Goal: Information Seeking & Learning: Learn about a topic

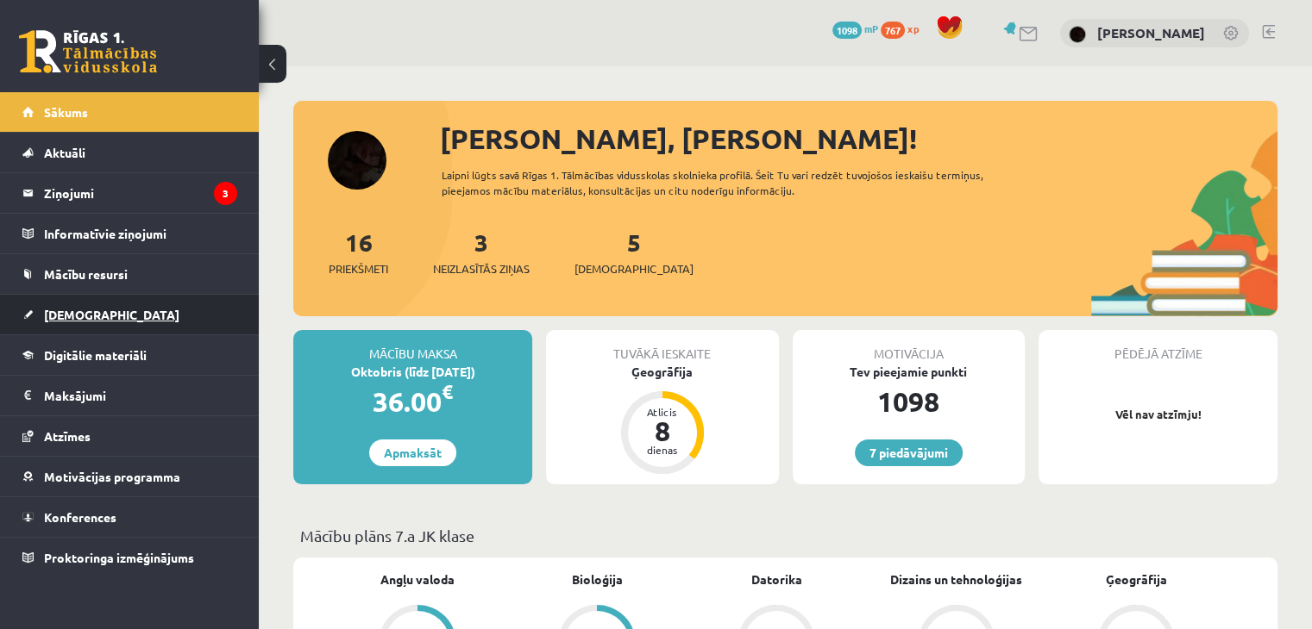
click at [69, 324] on link "[DEMOGRAPHIC_DATA]" at bounding box center [129, 315] width 215 height 40
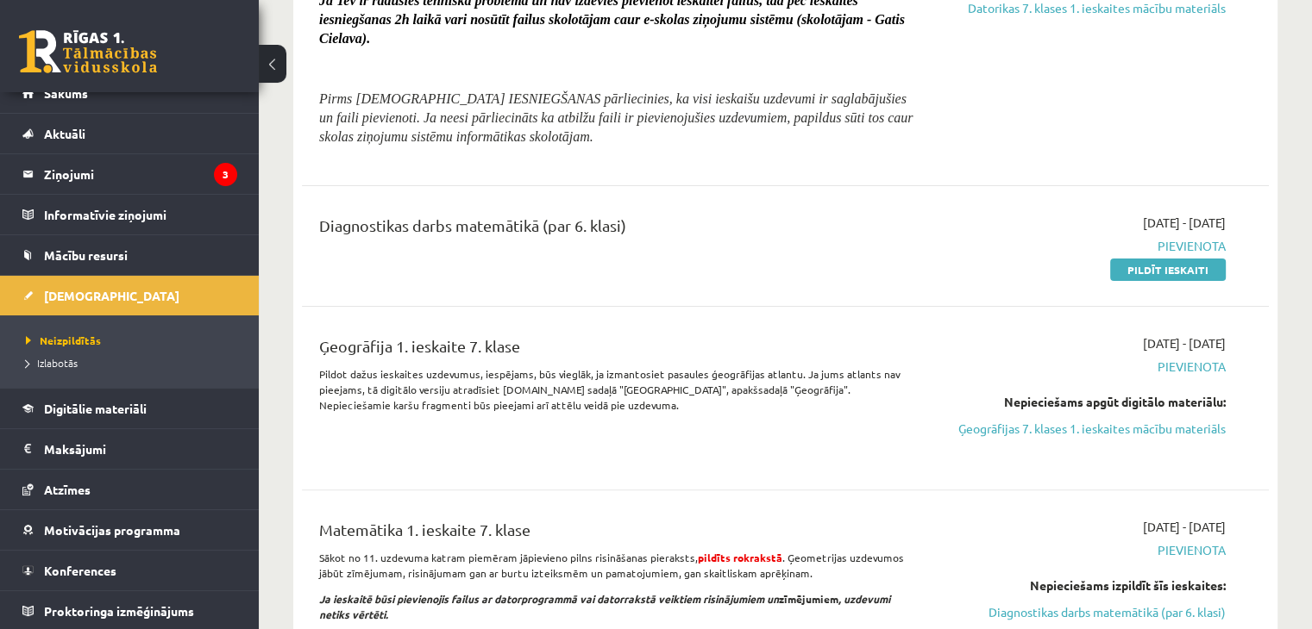
scroll to position [431, 0]
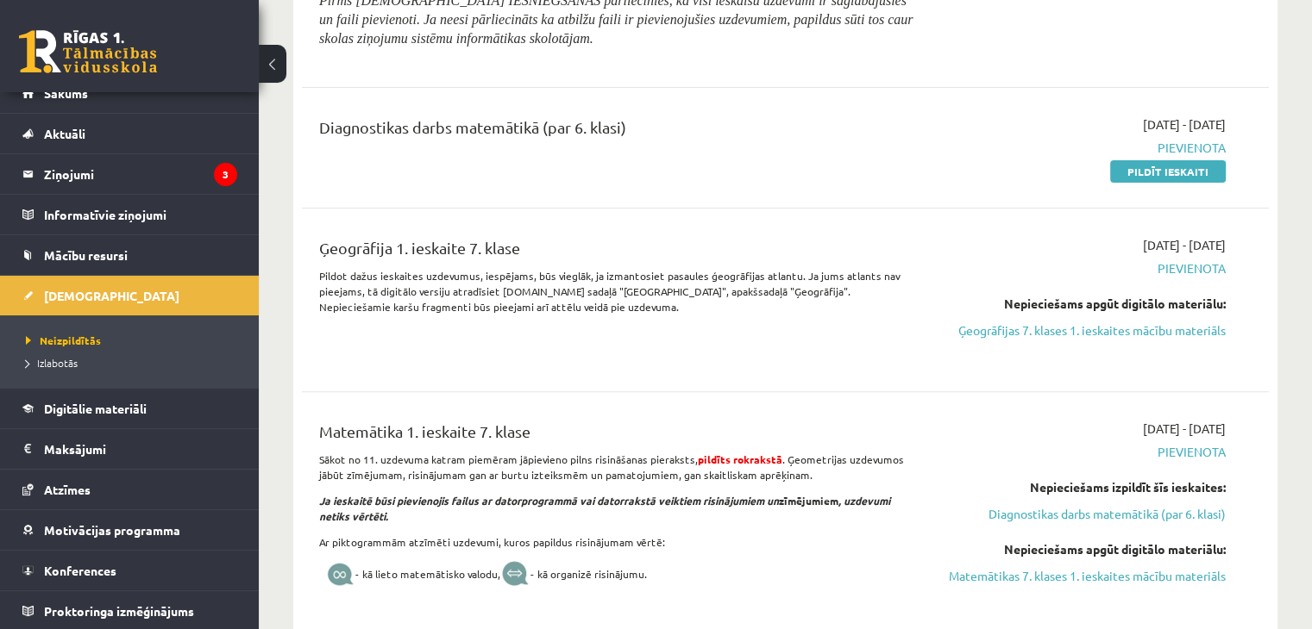
drag, startPoint x: 1042, startPoint y: 322, endPoint x: 729, endPoint y: 82, distance: 394.3
click at [1042, 322] on link "Ģeogrāfijas 7. klases 1. ieskaites mācību materiāls" at bounding box center [1083, 331] width 285 height 18
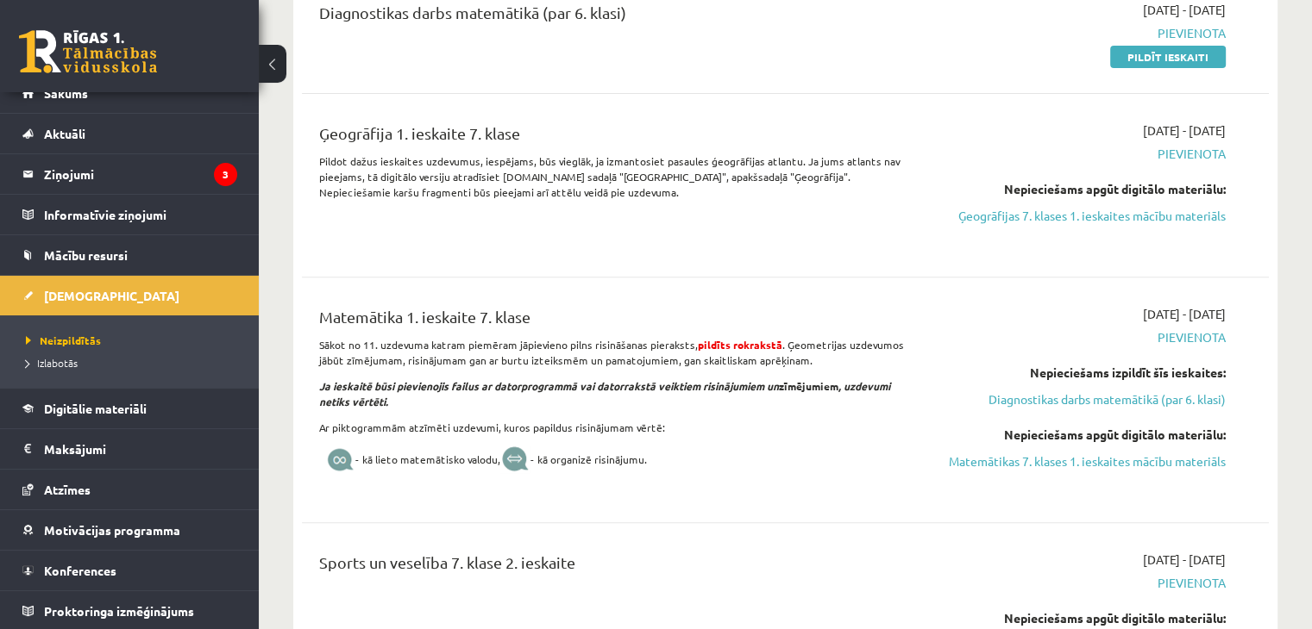
scroll to position [604, 0]
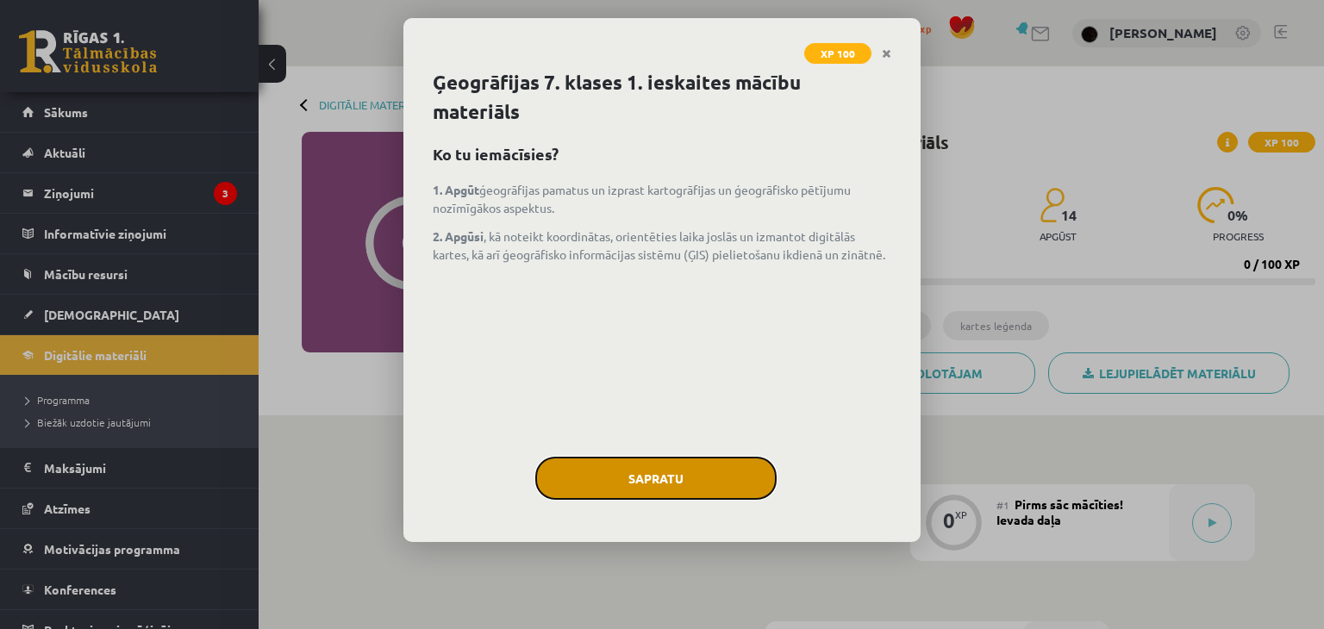
click at [683, 473] on button "Sapratu" at bounding box center [655, 478] width 241 height 43
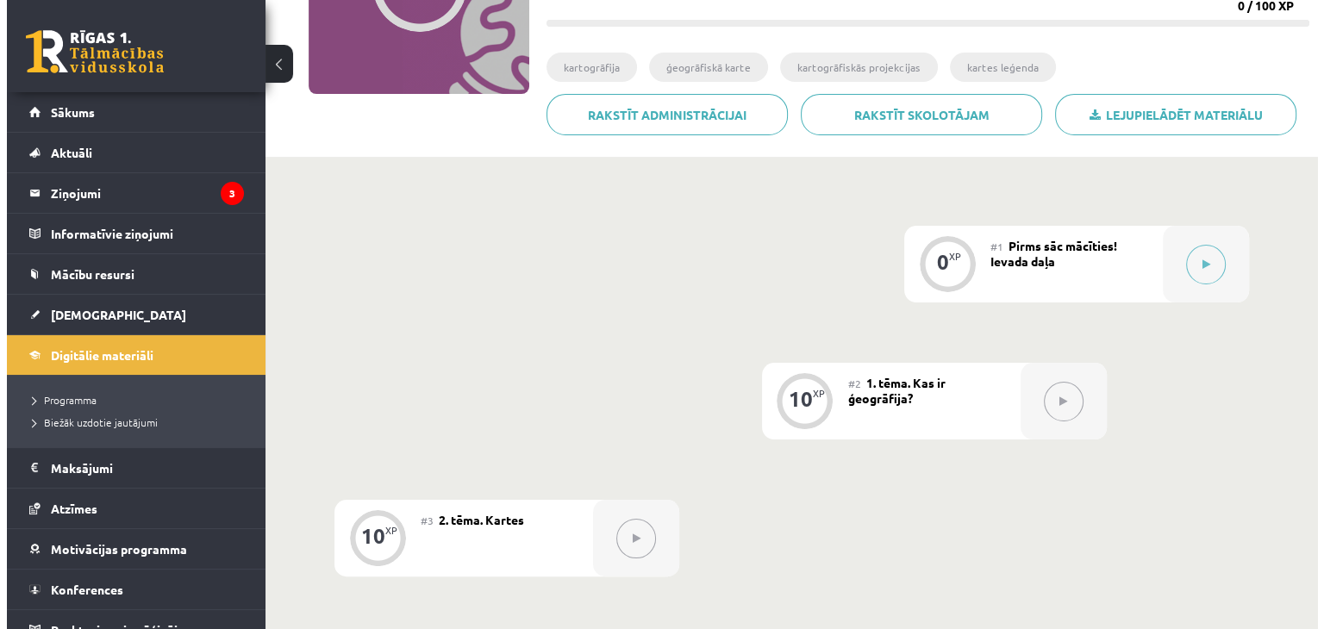
scroll to position [245, 0]
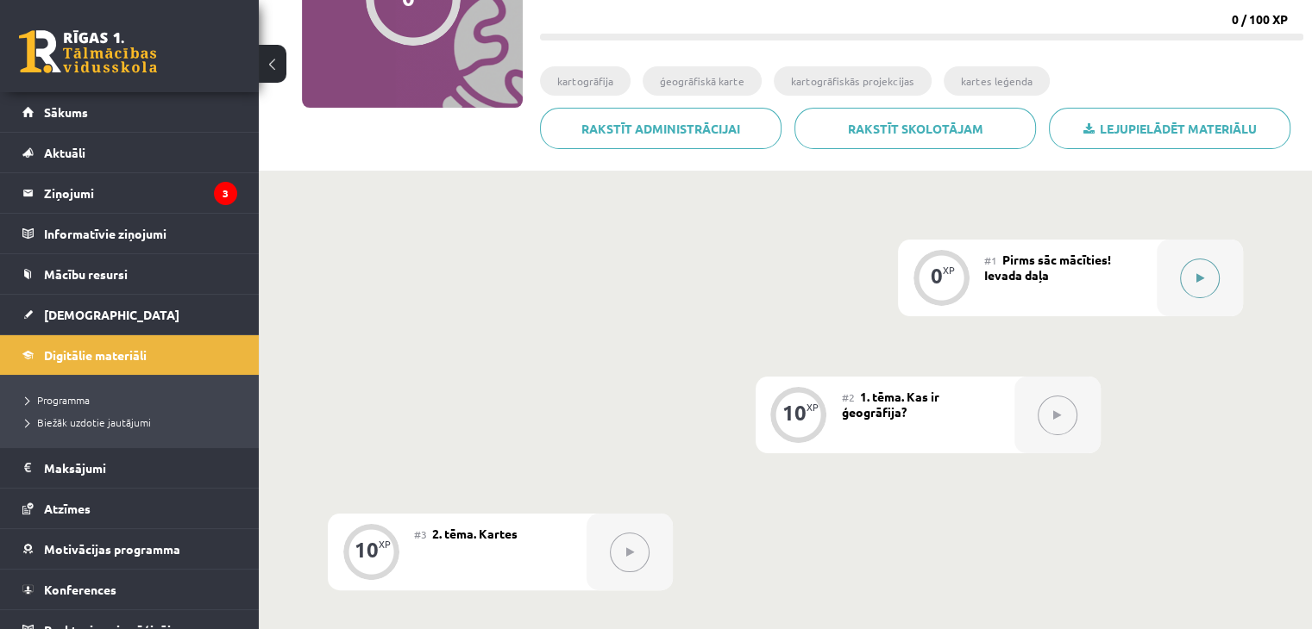
click at [1216, 277] on button at bounding box center [1200, 279] width 40 height 40
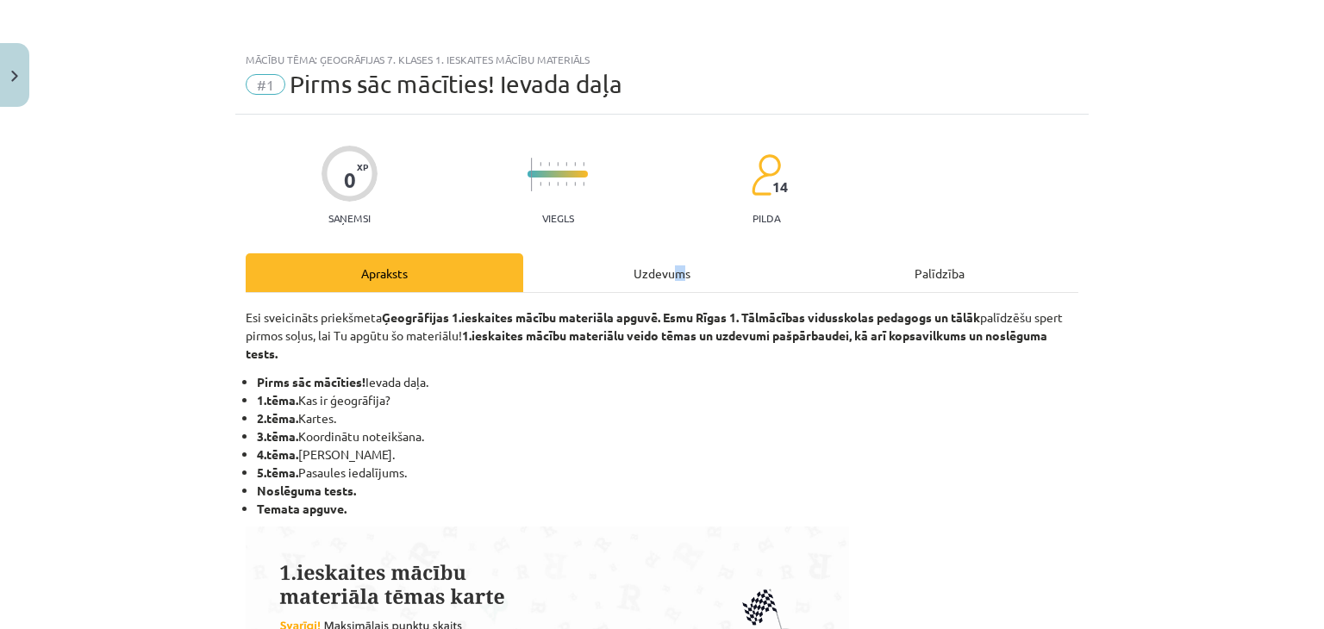
click at [669, 255] on div "Uzdevums" at bounding box center [662, 273] width 278 height 39
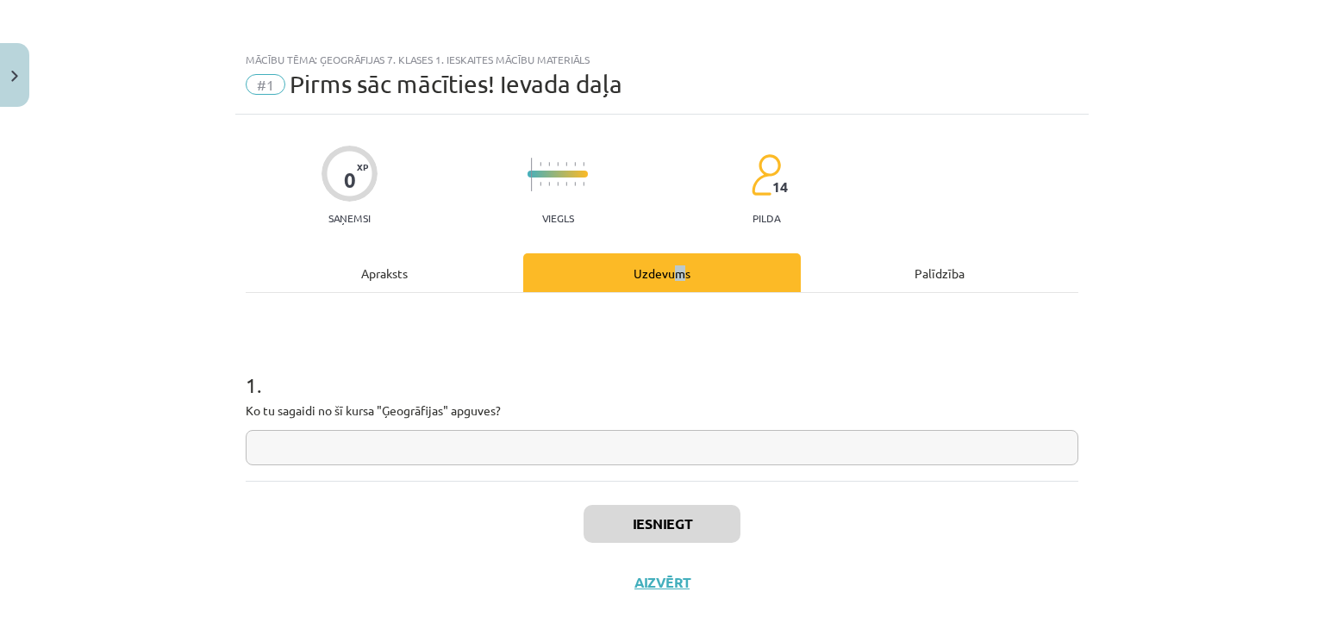
scroll to position [25, 0]
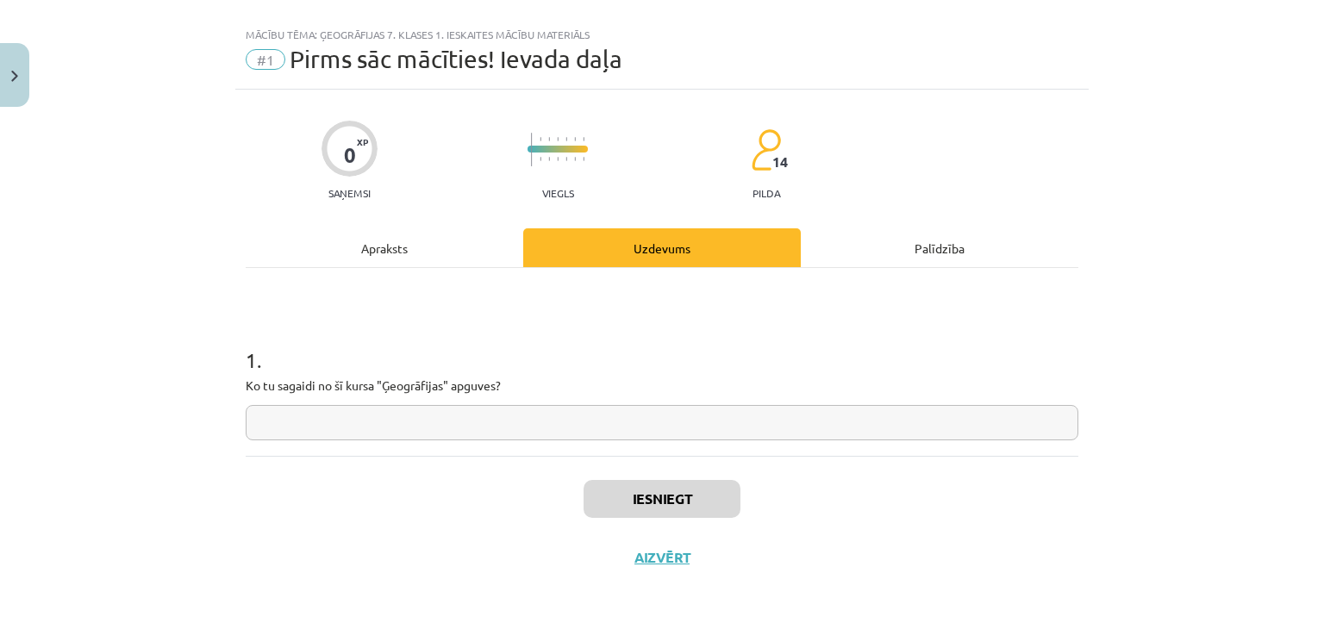
click at [532, 412] on input "text" at bounding box center [662, 422] width 833 height 35
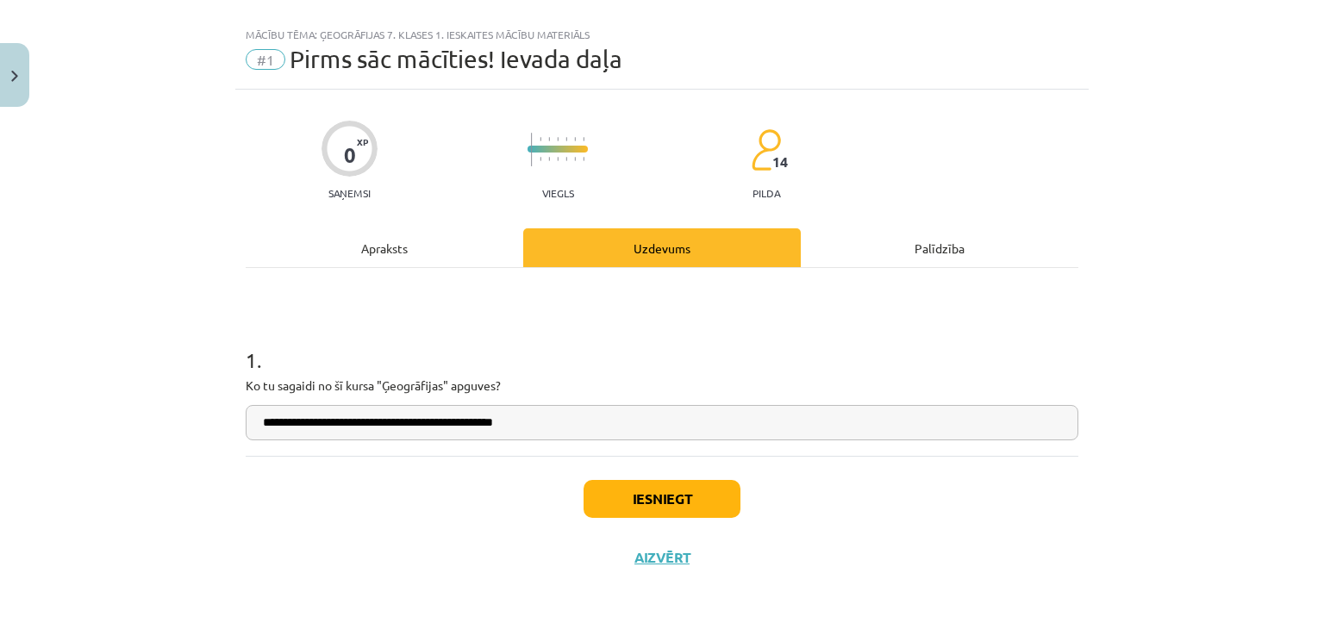
type input "**********"
click at [621, 492] on button "Iesniegt" at bounding box center [662, 499] width 157 height 38
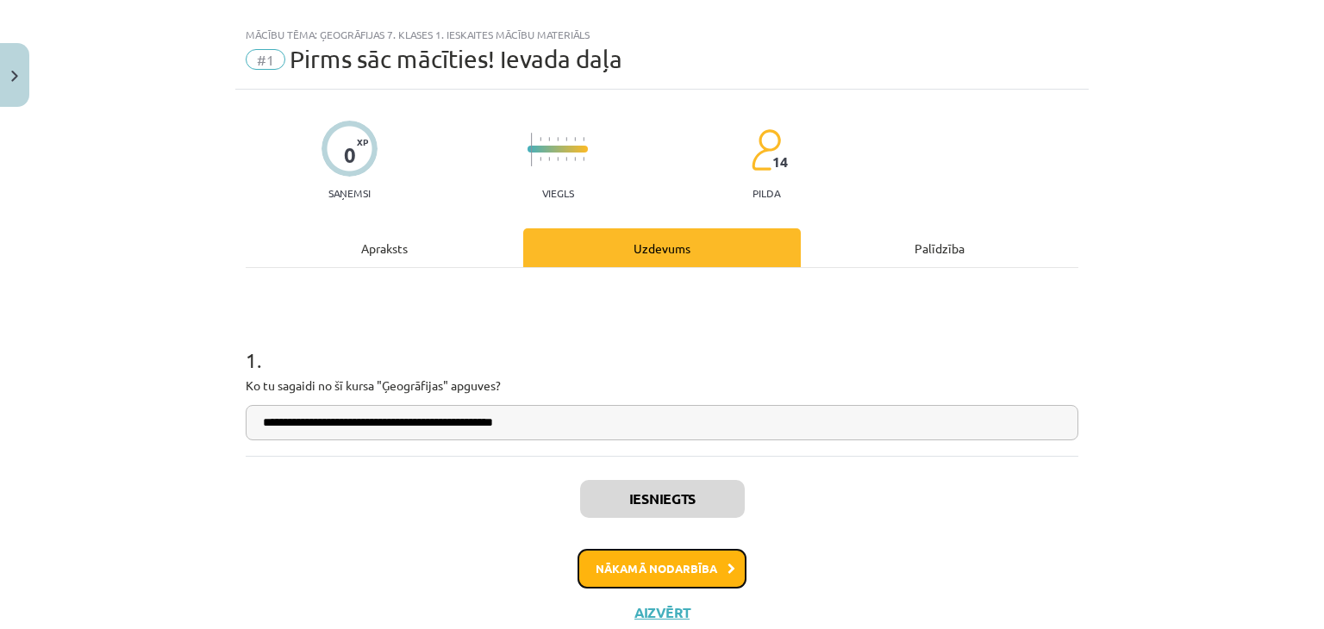
click at [639, 560] on button "Nākamā nodarbība" at bounding box center [662, 569] width 169 height 40
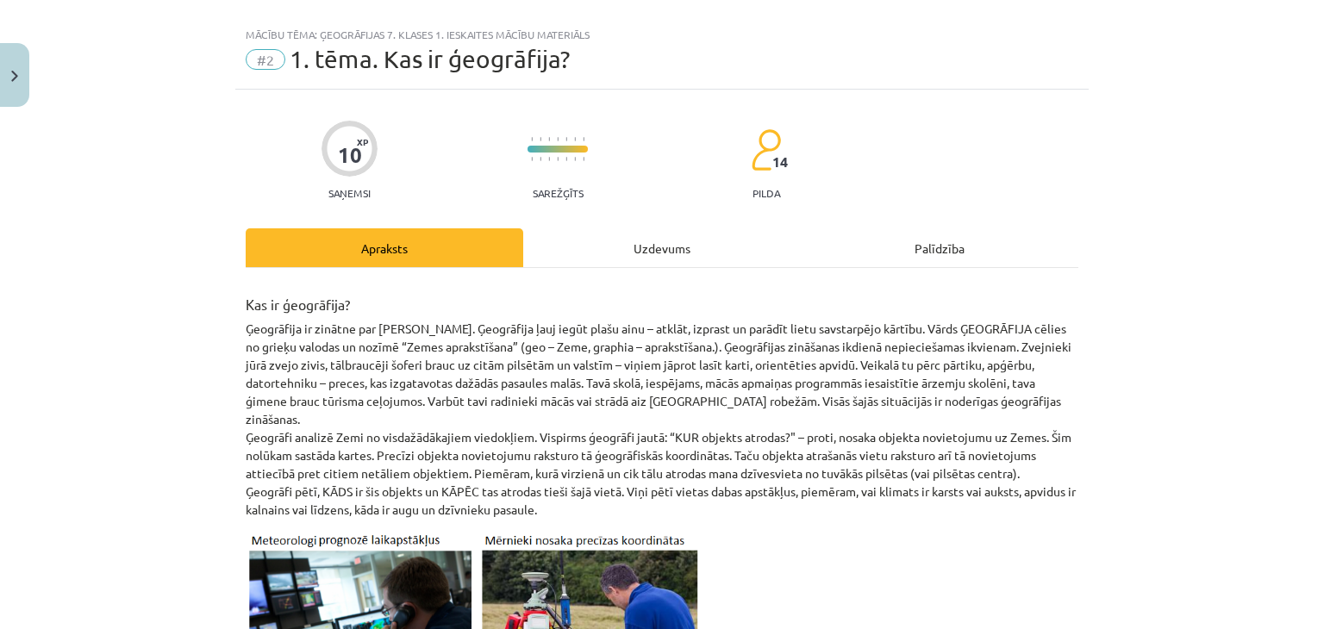
scroll to position [43, 0]
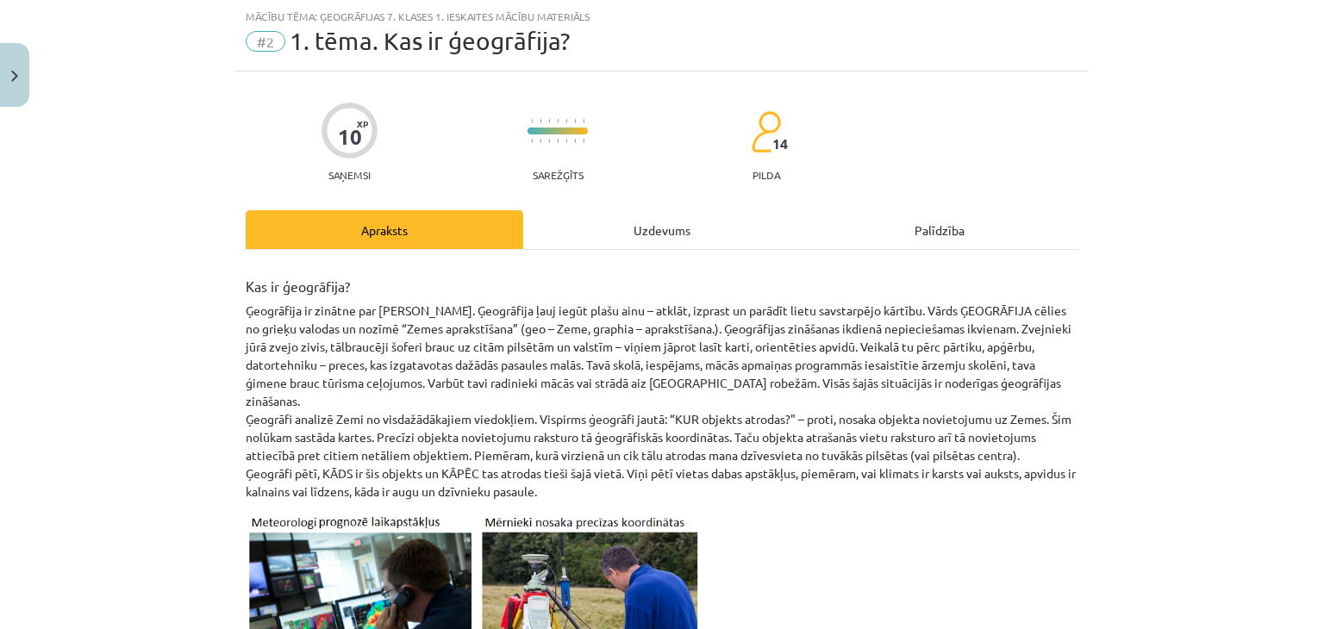
click at [631, 222] on div "Uzdevums" at bounding box center [662, 229] width 278 height 39
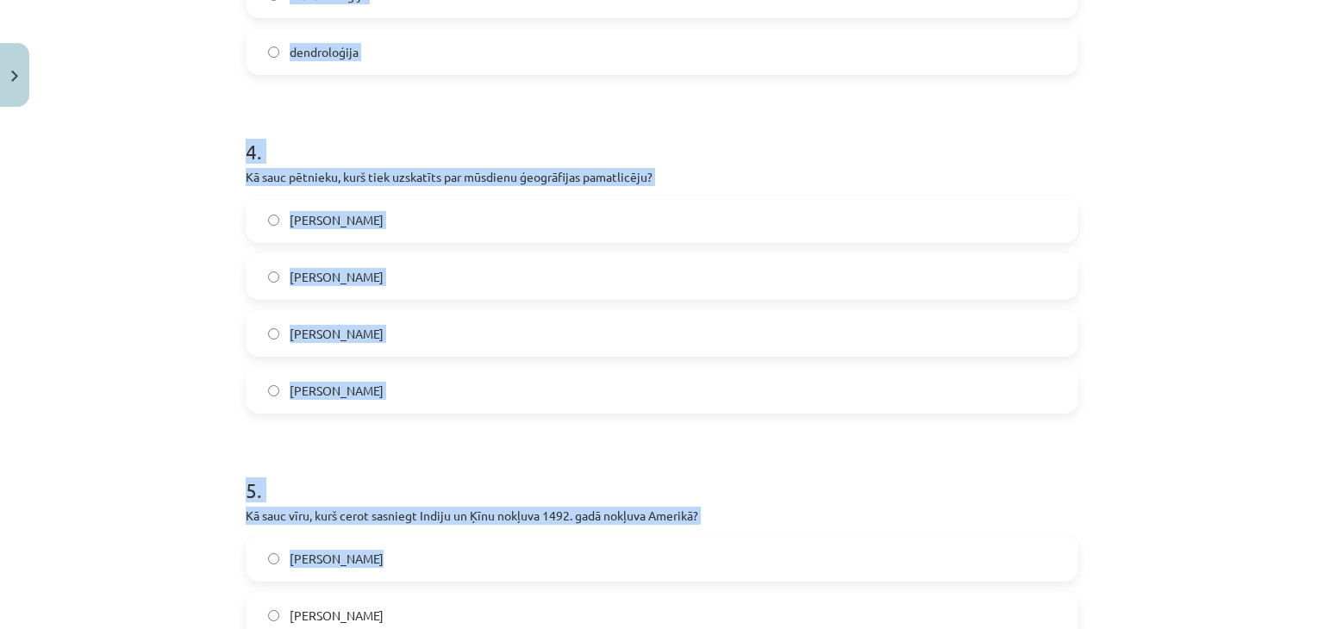
scroll to position [1573, 0]
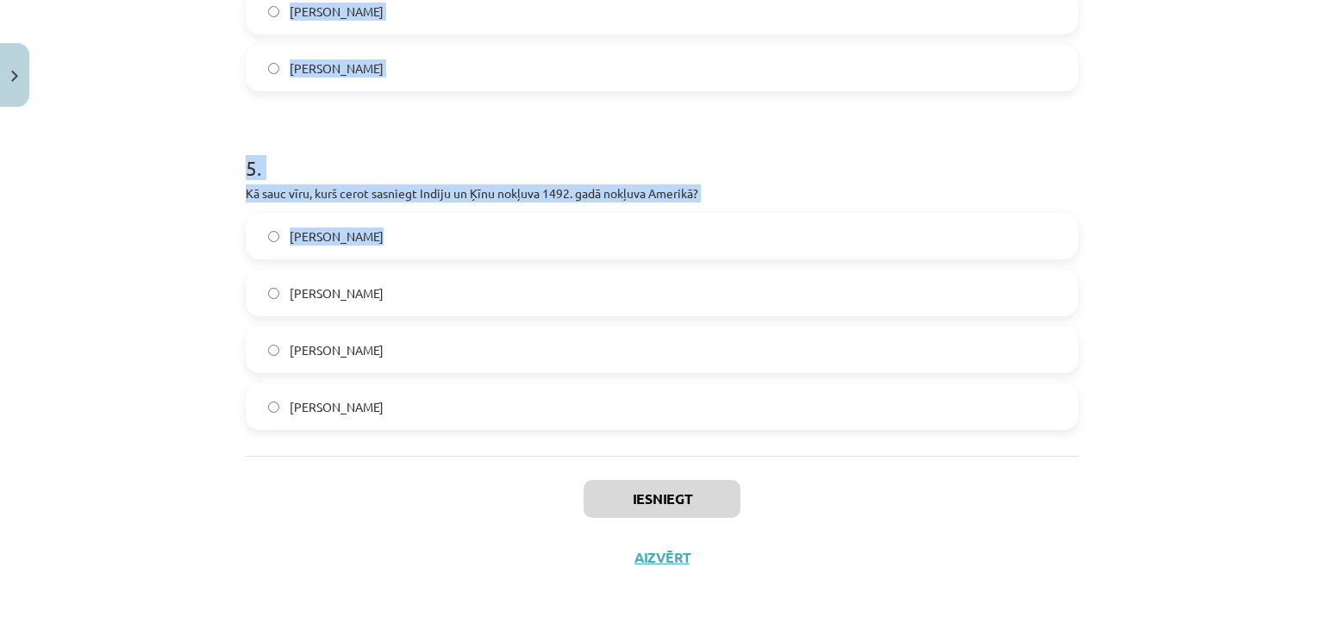
drag, startPoint x: 204, startPoint y: 349, endPoint x: 481, endPoint y: 454, distance: 295.8
click at [481, 454] on div "Mācību tēma: Ģeogrāfijas 7. klases 1. ieskaites mācību materiāls #2 1. tēma. Ka…" at bounding box center [662, 314] width 1324 height 629
copy form "1 . No kādas valodas cēlies vārds “ģeogrāfija”? itāļu latīņu grieķu arābu 2 . K…"
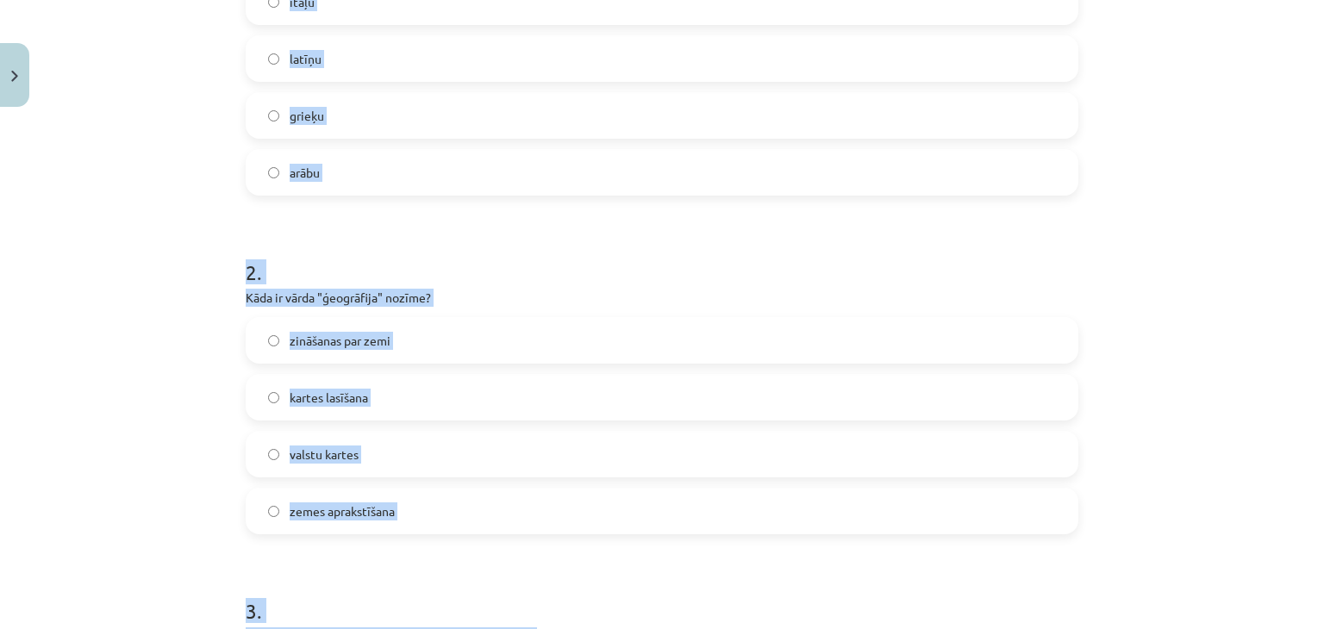
click at [189, 229] on div "Mācību tēma: Ģeogrāfijas 7. klases 1. ieskaites mācību materiāls #2 1. tēma. Ka…" at bounding box center [662, 314] width 1324 height 629
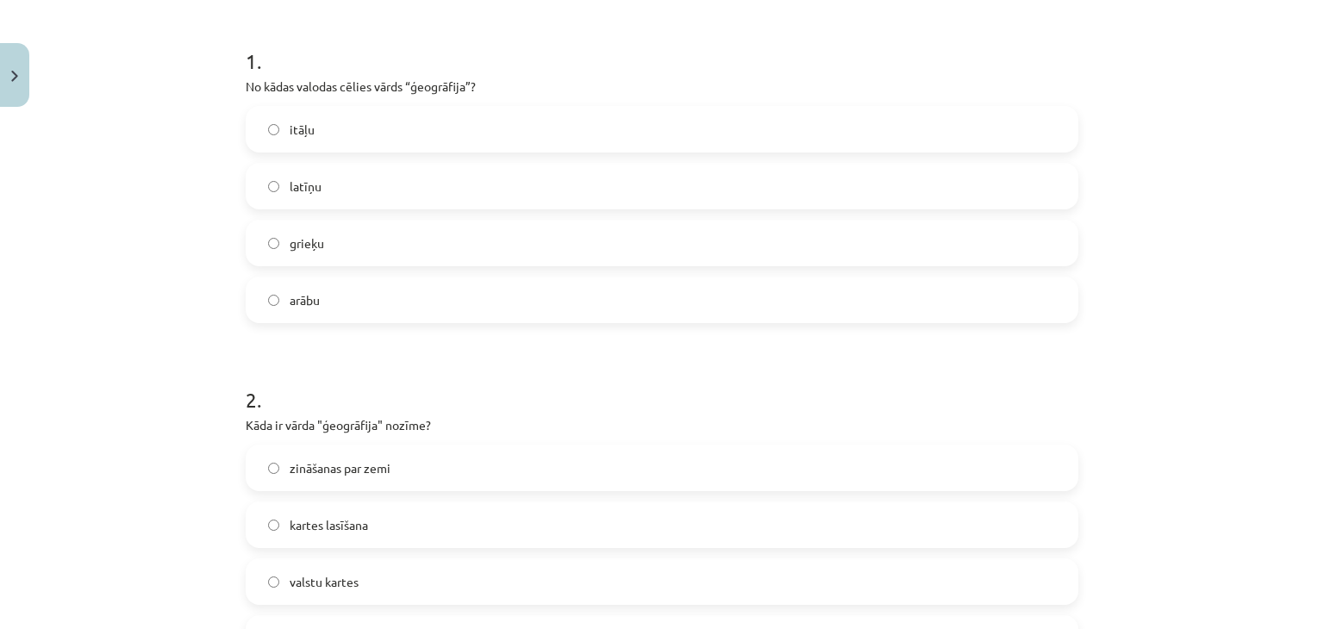
scroll to position [193, 0]
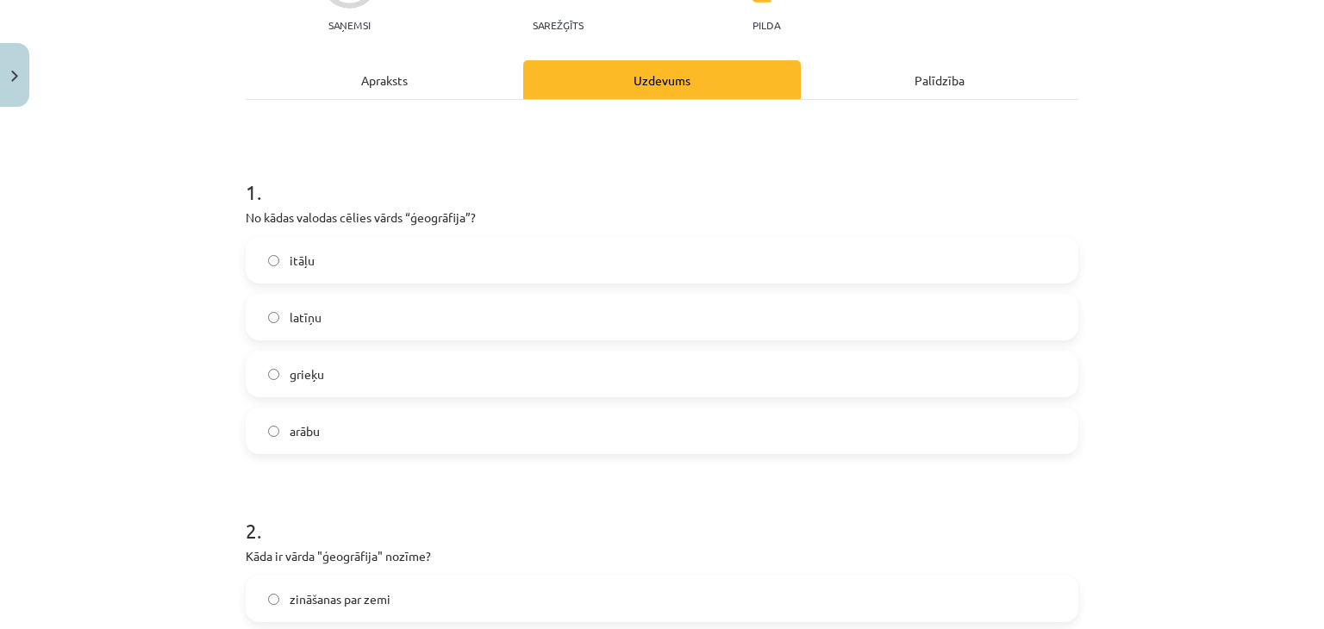
click at [312, 384] on label "grieķu" at bounding box center [662, 374] width 830 height 43
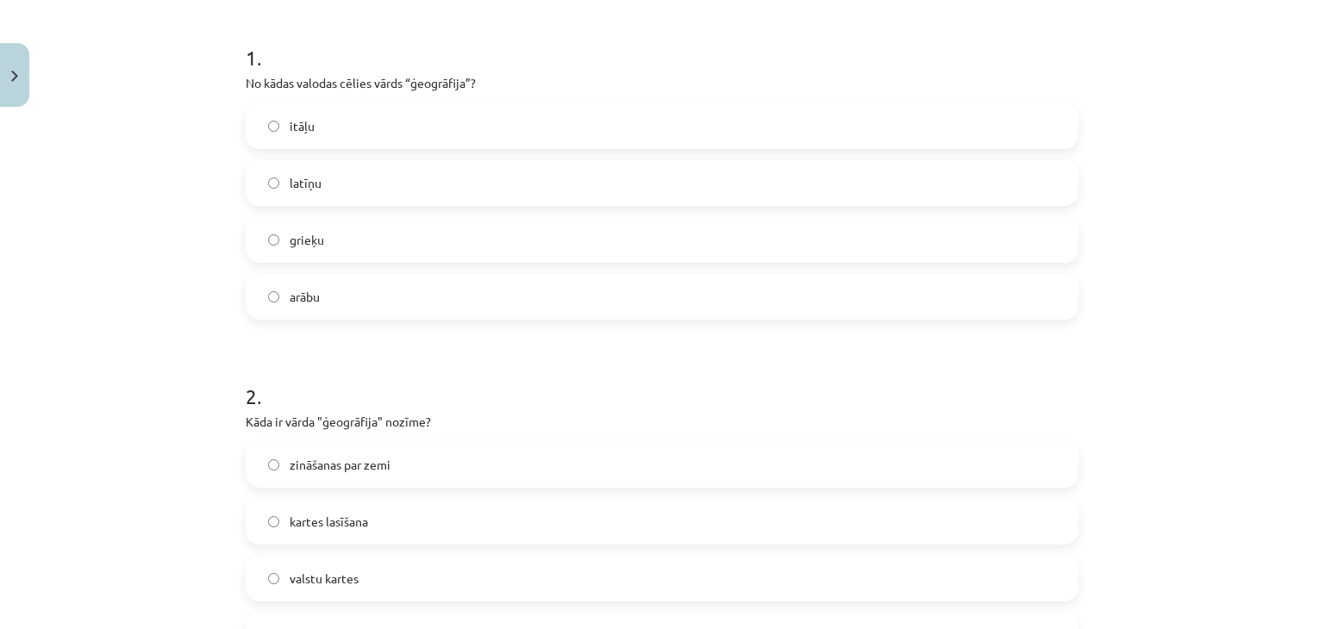
scroll to position [452, 0]
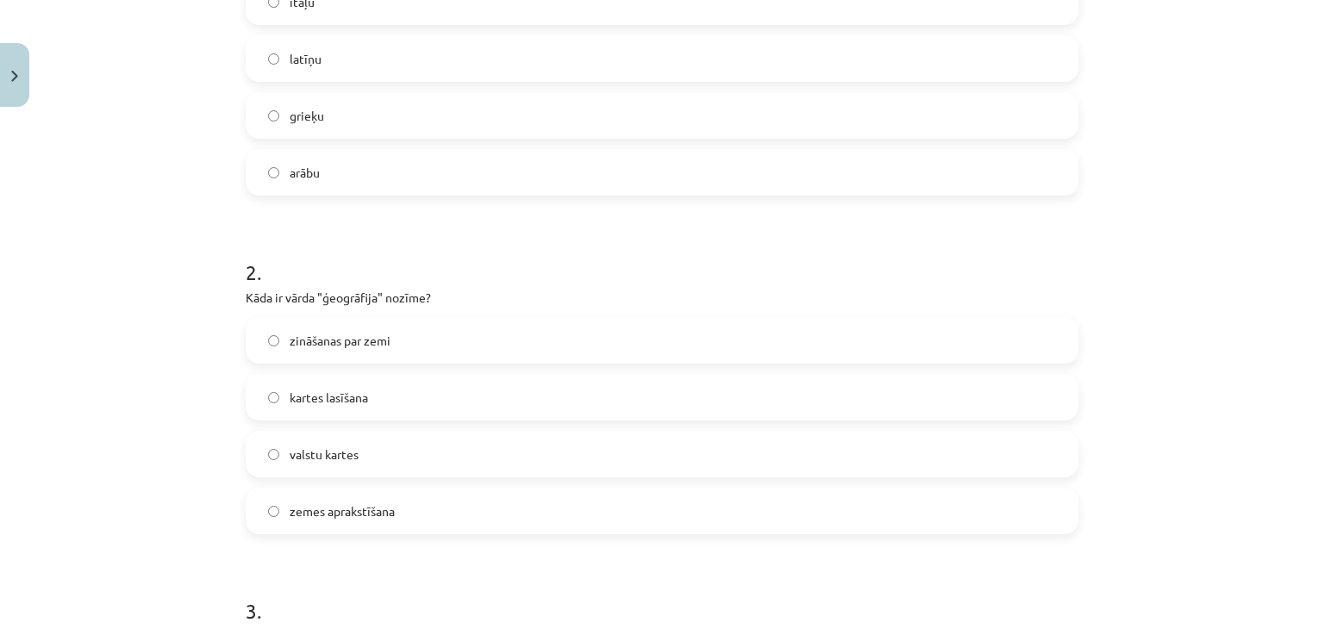
click at [356, 522] on label "zemes aprakstīšana" at bounding box center [662, 511] width 830 height 43
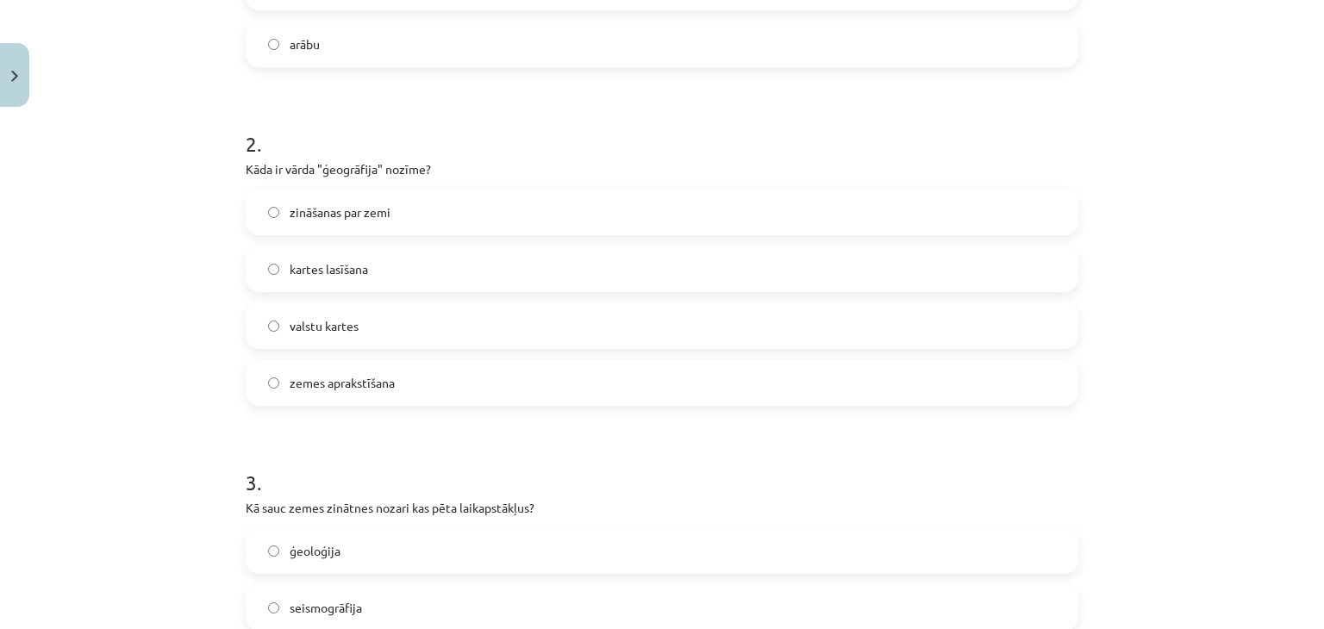
scroll to position [797, 0]
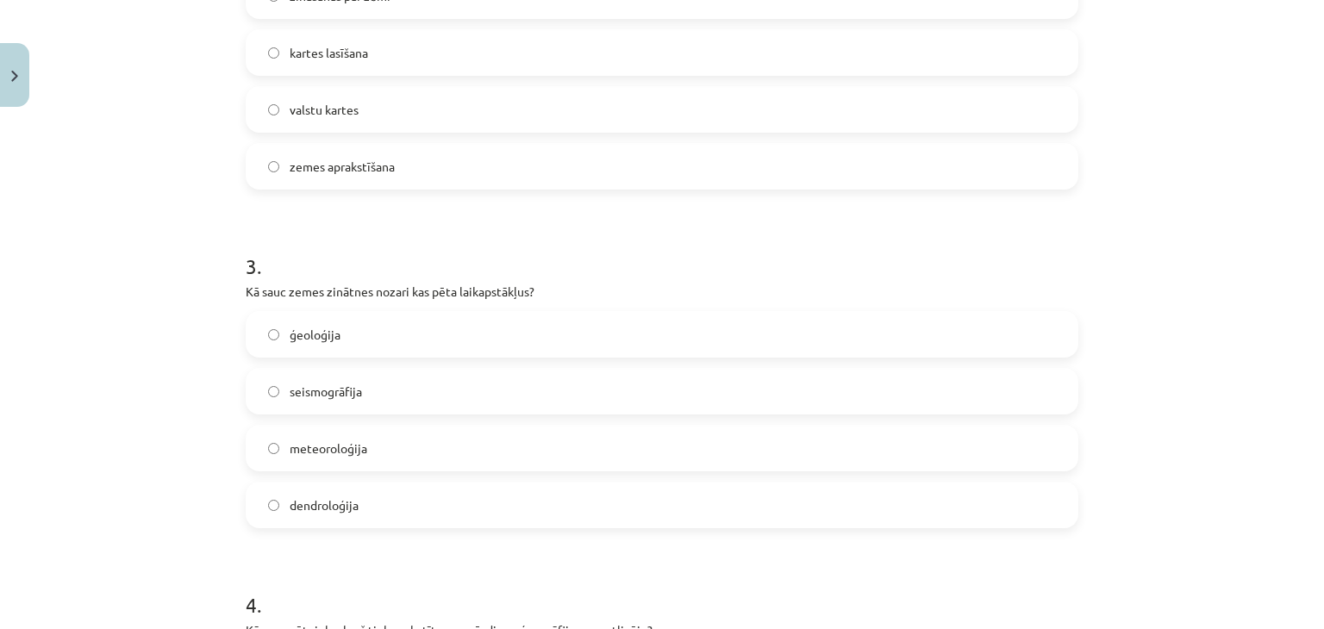
drag, startPoint x: 361, startPoint y: 455, endPoint x: 345, endPoint y: 387, distance: 70.1
click at [361, 454] on label "meteoroloģija" at bounding box center [662, 448] width 830 height 43
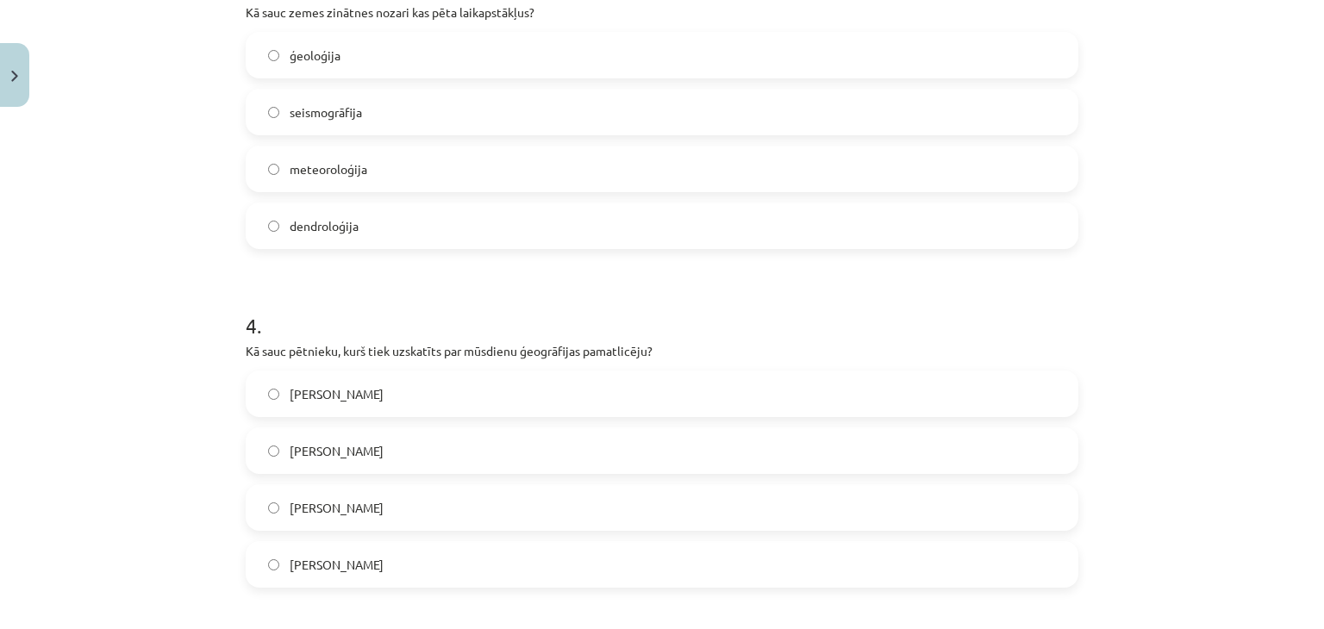
scroll to position [1228, 0]
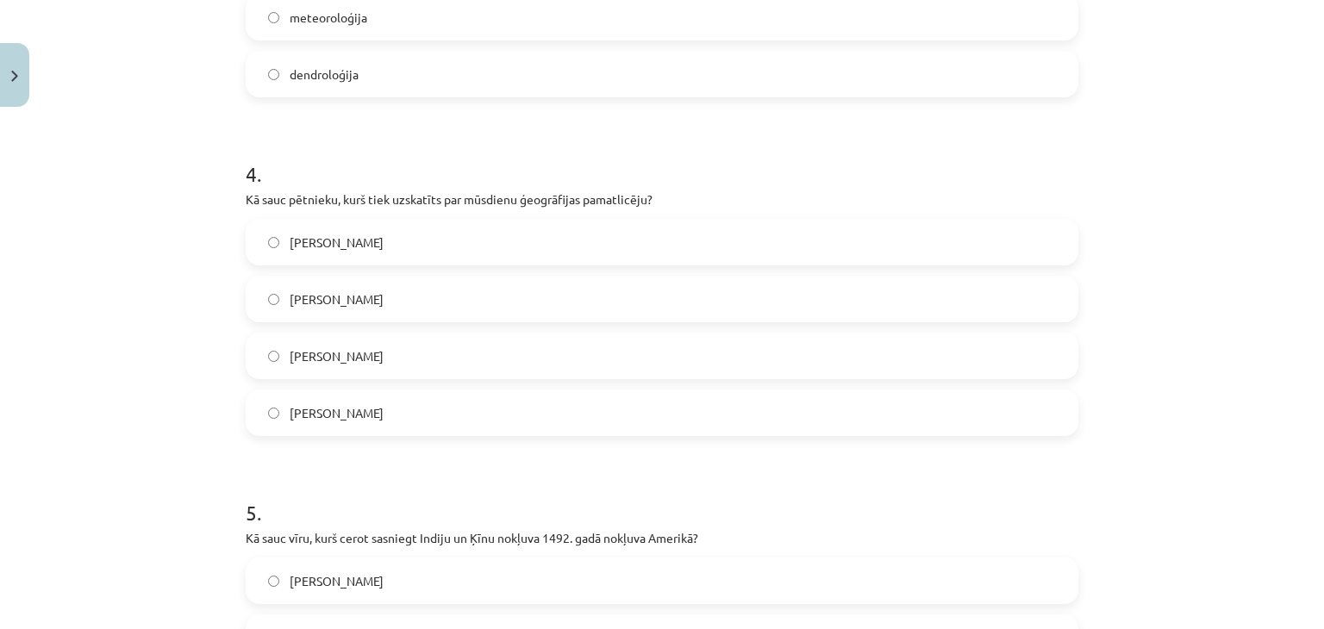
click at [384, 375] on label "Alaksandrs Humbolts" at bounding box center [662, 356] width 830 height 43
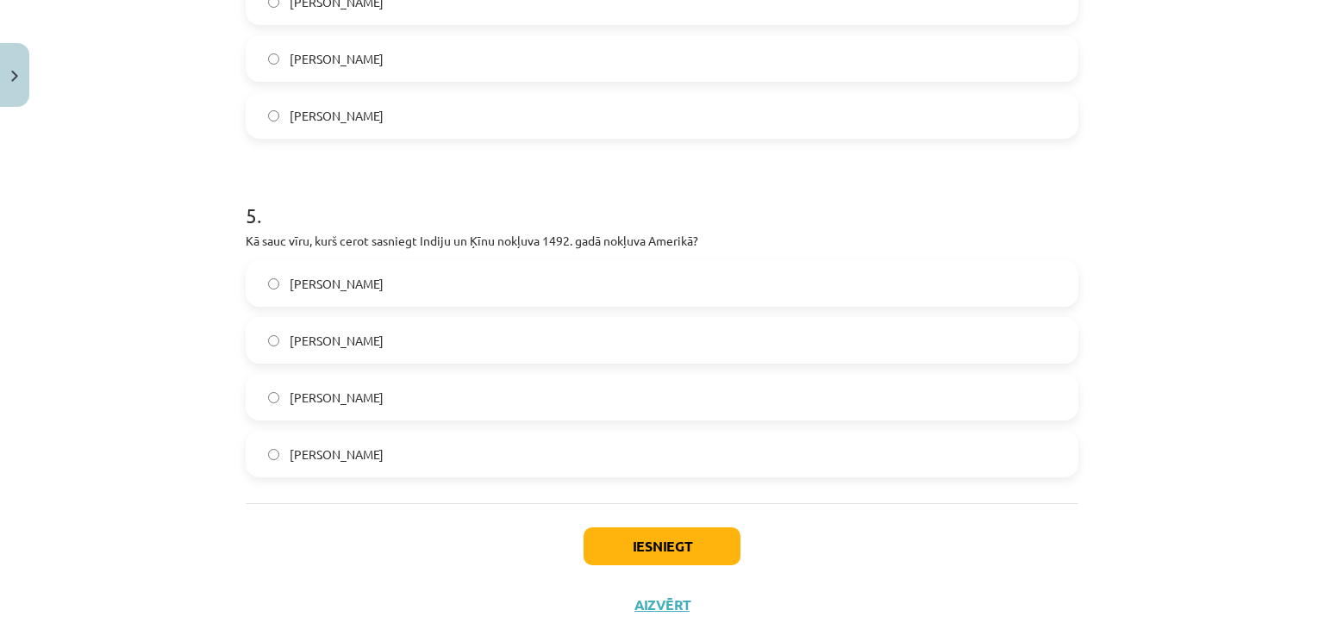
scroll to position [1573, 0]
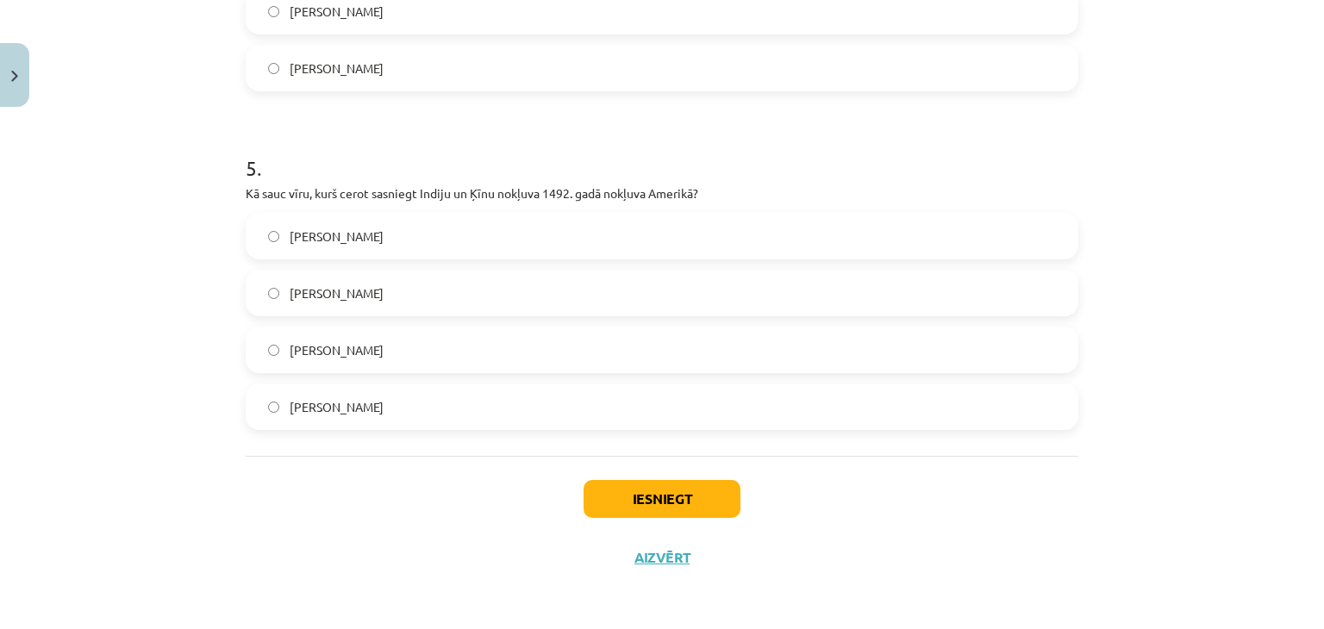
click at [326, 348] on span "Kristofers Kolumbs" at bounding box center [337, 350] width 94 height 18
click at [610, 480] on button "Iesniegt" at bounding box center [662, 499] width 157 height 38
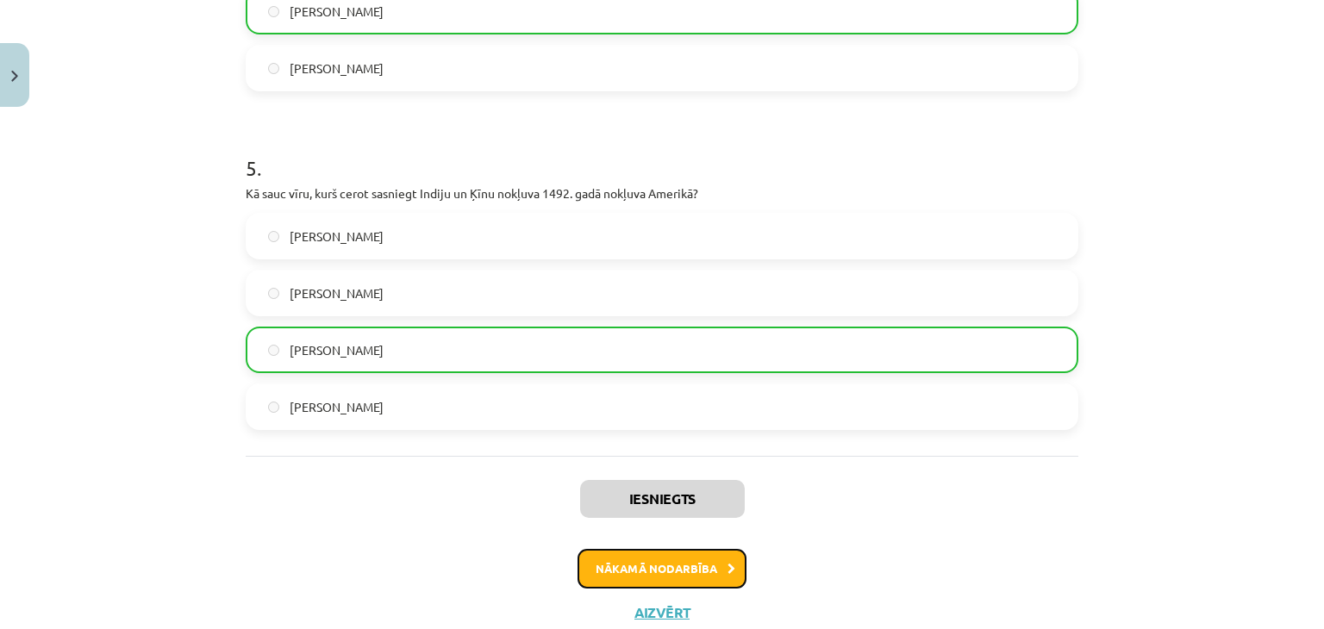
click at [628, 558] on button "Nākamā nodarbība" at bounding box center [662, 569] width 169 height 40
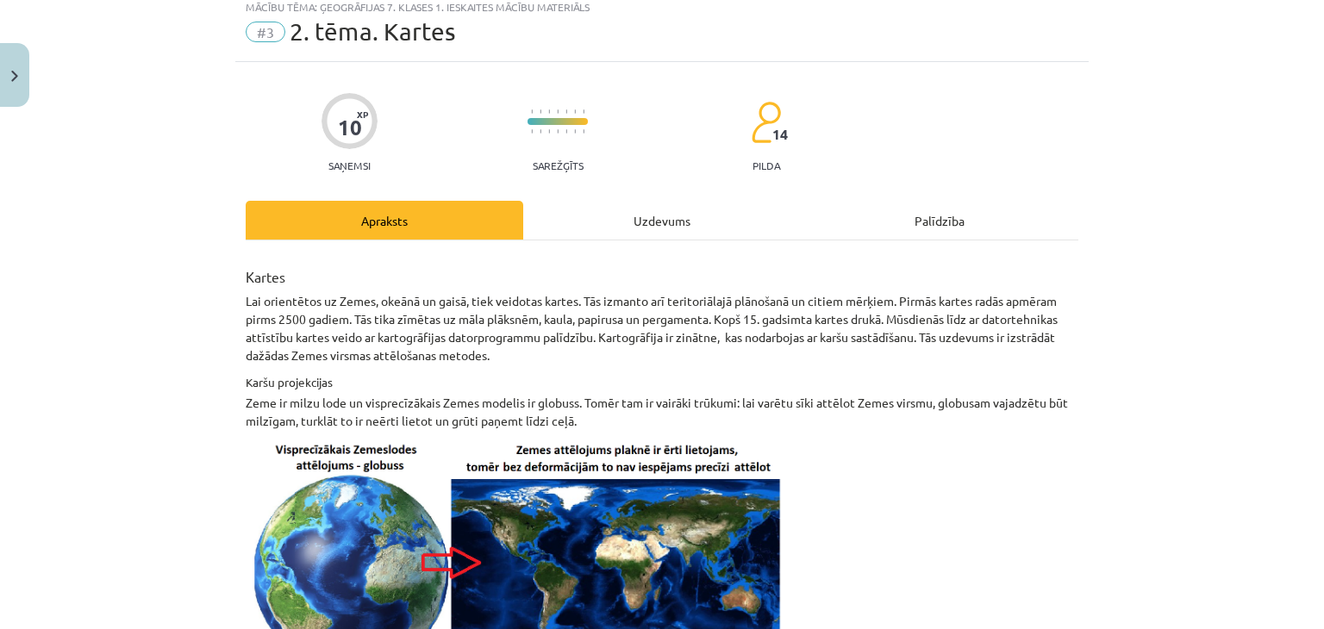
scroll to position [43, 0]
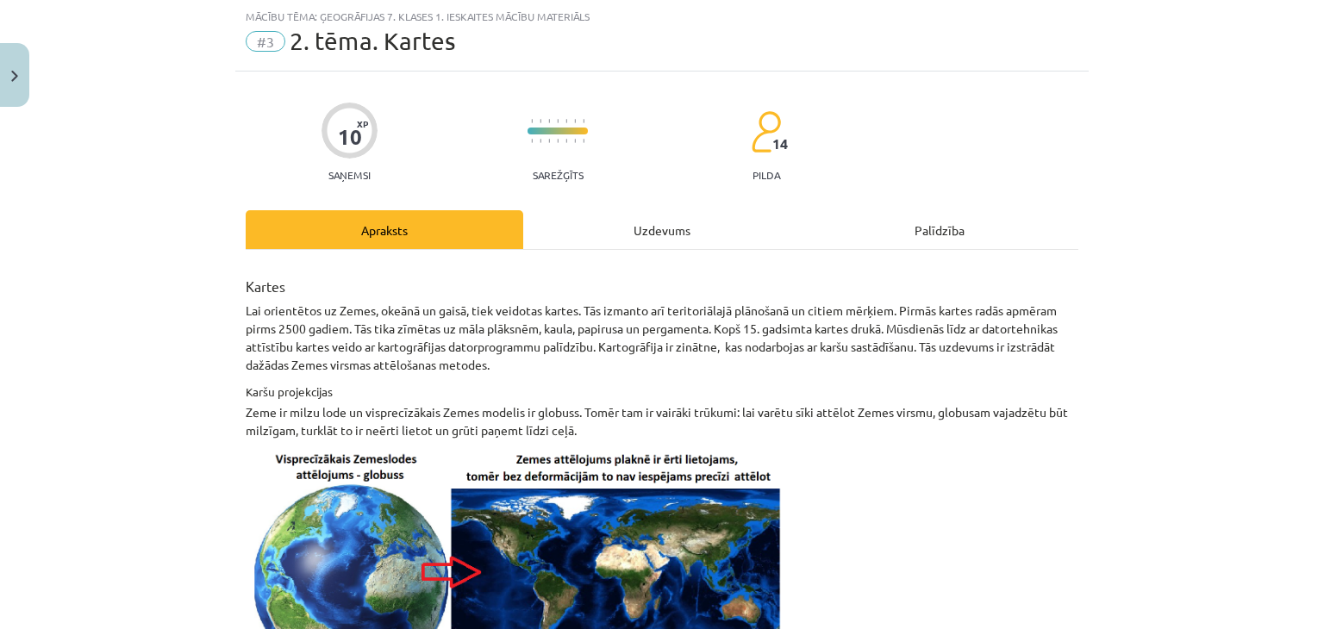
click at [582, 217] on div "Uzdevums" at bounding box center [662, 229] width 278 height 39
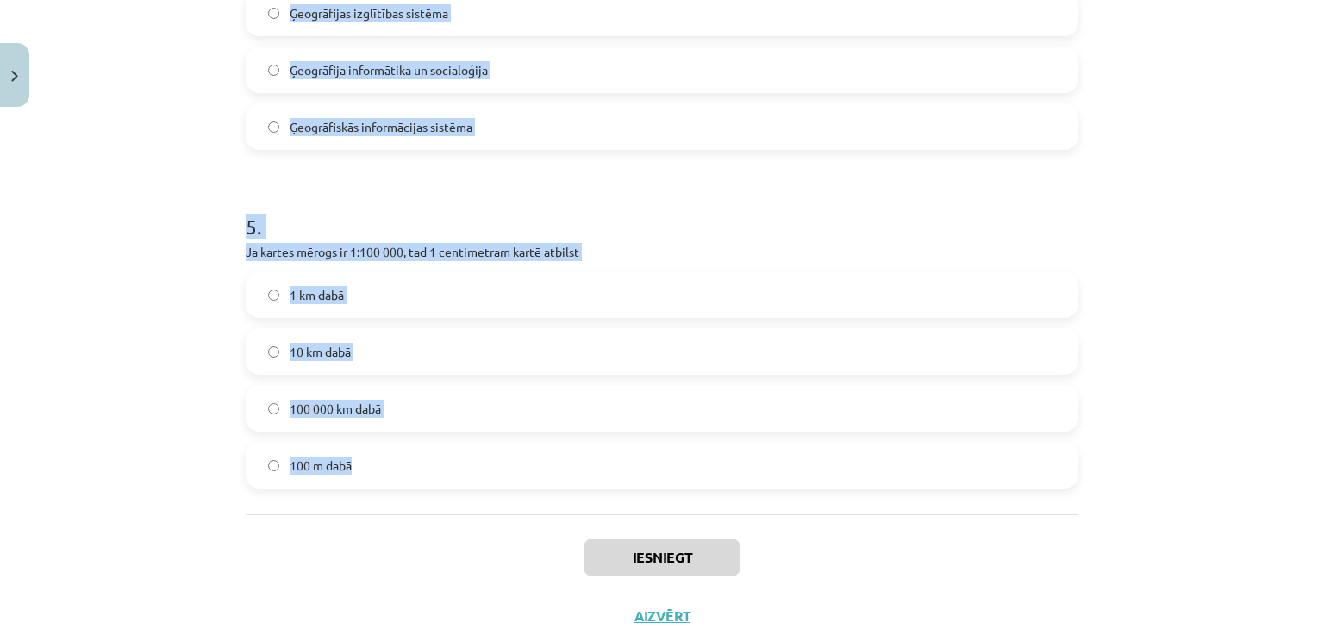
scroll to position [1591, 0]
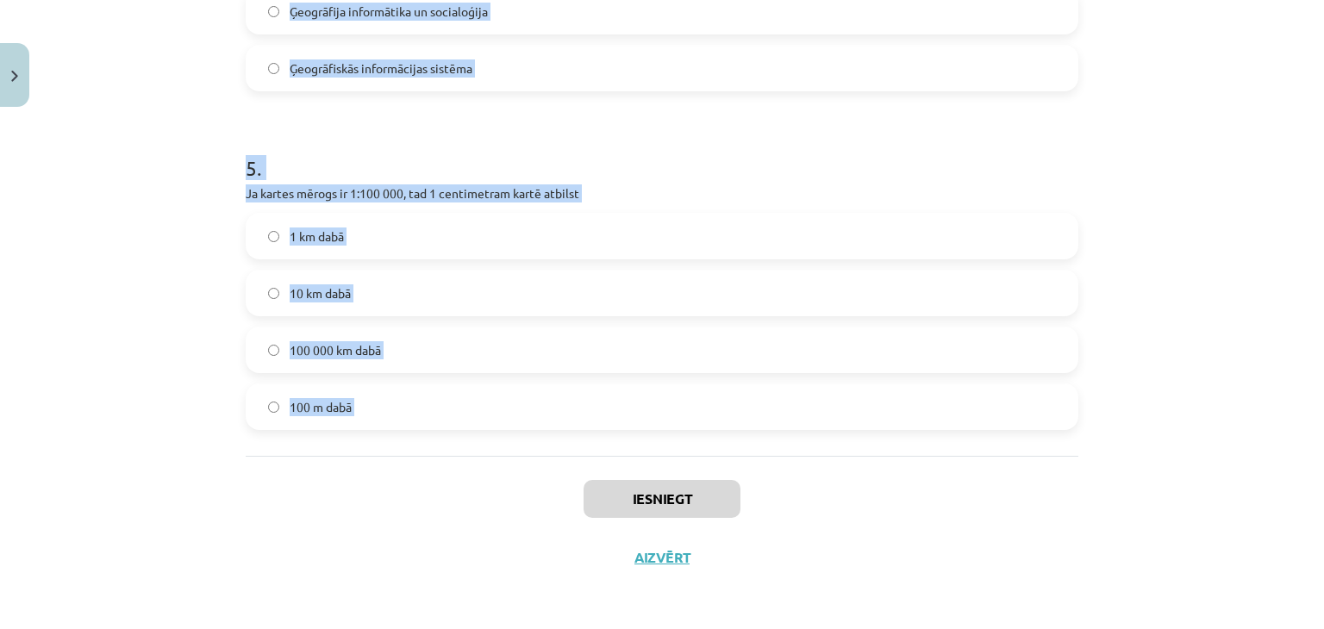
drag, startPoint x: 177, startPoint y: 318, endPoint x: 448, endPoint y: 484, distance: 317.4
click at [448, 484] on div "Mācību tēma: Ģeogrāfijas 7. klases 1. ieskaites mācību materiāls #3 2. tēma. Ka…" at bounding box center [662, 314] width 1324 height 629
copy form "1 . Kartē zemeslode ir attēlota plaknē. Bet lodveida virsmu precīzi izklāt uz p…"
click at [406, 185] on p "Ja kartes mērogs ir 1:100 000, tad 1 centimetram kartē atbilst" at bounding box center [662, 194] width 833 height 18
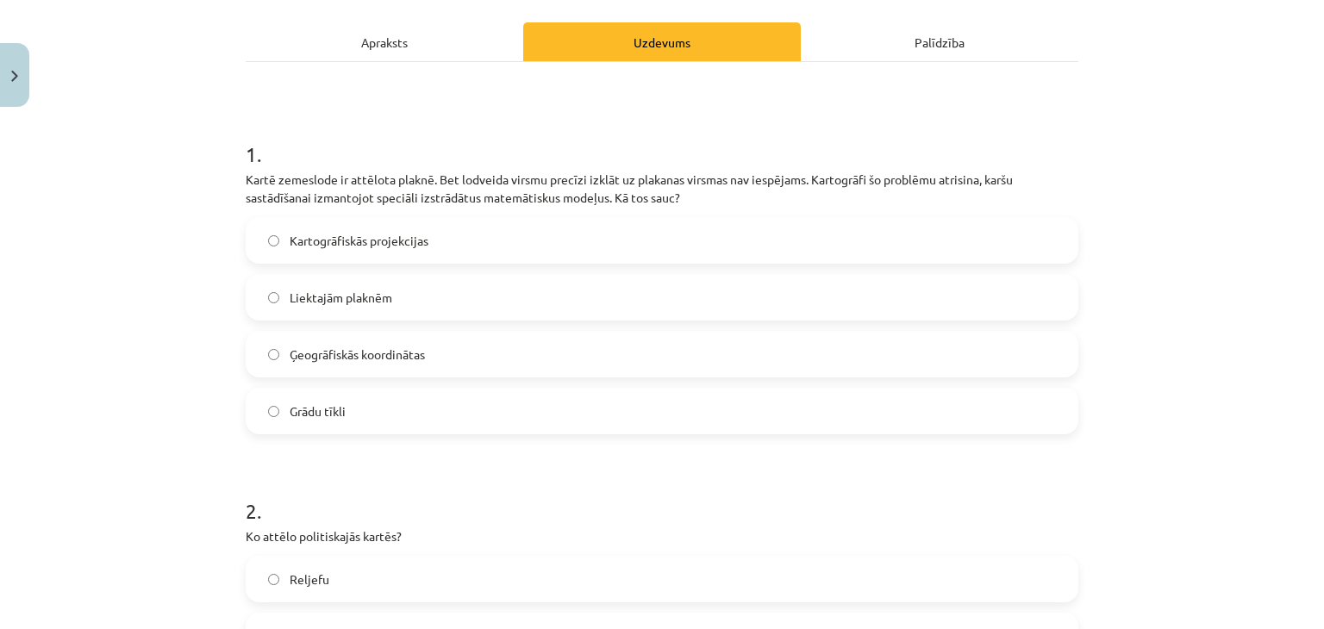
scroll to position [211, 0]
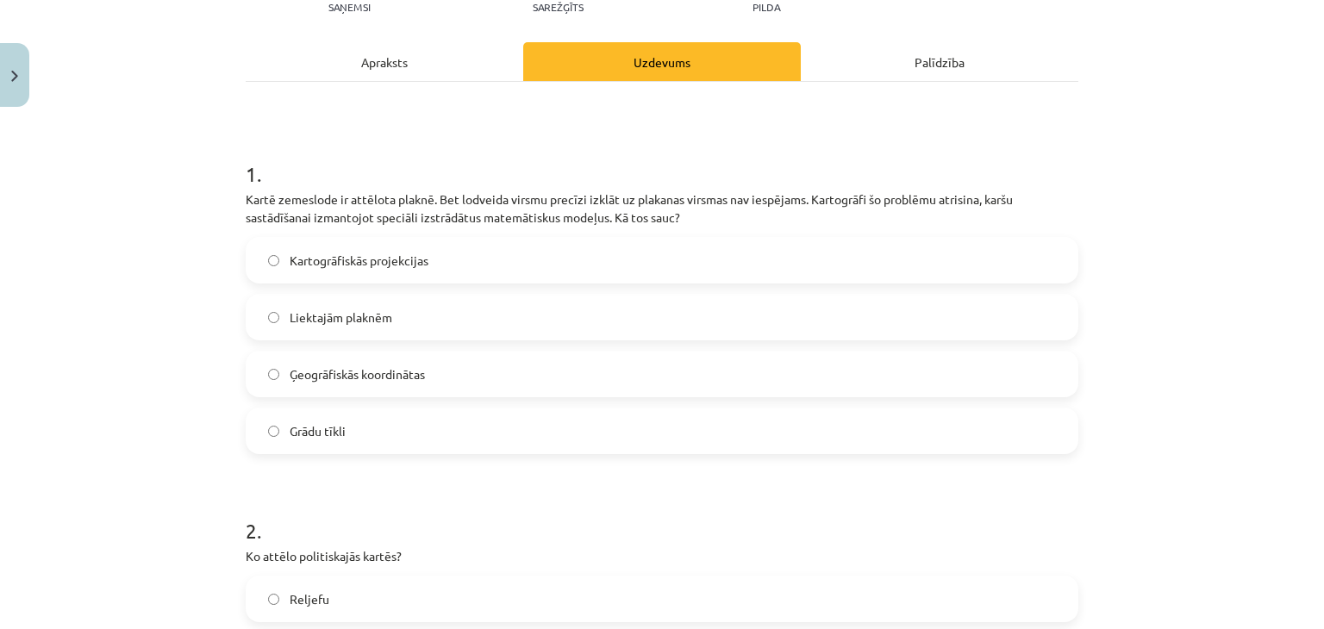
click at [269, 233] on div "1 . Kartē zemeslode ir attēlota plaknē. Bet lodveida virsmu precīzi izklāt uz p…" at bounding box center [662, 293] width 833 height 322
click at [279, 246] on label "Kartogrāfiskās projekcijas" at bounding box center [662, 260] width 830 height 43
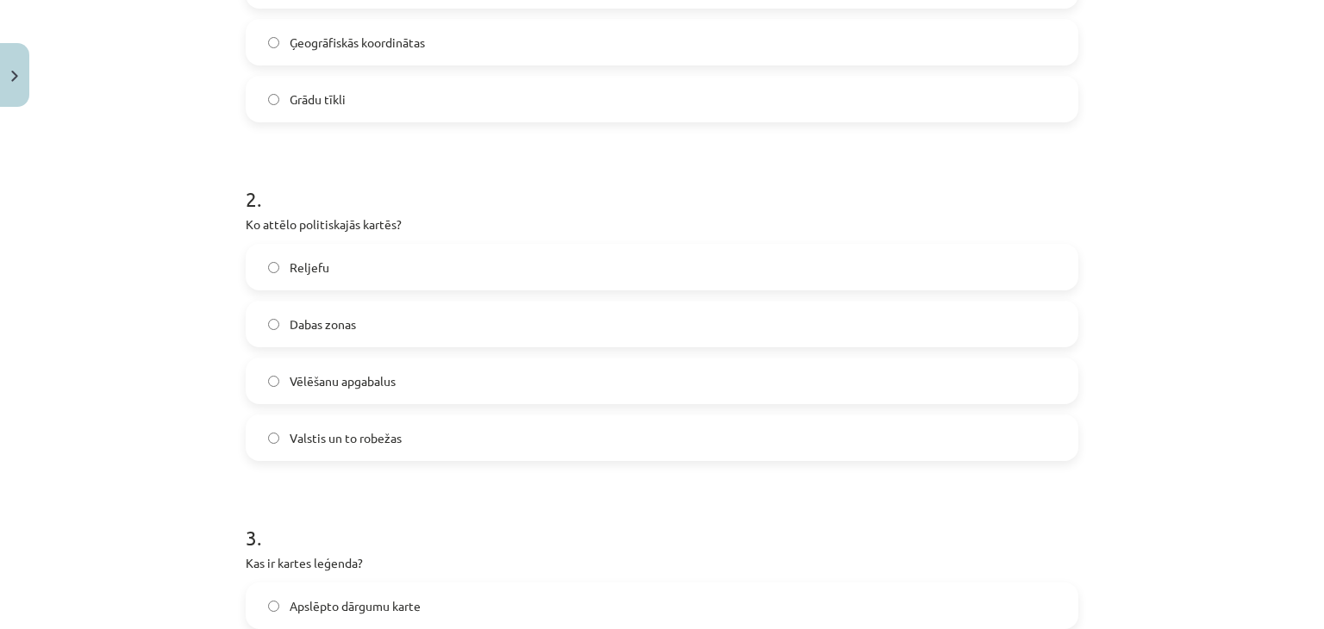
scroll to position [556, 0]
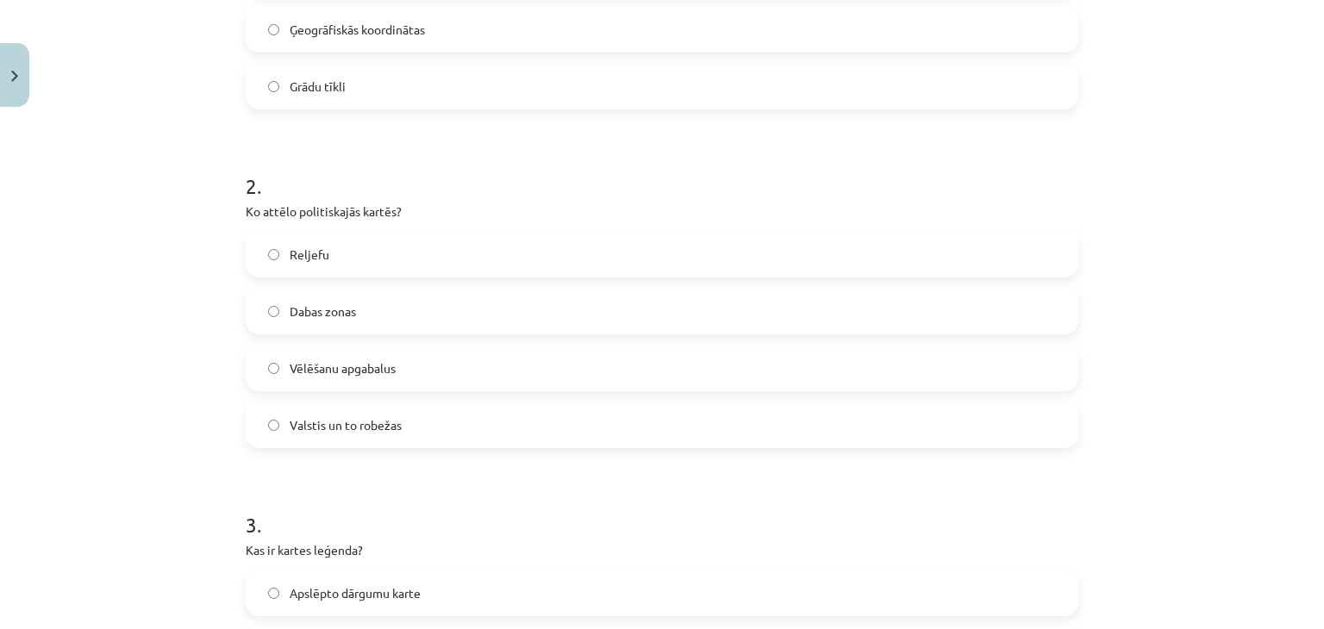
click at [335, 414] on label "Valstis un to robežas" at bounding box center [662, 425] width 830 height 43
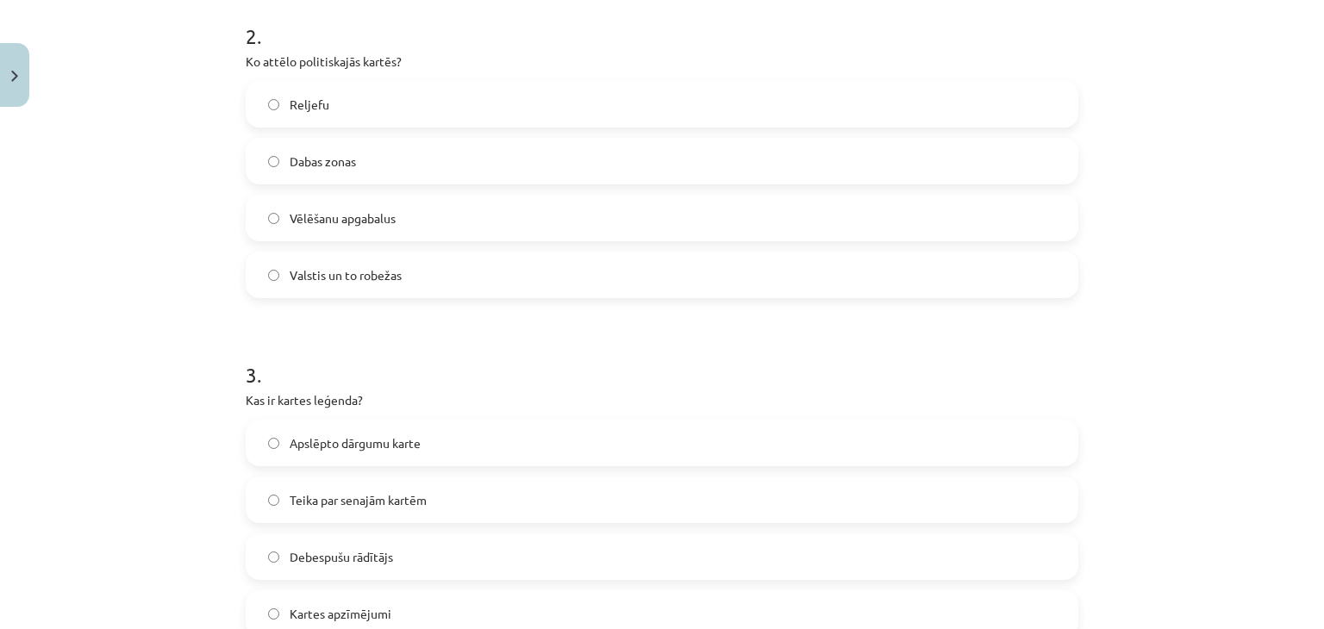
scroll to position [815, 0]
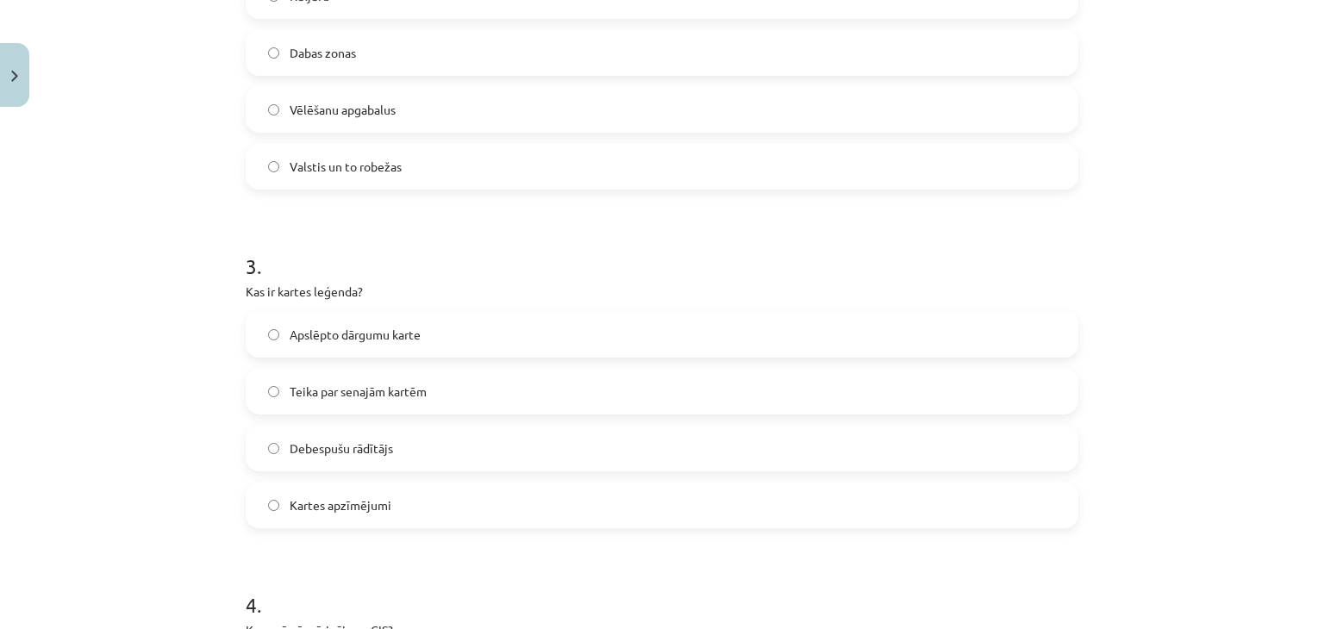
click at [329, 507] on span "Kartes apzīmējumi" at bounding box center [341, 506] width 102 height 18
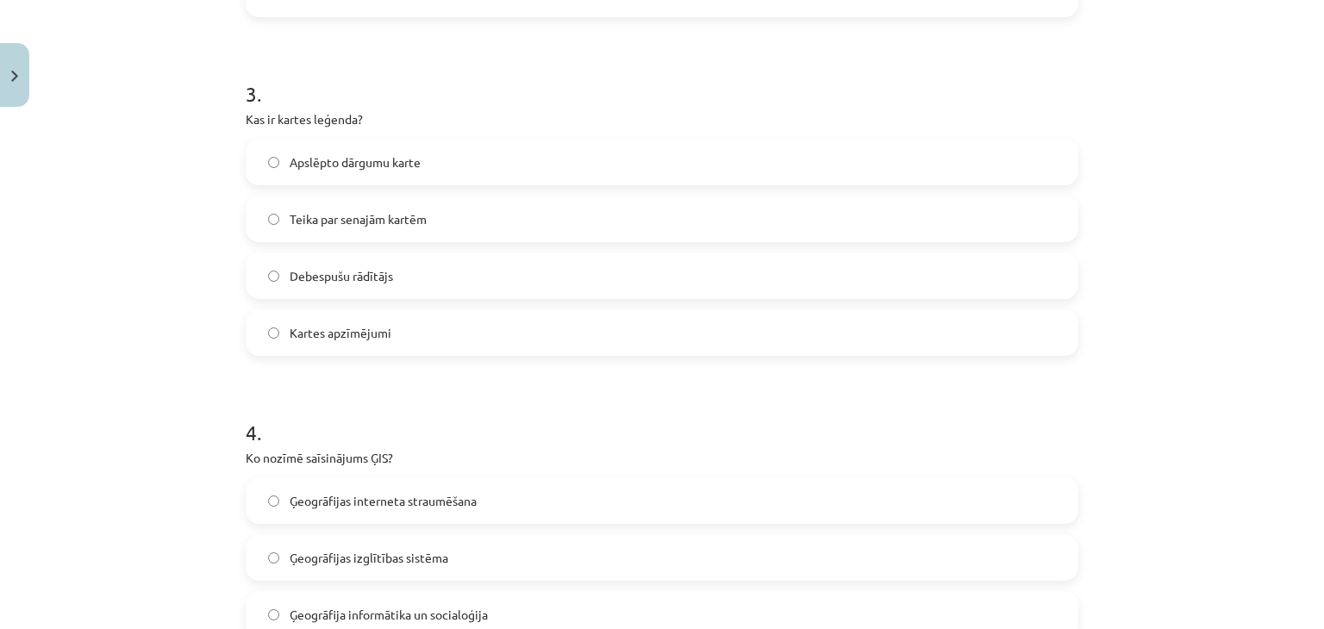
scroll to position [1160, 0]
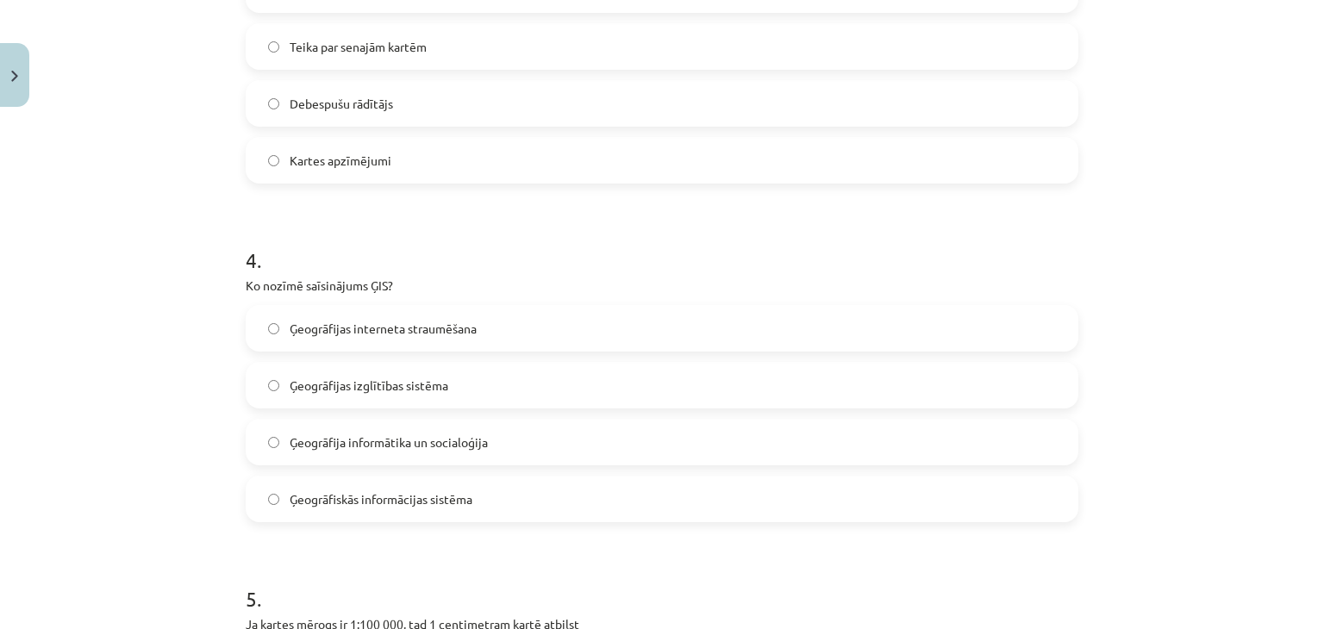
click at [351, 491] on span "Ģeogrāfiskās informācijas sistēma" at bounding box center [381, 500] width 183 height 18
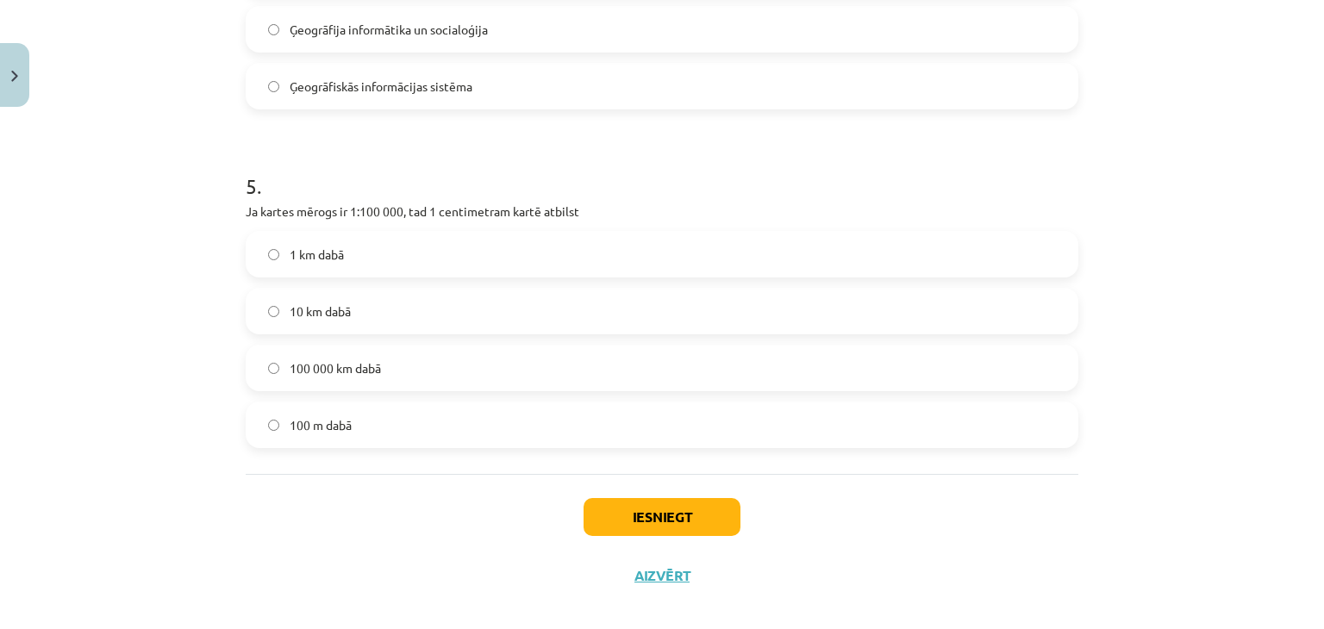
scroll to position [1591, 0]
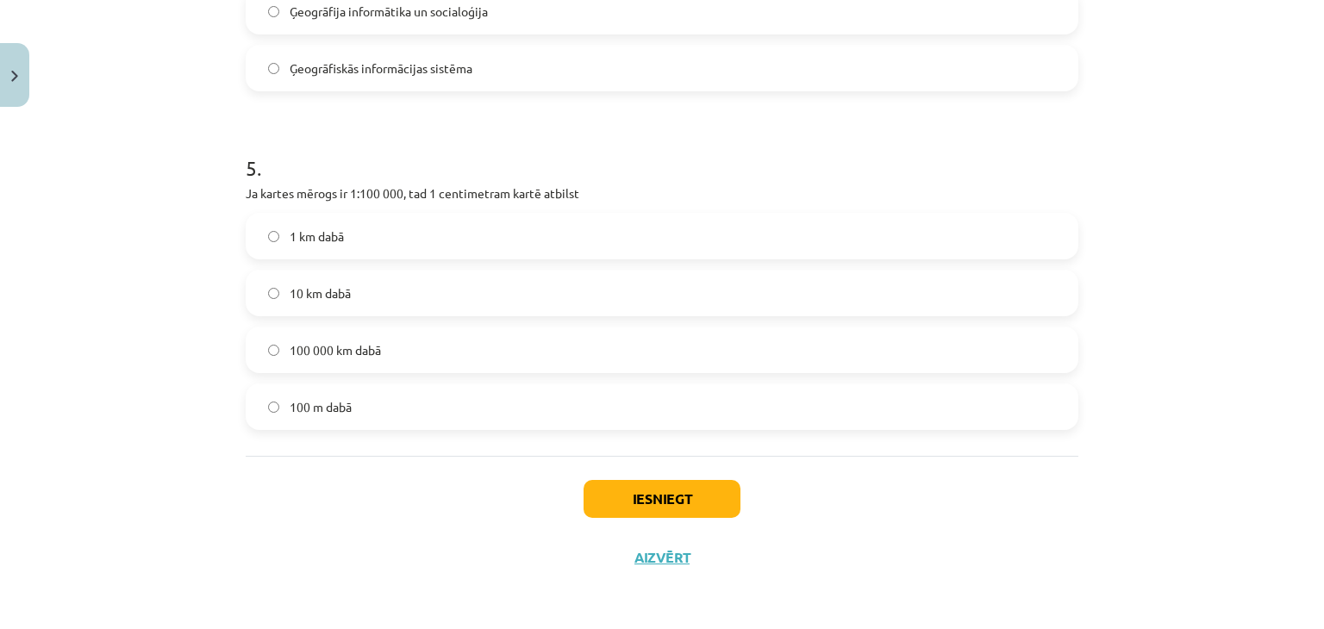
click at [312, 276] on label "10 km dabā" at bounding box center [662, 293] width 830 height 43
click at [304, 232] on span "1 km dabā" at bounding box center [317, 237] width 54 height 18
click at [628, 499] on button "Iesniegt" at bounding box center [662, 499] width 157 height 38
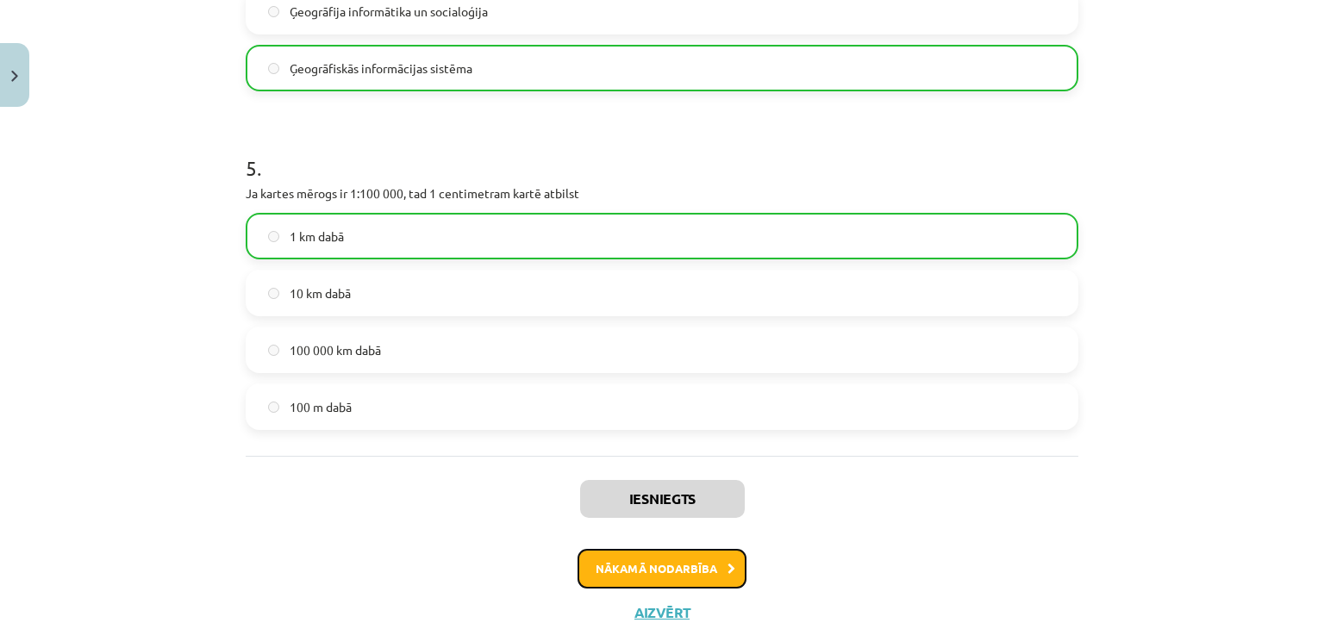
click at [629, 570] on button "Nākamā nodarbība" at bounding box center [662, 569] width 169 height 40
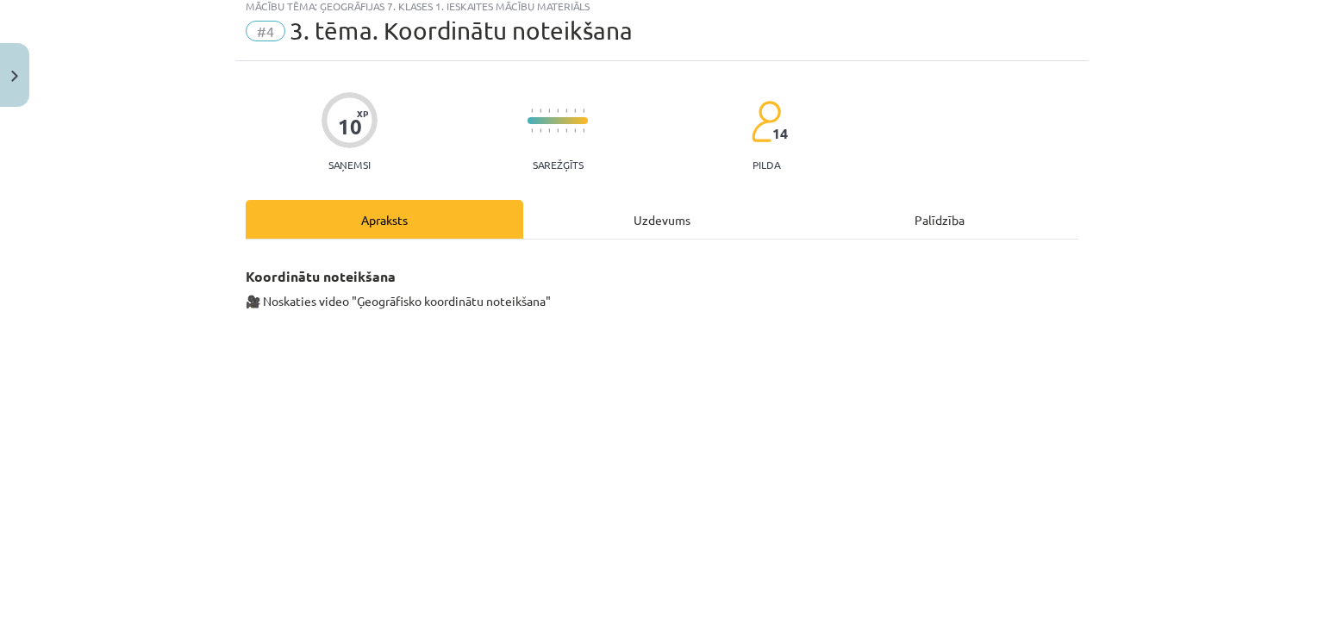
scroll to position [43, 0]
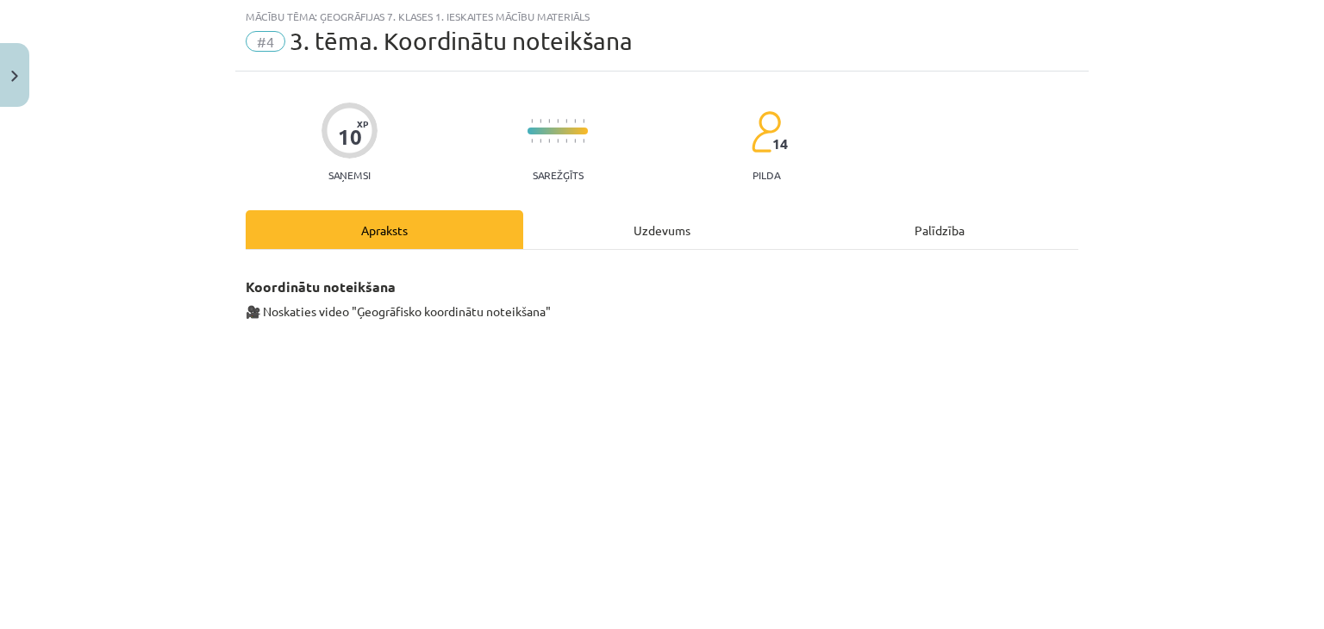
click at [588, 242] on div "Uzdevums" at bounding box center [662, 229] width 278 height 39
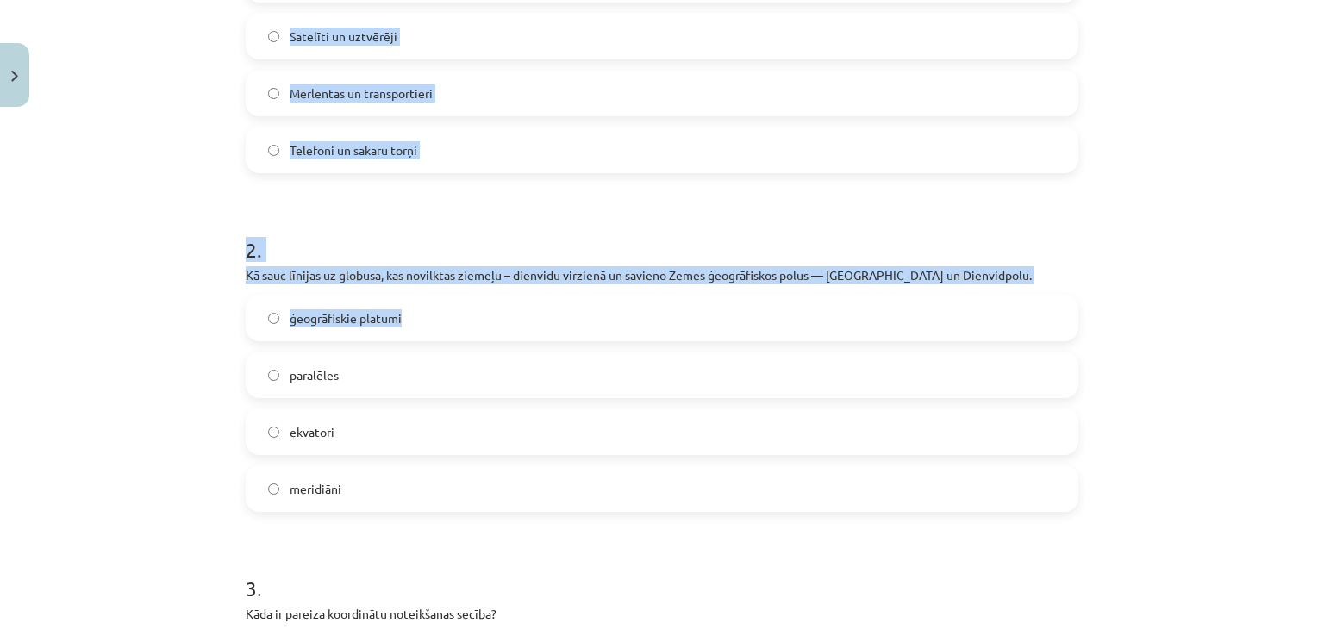
drag, startPoint x: 186, startPoint y: 360, endPoint x: 260, endPoint y: 362, distance: 73.3
click at [263, 366] on div "Mācību tēma: Ģeogrāfijas 7. klases 1. ieskaites mācību materiāls #4 3. tēma. Ko…" at bounding box center [662, 314] width 1324 height 629
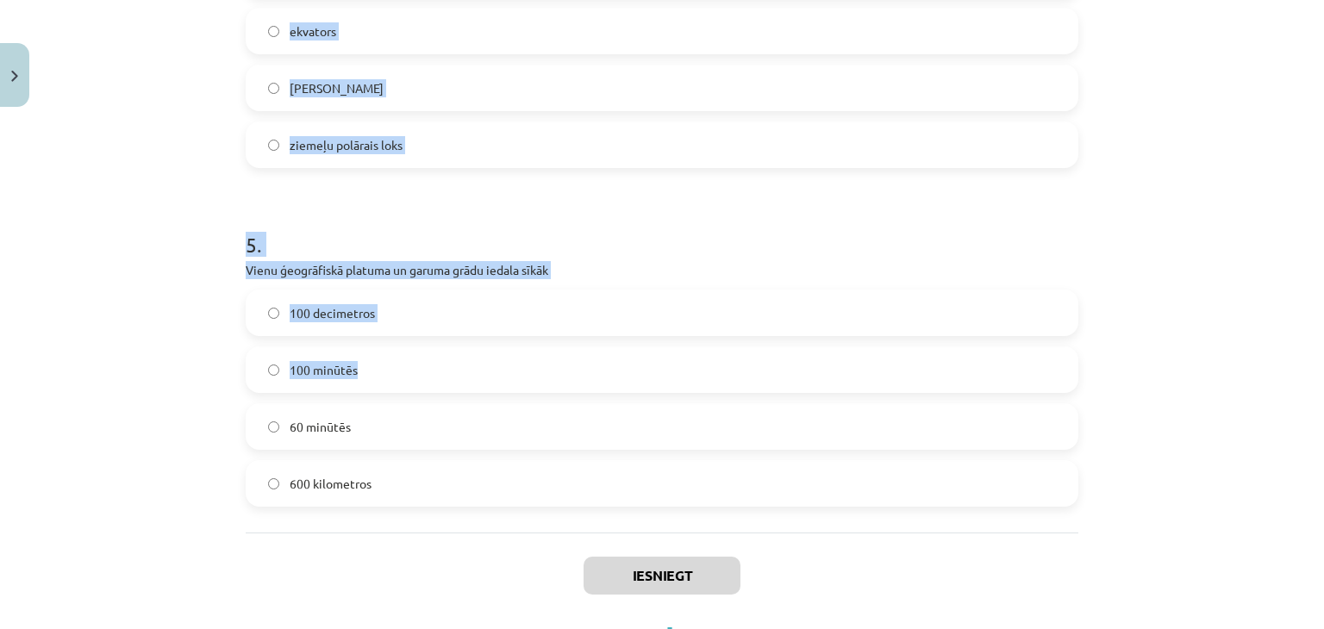
scroll to position [1595, 0]
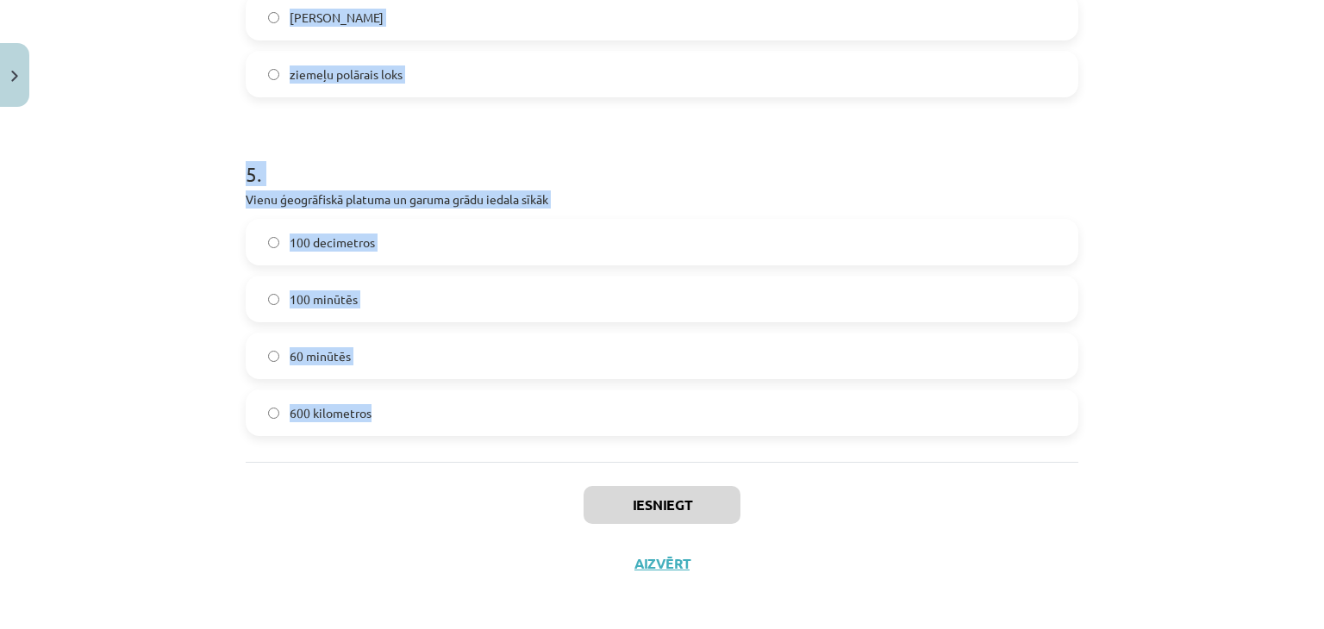
drag, startPoint x: 241, startPoint y: 79, endPoint x: 447, endPoint y: 417, distance: 395.9
copy form "1 . Lai noteiktu objekta atrašanās vietu viedierīcēs, nepieciešami noteikti pri…"
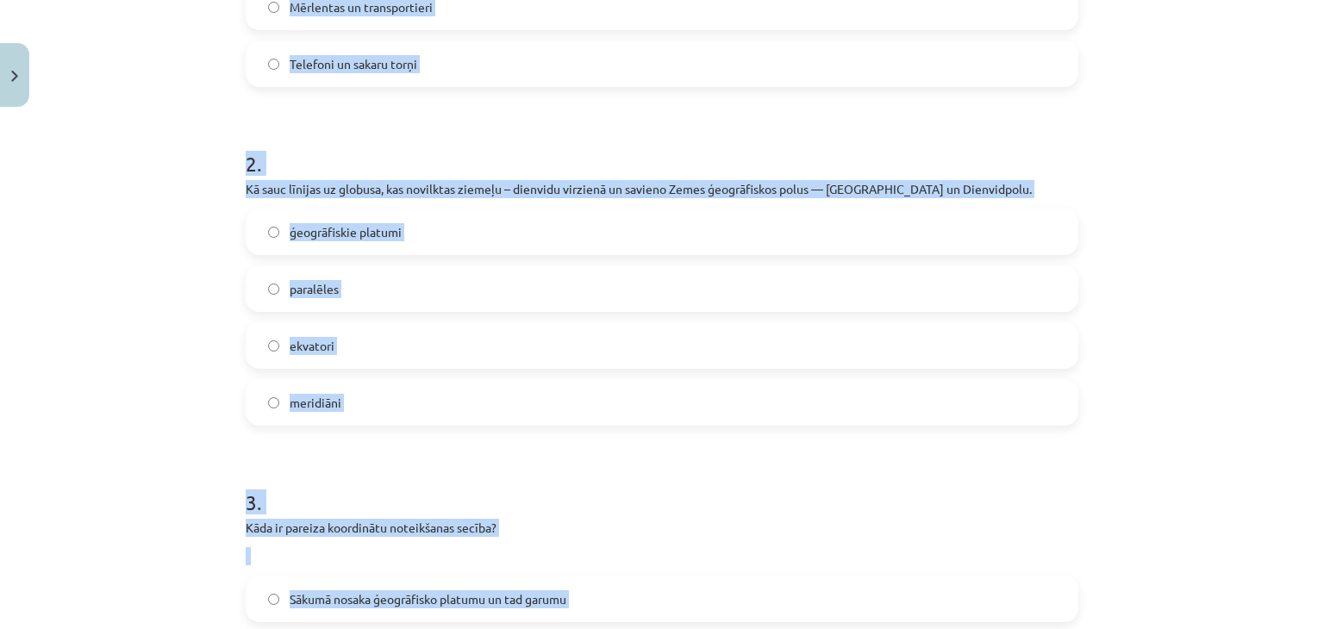
scroll to position [302, 0]
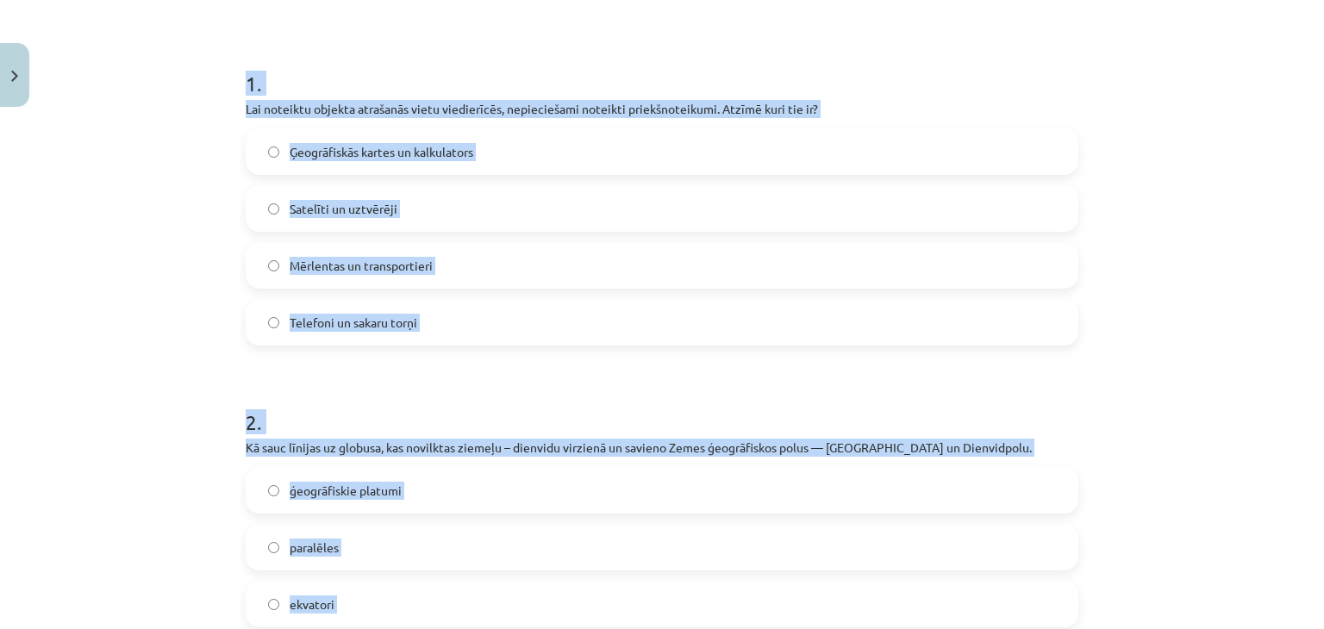
click at [197, 242] on div "Mācību tēma: Ģeogrāfijas 7. klases 1. ieskaites mācību materiāls #4 3. tēma. Ko…" at bounding box center [662, 314] width 1324 height 629
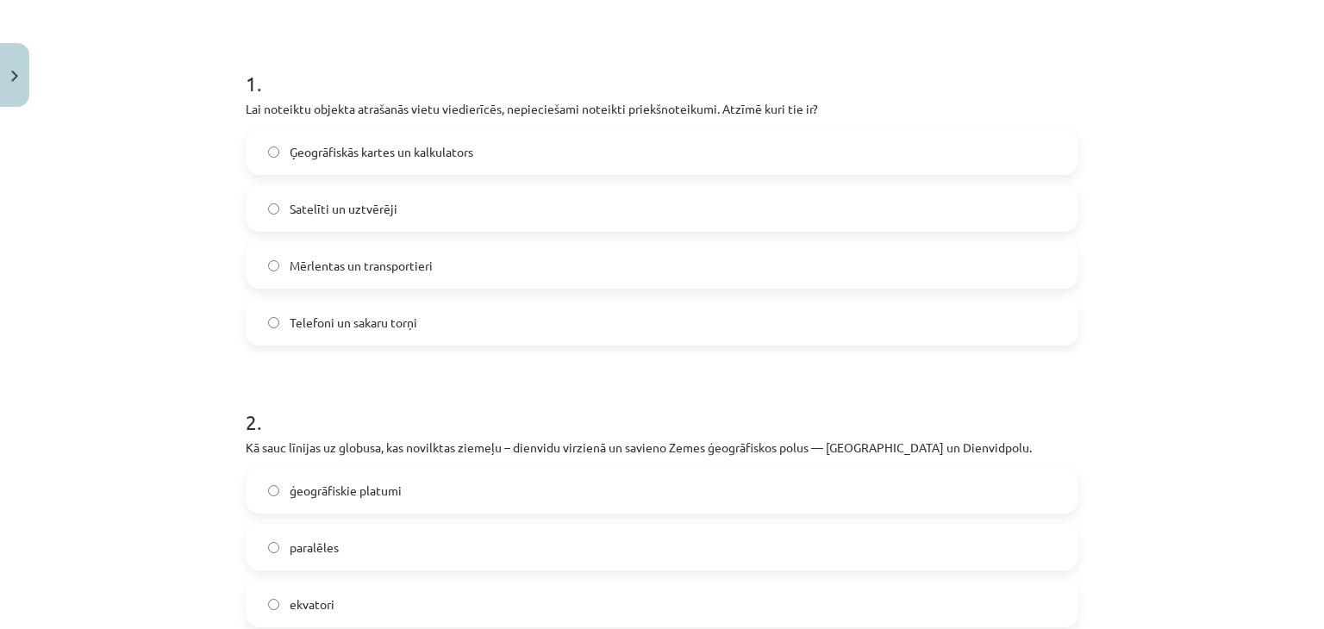
click at [289, 197] on label "Satelīti un uztvērēji" at bounding box center [662, 208] width 830 height 43
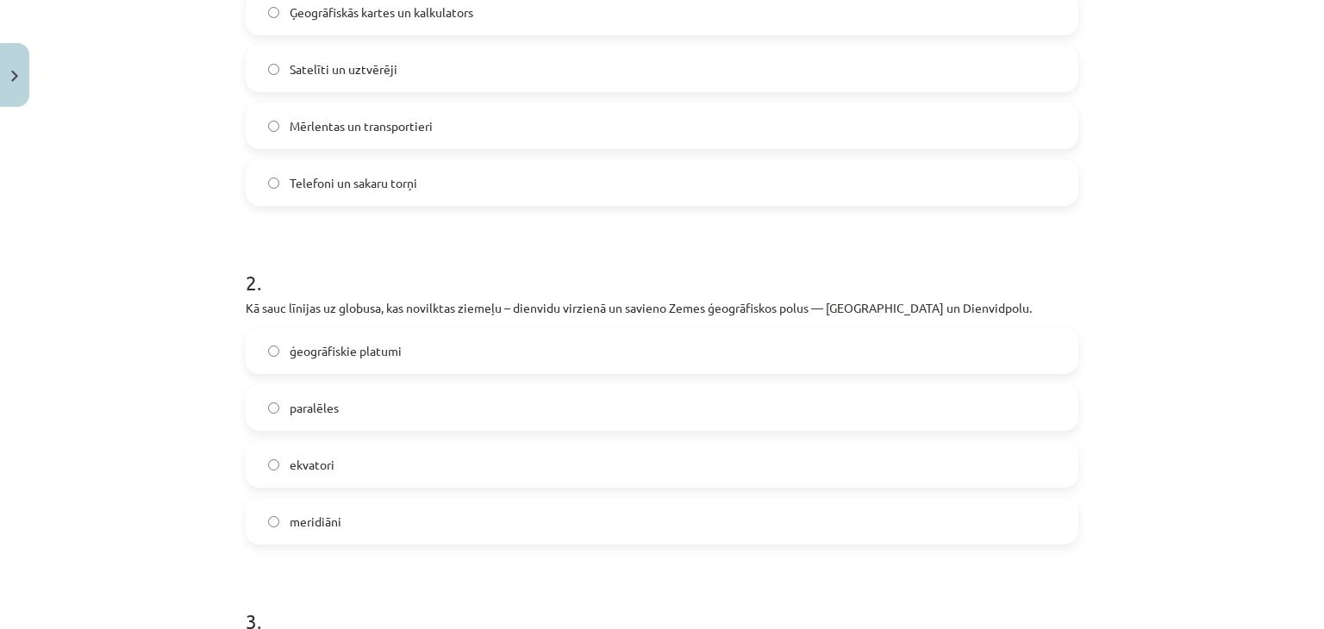
scroll to position [560, 0]
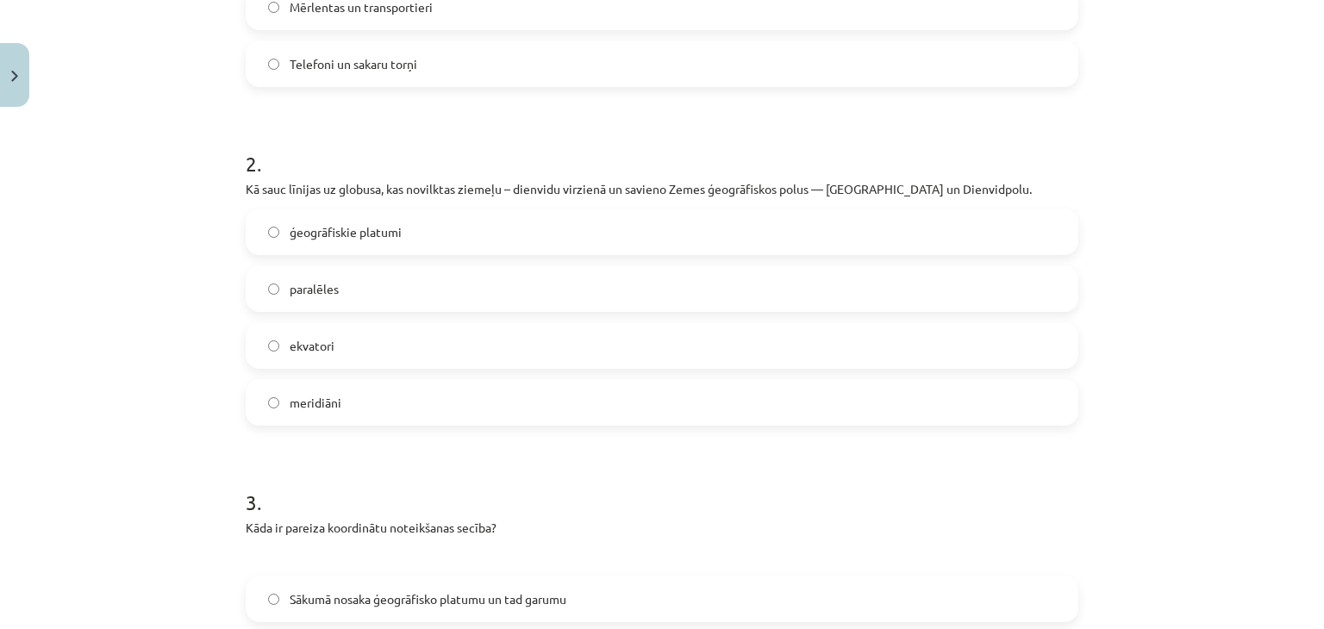
click at [314, 398] on span "meridiāni" at bounding box center [316, 403] width 52 height 18
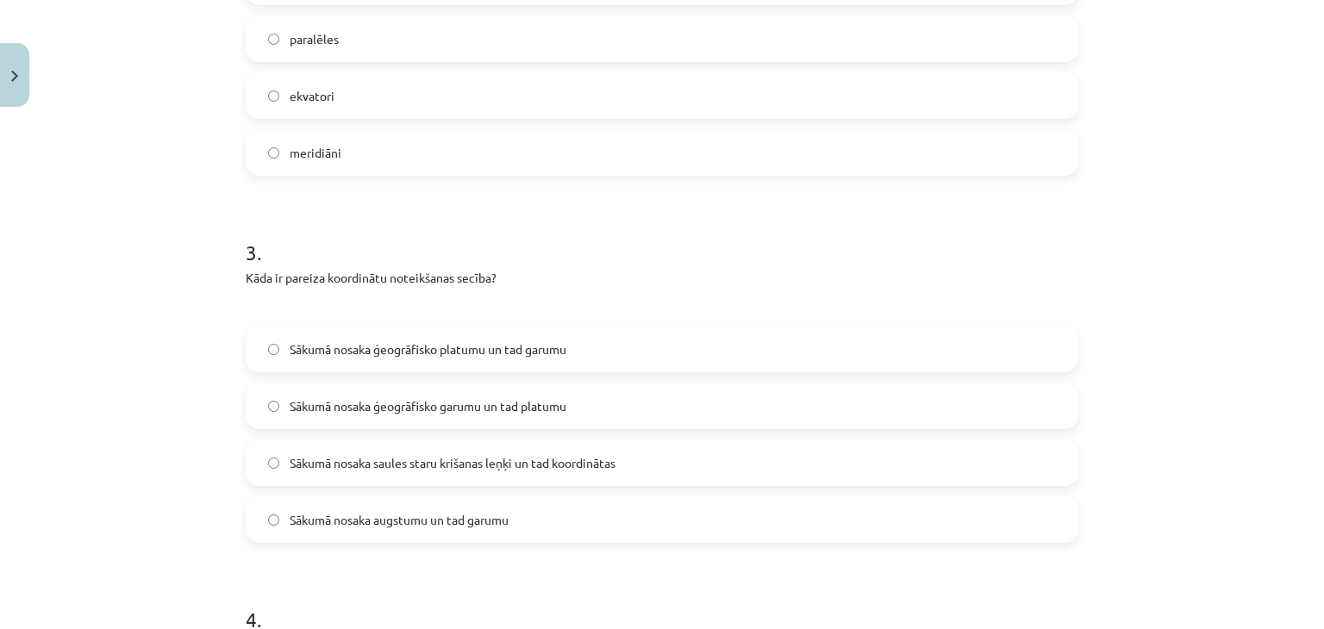
scroll to position [819, 0]
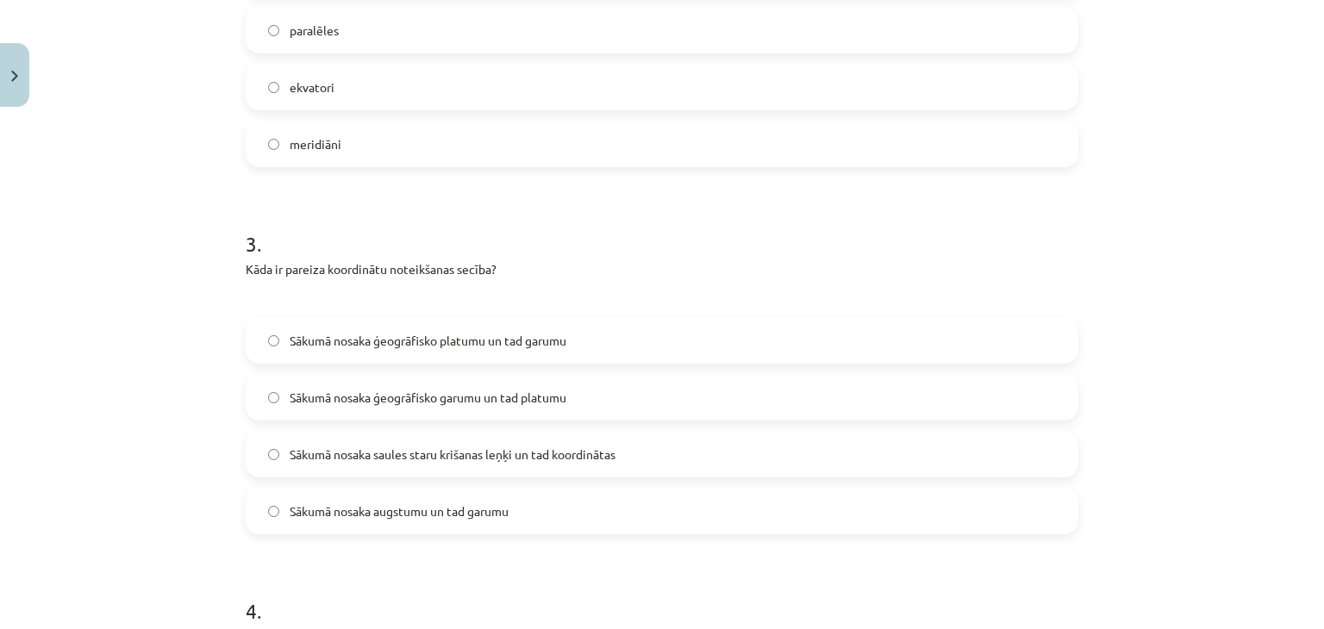
click at [397, 337] on span "Sākumā nosaka ģeogrāfisko platumu un tad garumu" at bounding box center [428, 341] width 277 height 18
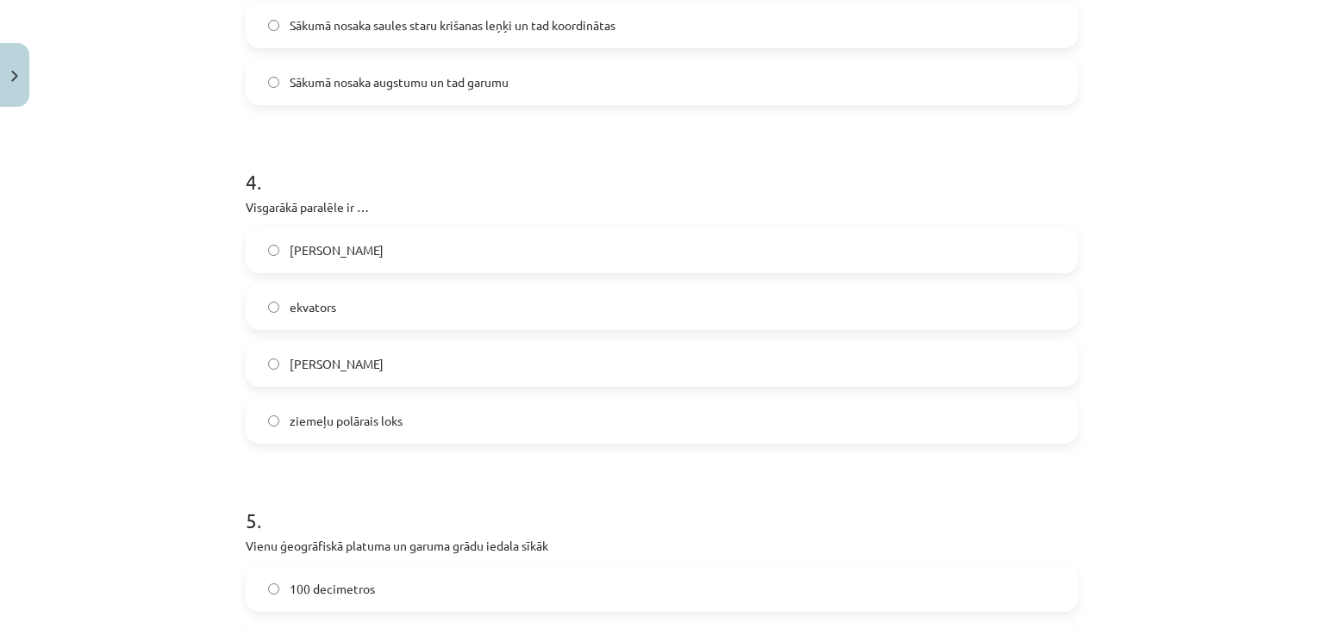
scroll to position [1250, 0]
click at [323, 302] on span "ekvators" at bounding box center [313, 306] width 47 height 18
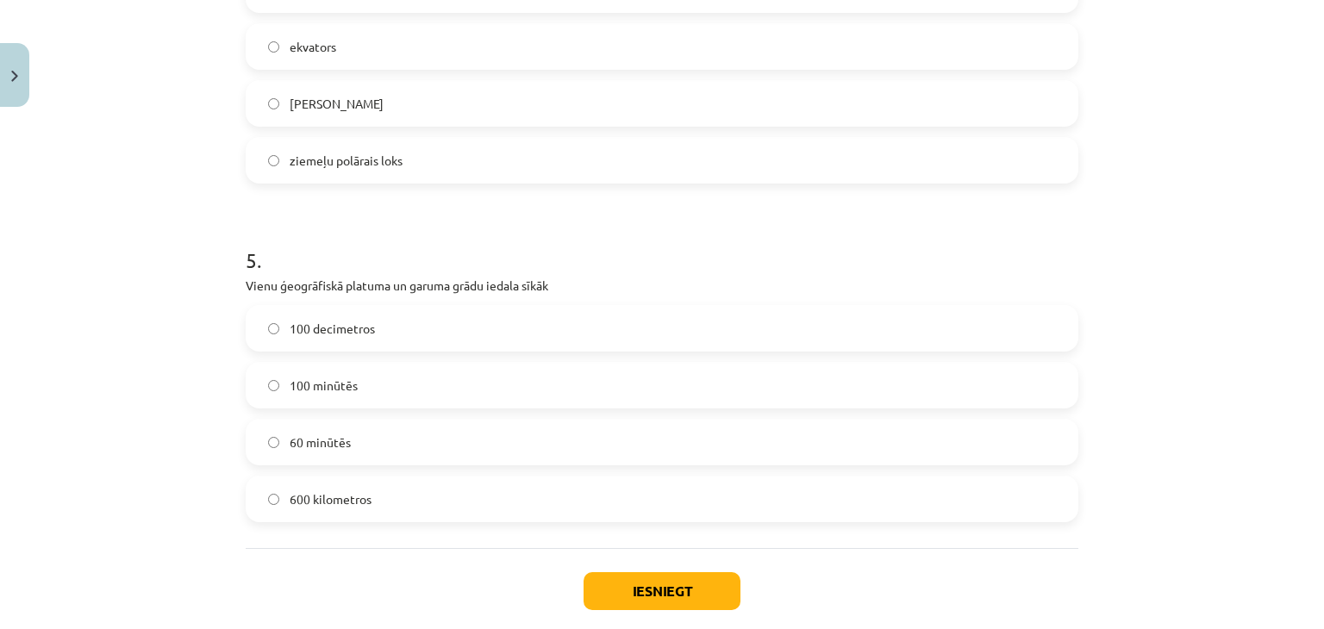
click at [338, 427] on label "60 minūtēs" at bounding box center [662, 442] width 830 height 43
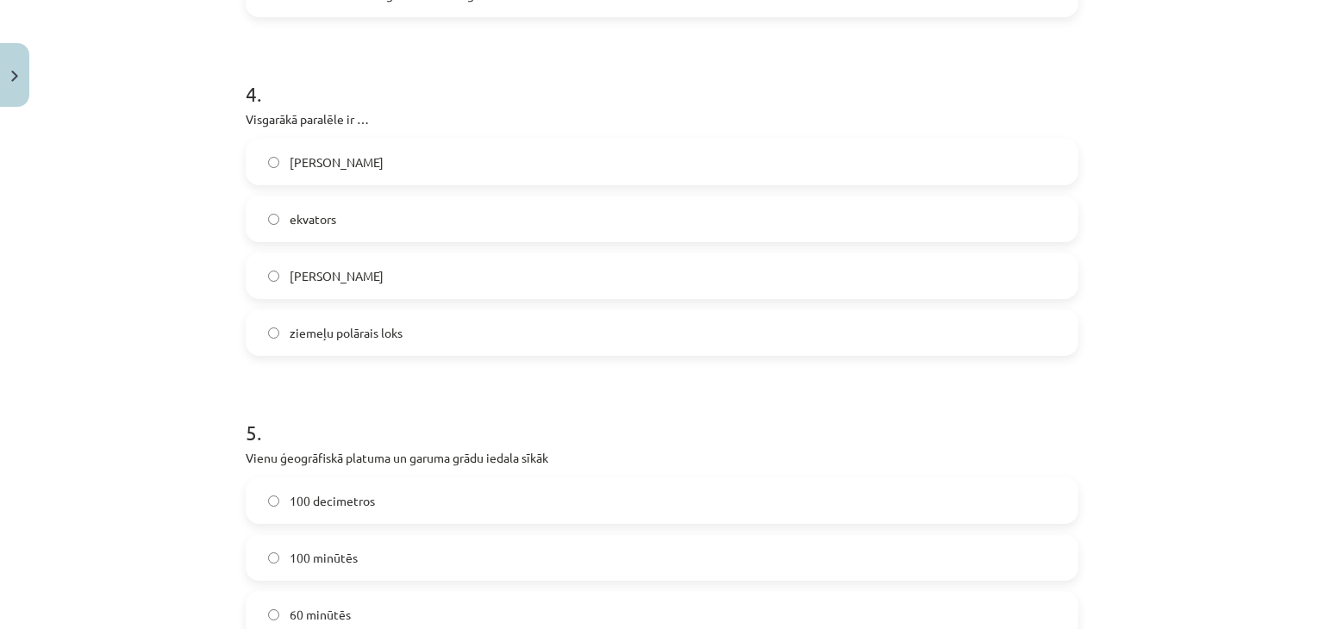
scroll to position [1509, 0]
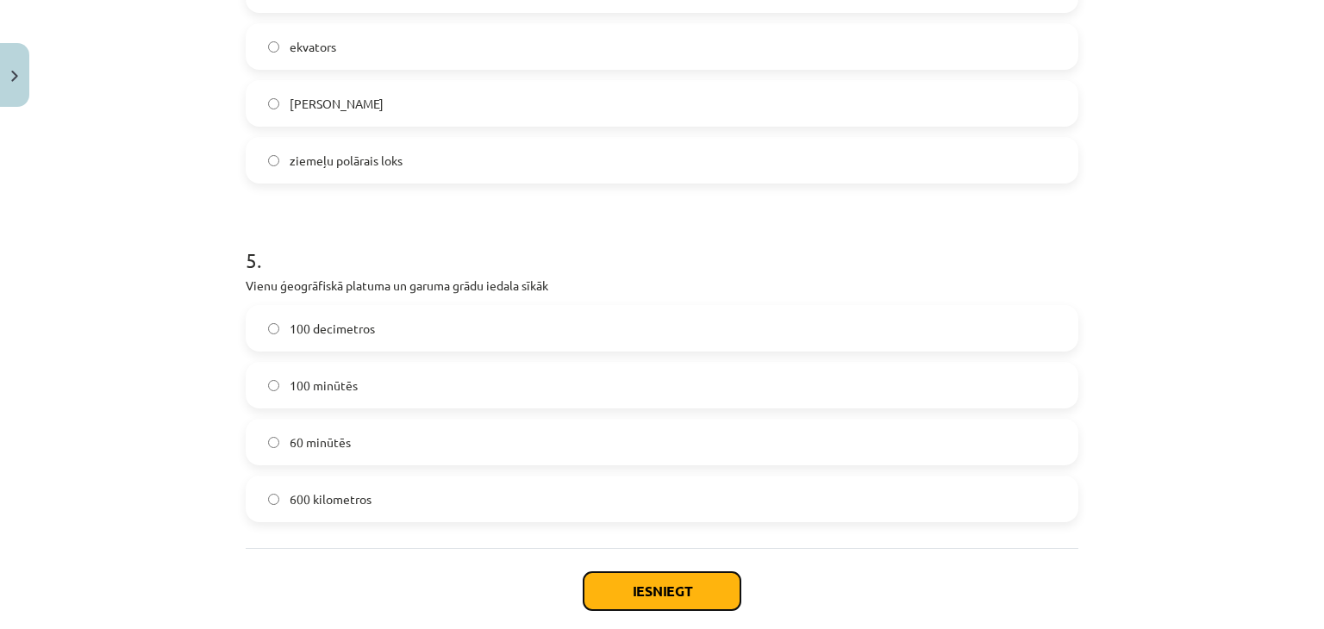
click at [586, 579] on button "Iesniegt" at bounding box center [662, 592] width 157 height 38
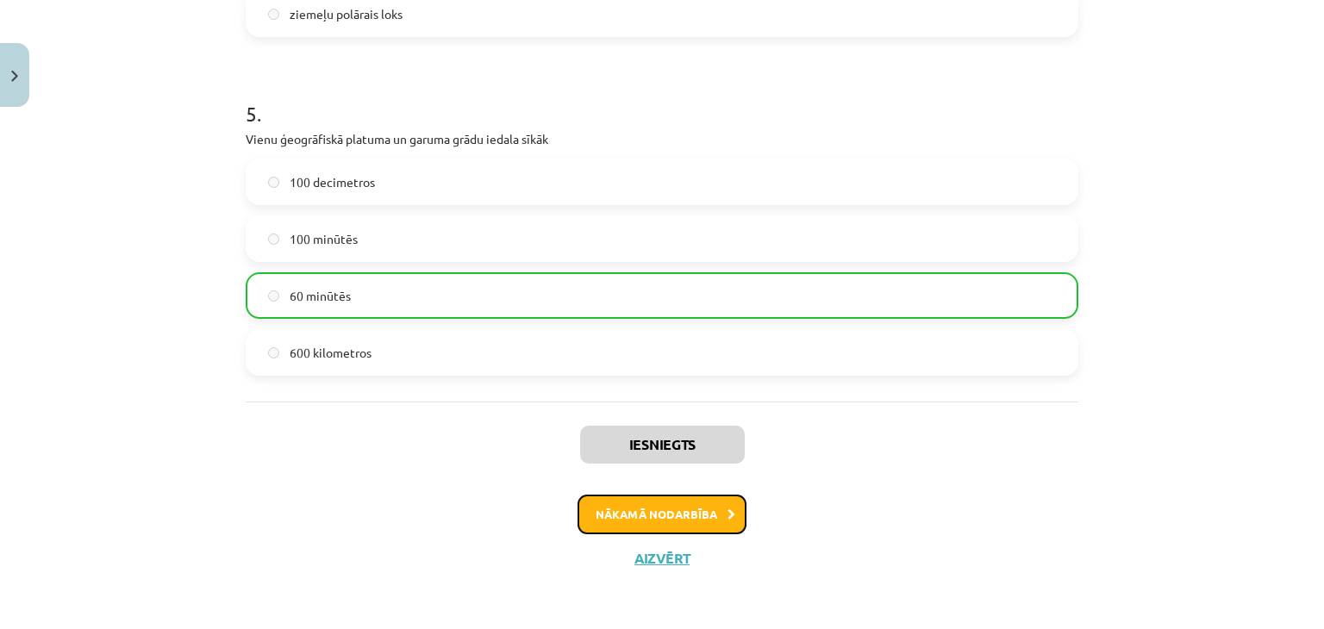
click at [611, 495] on button "Nākamā nodarbība" at bounding box center [662, 515] width 169 height 40
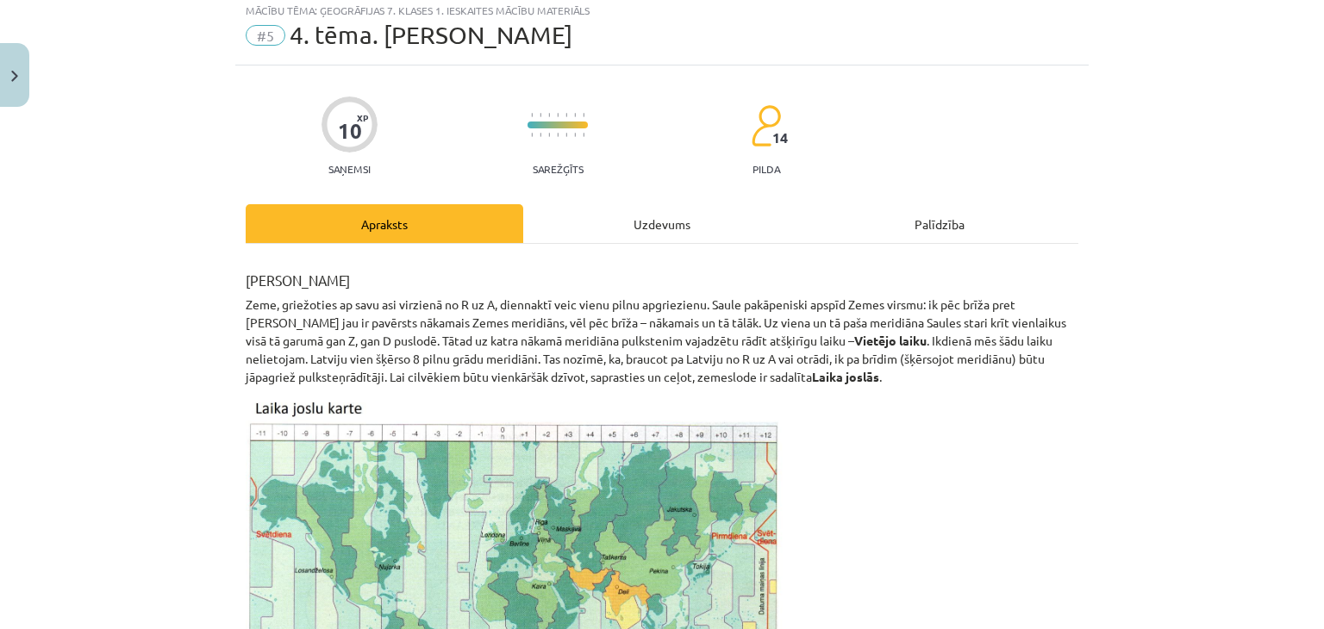
scroll to position [43, 0]
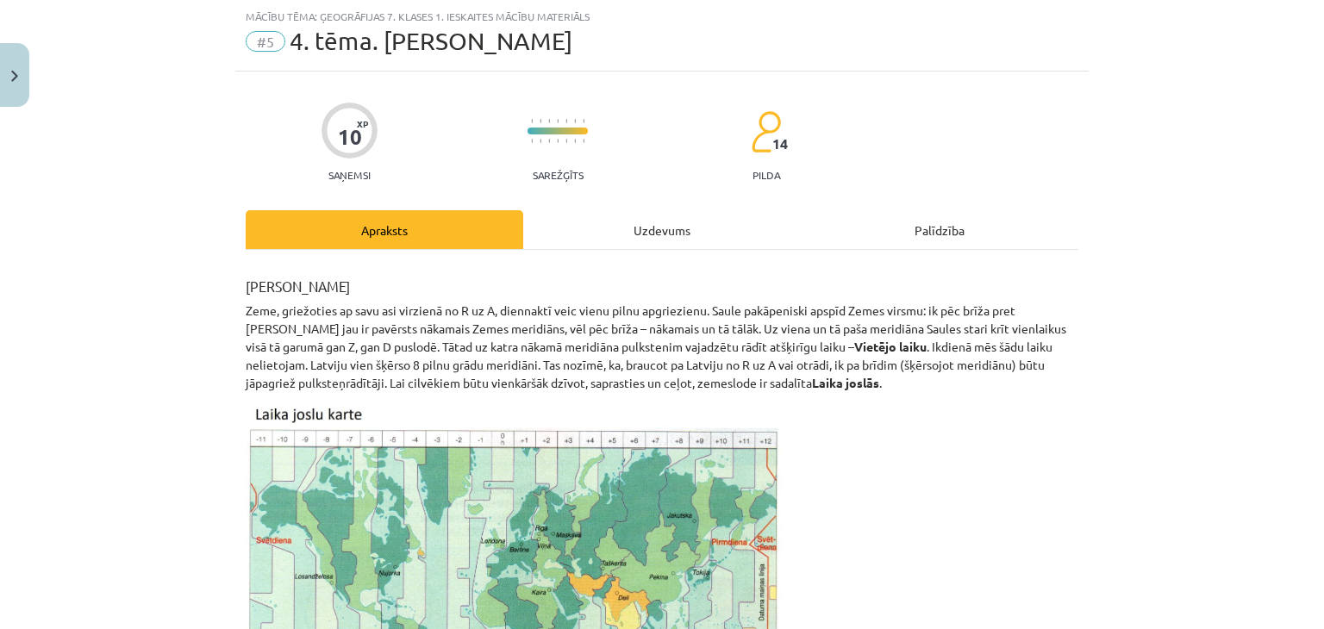
click at [632, 228] on div "Uzdevums" at bounding box center [662, 229] width 278 height 39
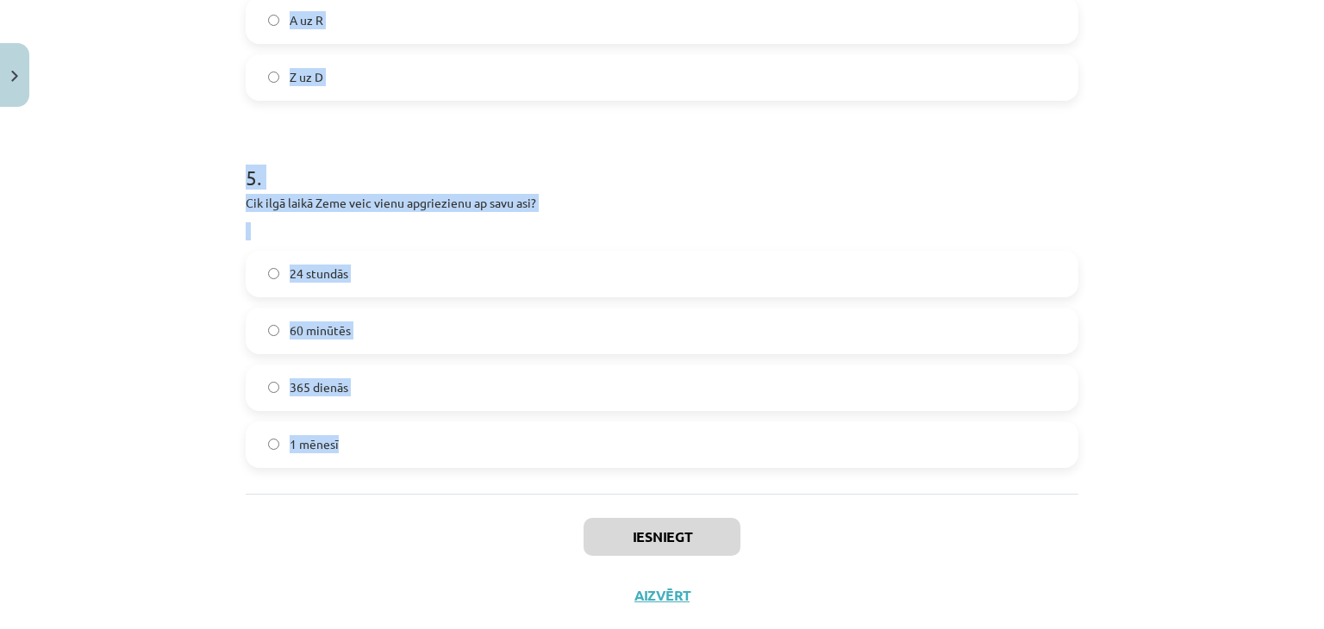
scroll to position [1776, 0]
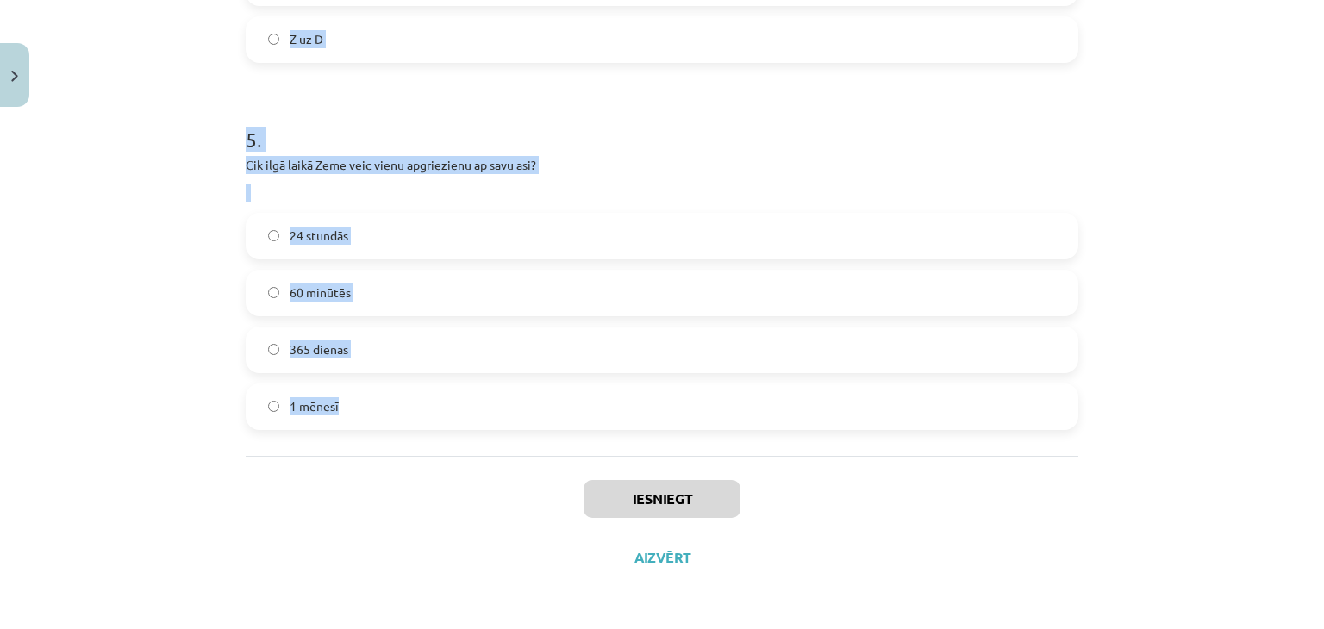
drag, startPoint x: 162, startPoint y: 295, endPoint x: 361, endPoint y: 436, distance: 244.3
click at [361, 436] on div "Mācību tēma: Ģeogrāfijas 7. klases 1. ieskaites mācību materiāls #5 4. tēma. La…" at bounding box center [662, 314] width 1324 height 629
copy form "1 . Stundu laikā zeme pagriežas pa... 60° 100° 15° 20° 2 . Šķērsojot 180 0 meri…"
click at [285, 249] on label "24 stundās" at bounding box center [662, 236] width 830 height 43
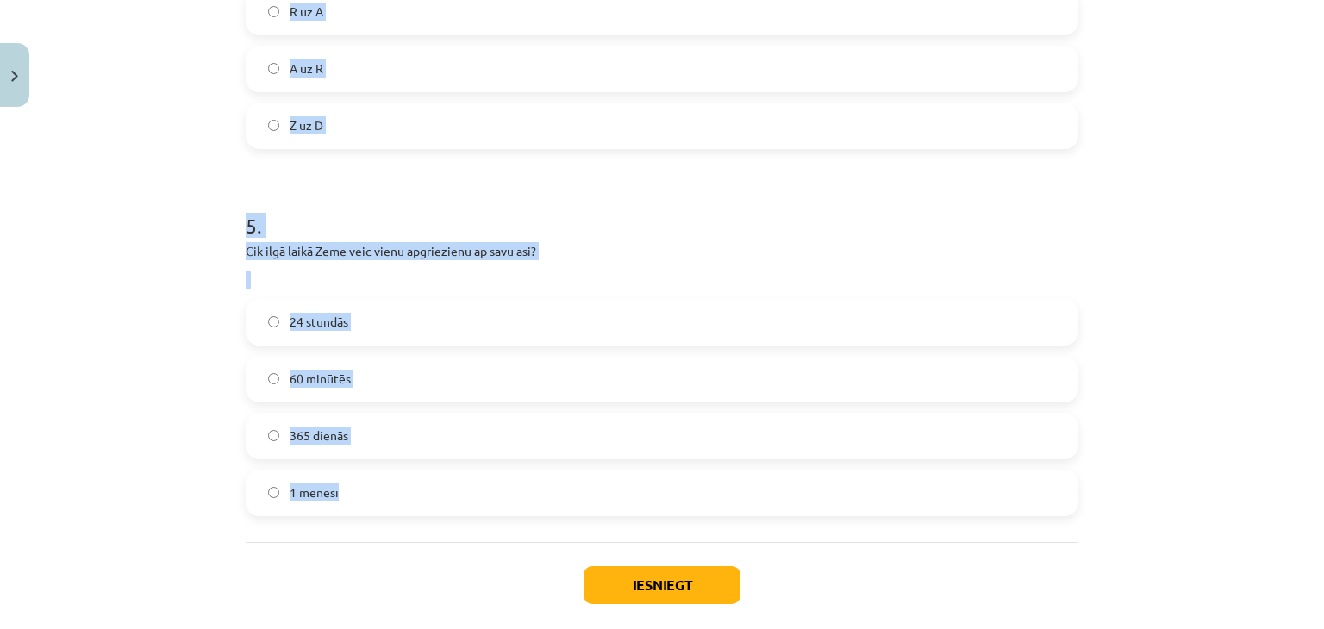
click at [177, 280] on div "Mācību tēma: Ģeogrāfijas 7. klases 1. ieskaites mācību materiāls #5 4. tēma. La…" at bounding box center [662, 314] width 1324 height 629
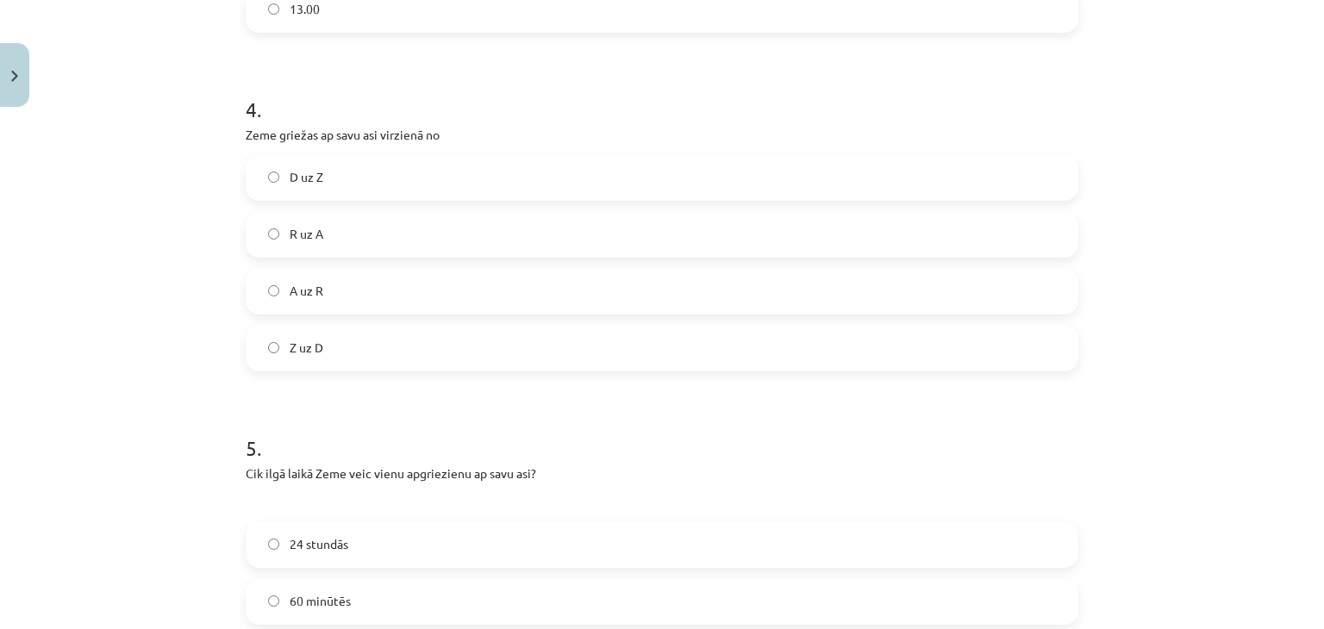
scroll to position [1431, 0]
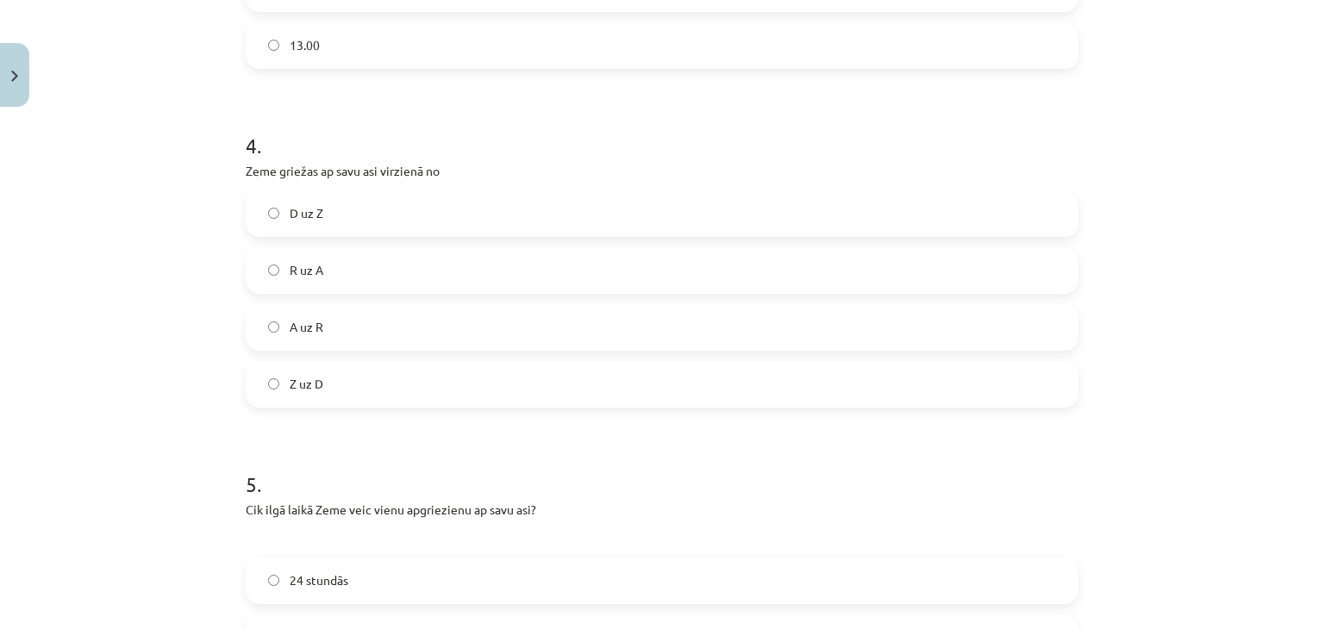
drag, startPoint x: 310, startPoint y: 277, endPoint x: 302, endPoint y: 259, distance: 19.7
click at [310, 277] on span "R uz A" at bounding box center [307, 270] width 34 height 18
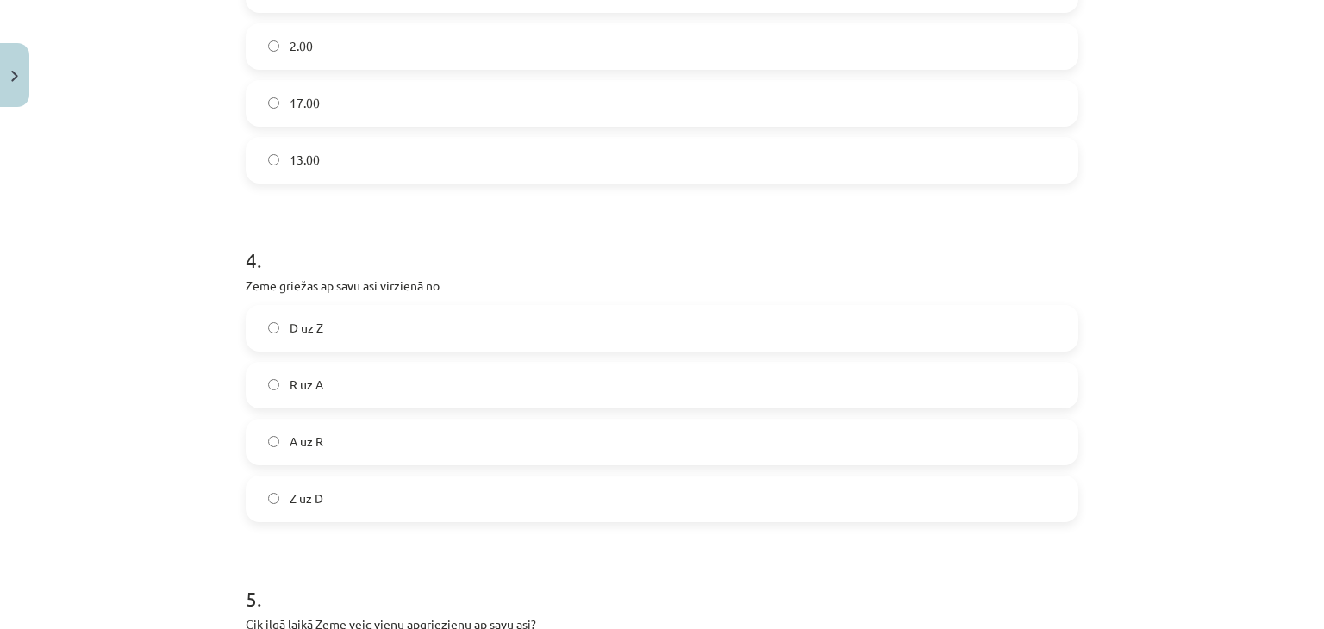
scroll to position [1173, 0]
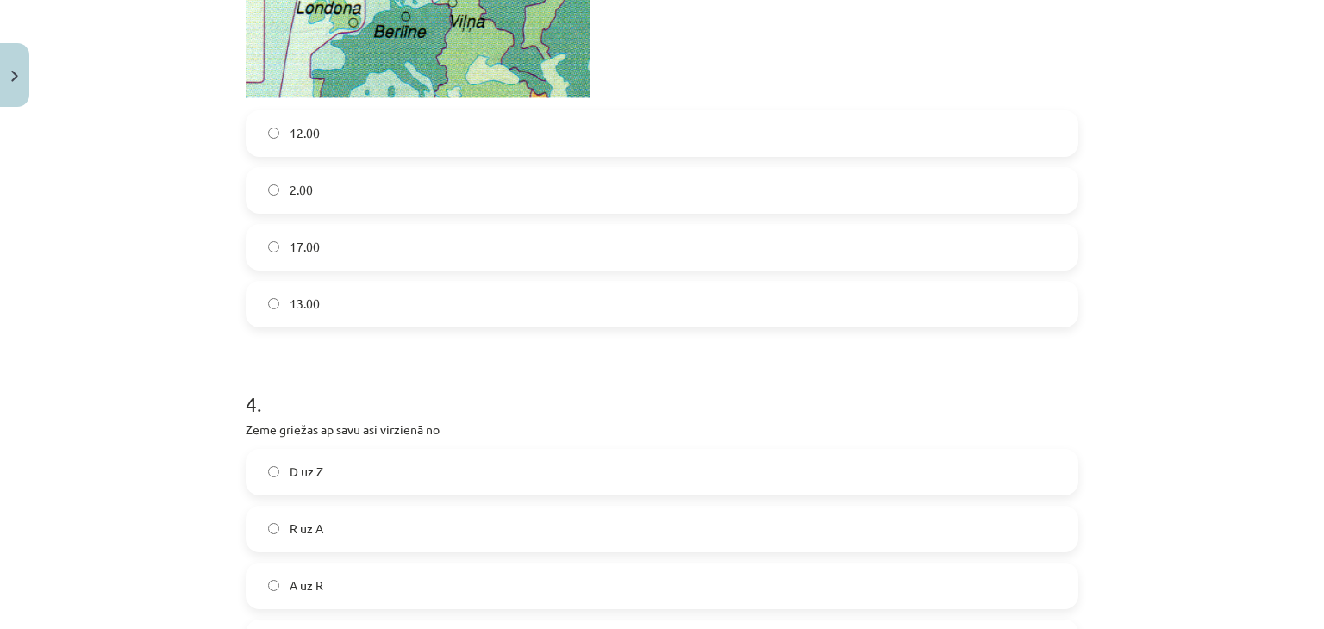
click at [367, 291] on label "13.00" at bounding box center [662, 304] width 830 height 43
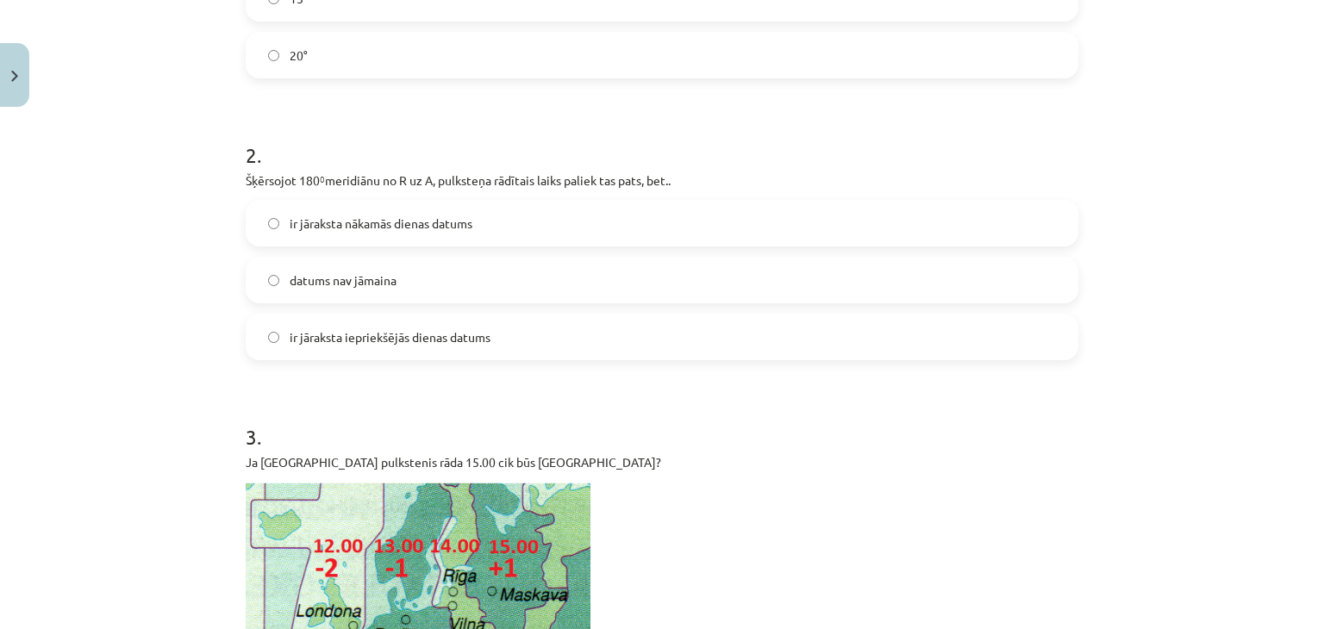
scroll to position [483, 0]
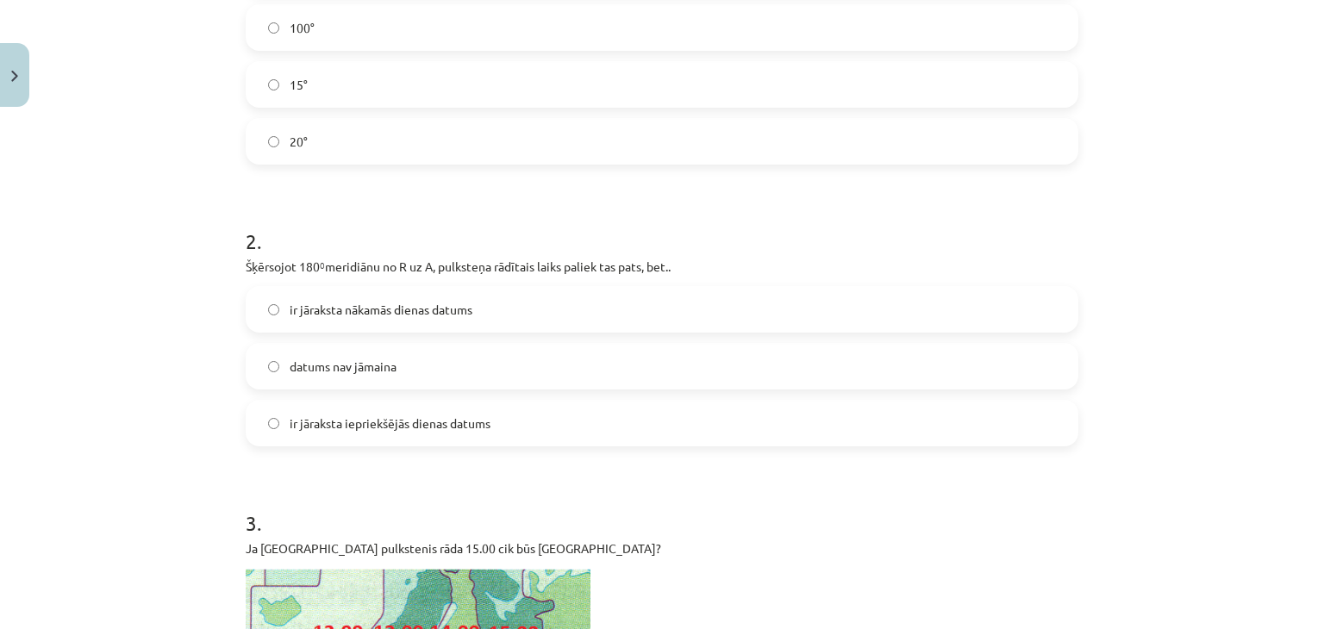
click at [331, 313] on span "ir jāraksta nākamās dienas datums" at bounding box center [381, 310] width 183 height 18
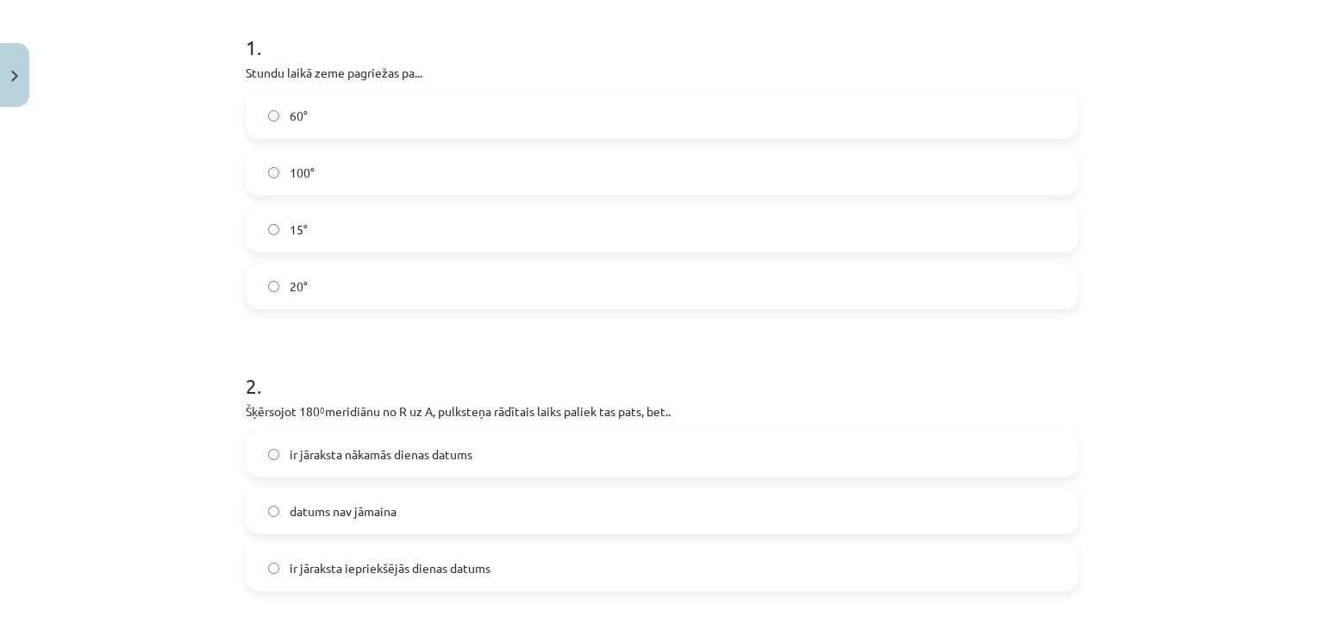
scroll to position [310, 0]
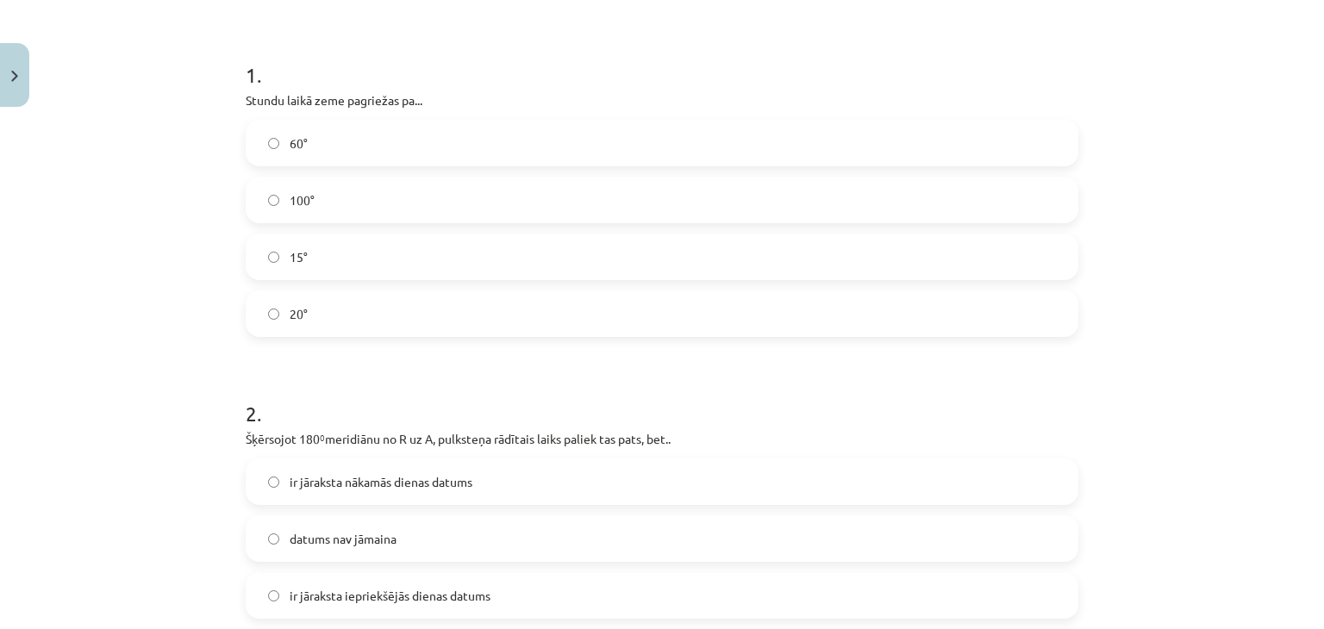
click at [326, 122] on label "60°" at bounding box center [662, 143] width 830 height 43
click at [351, 239] on label "15°" at bounding box center [662, 256] width 830 height 43
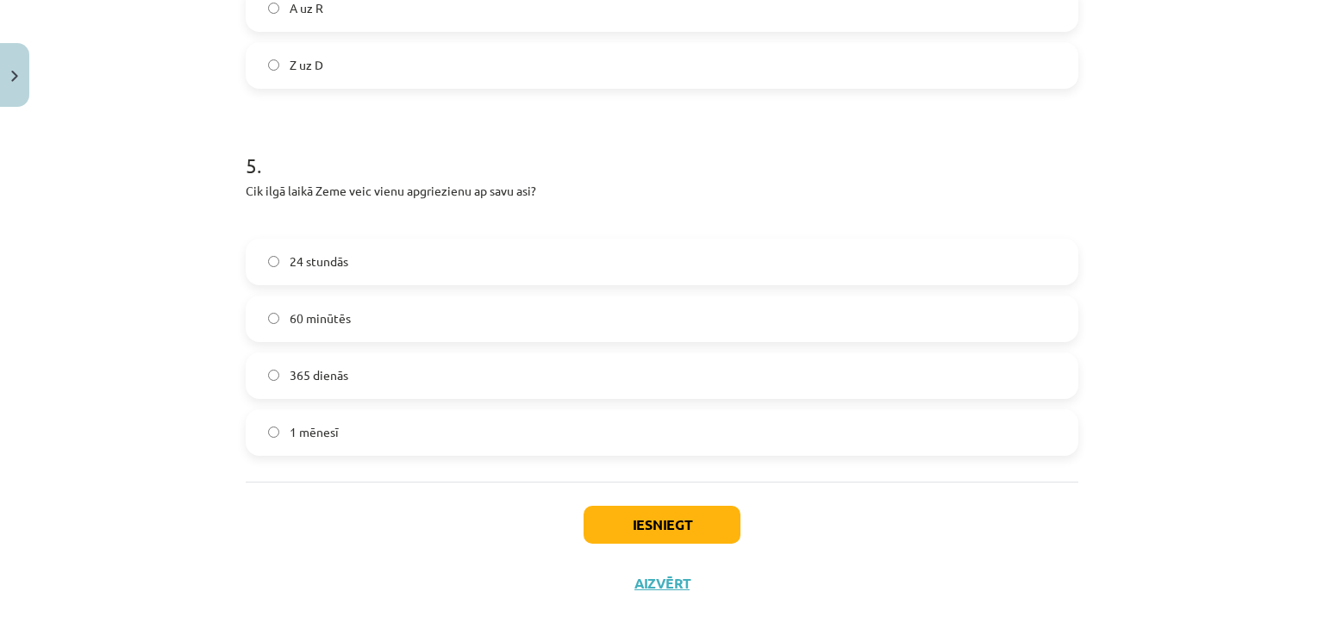
scroll to position [1776, 0]
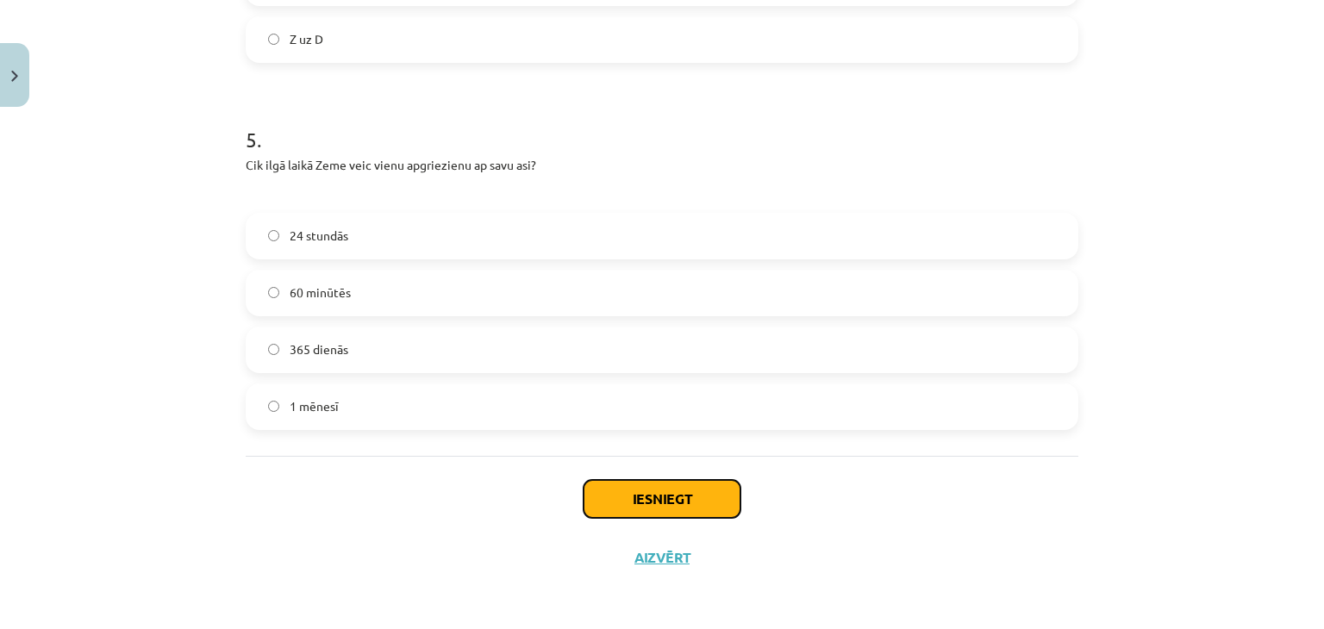
click at [640, 493] on button "Iesniegt" at bounding box center [662, 499] width 157 height 38
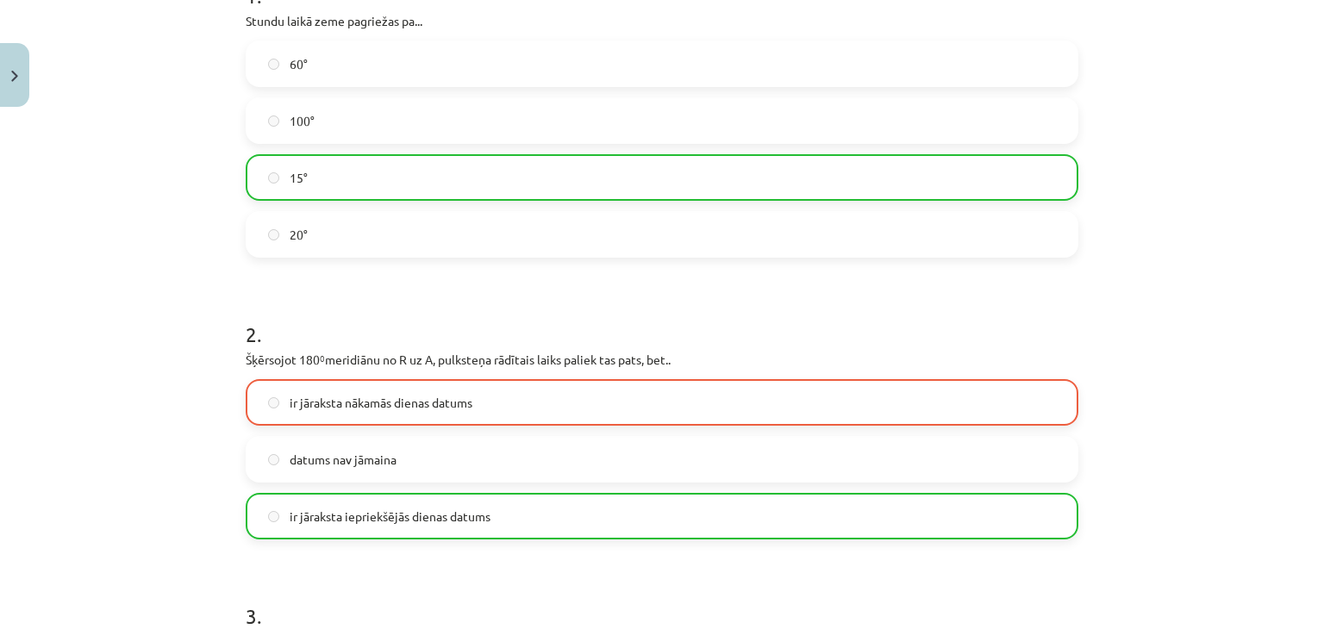
scroll to position [366, 0]
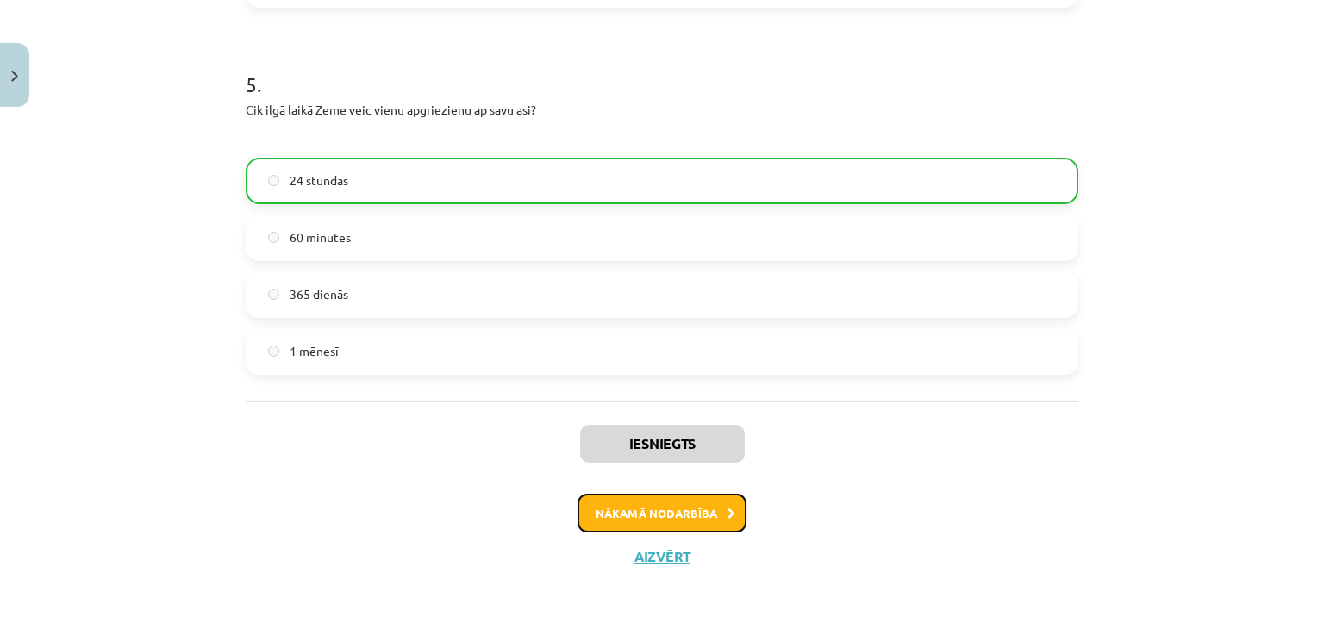
click at [648, 504] on button "Nākamā nodarbība" at bounding box center [662, 514] width 169 height 40
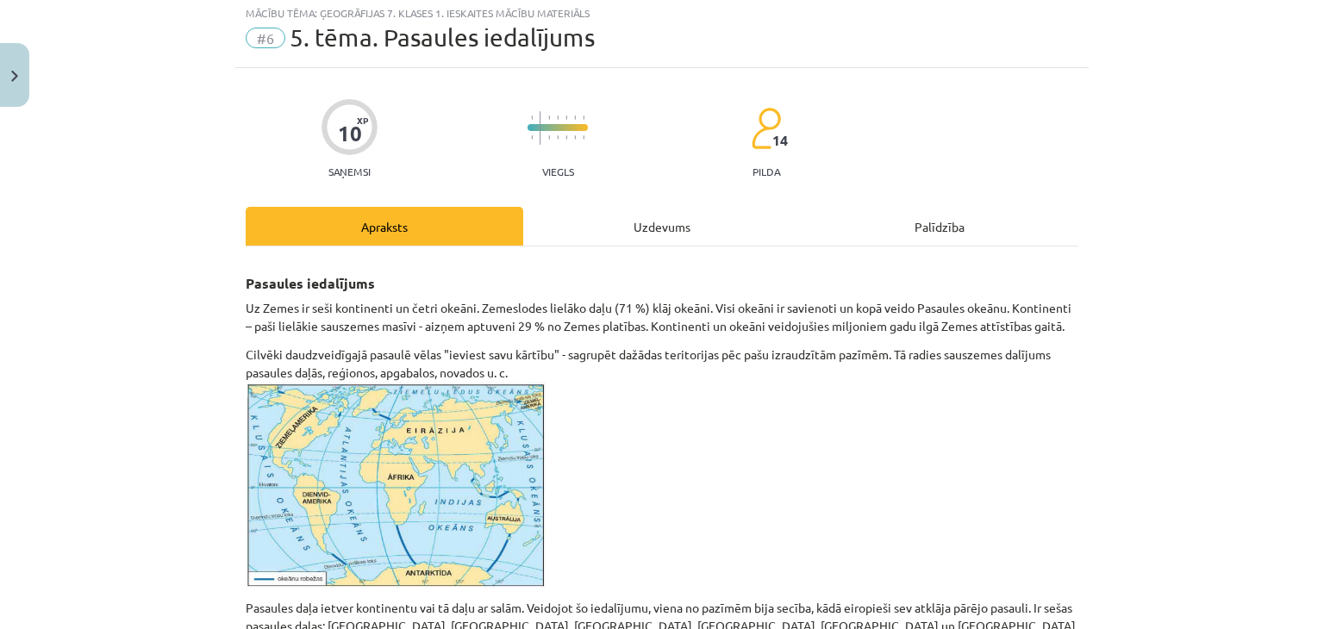
scroll to position [43, 0]
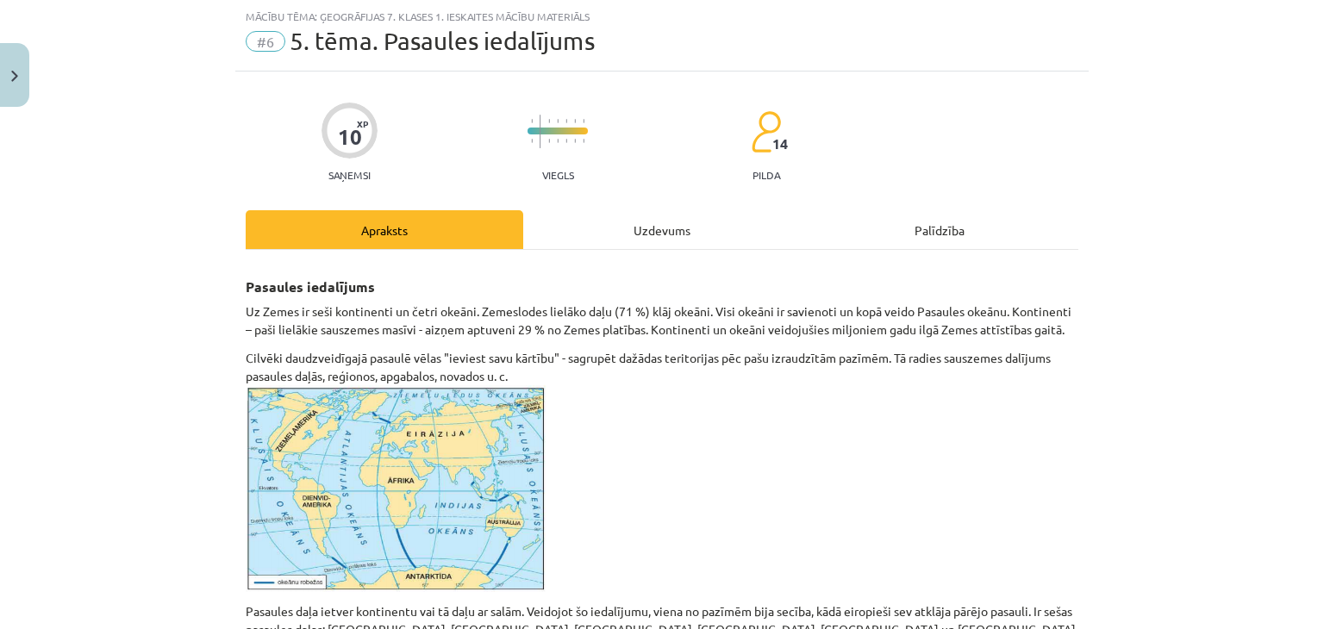
click at [591, 232] on div "Uzdevums" at bounding box center [662, 229] width 278 height 39
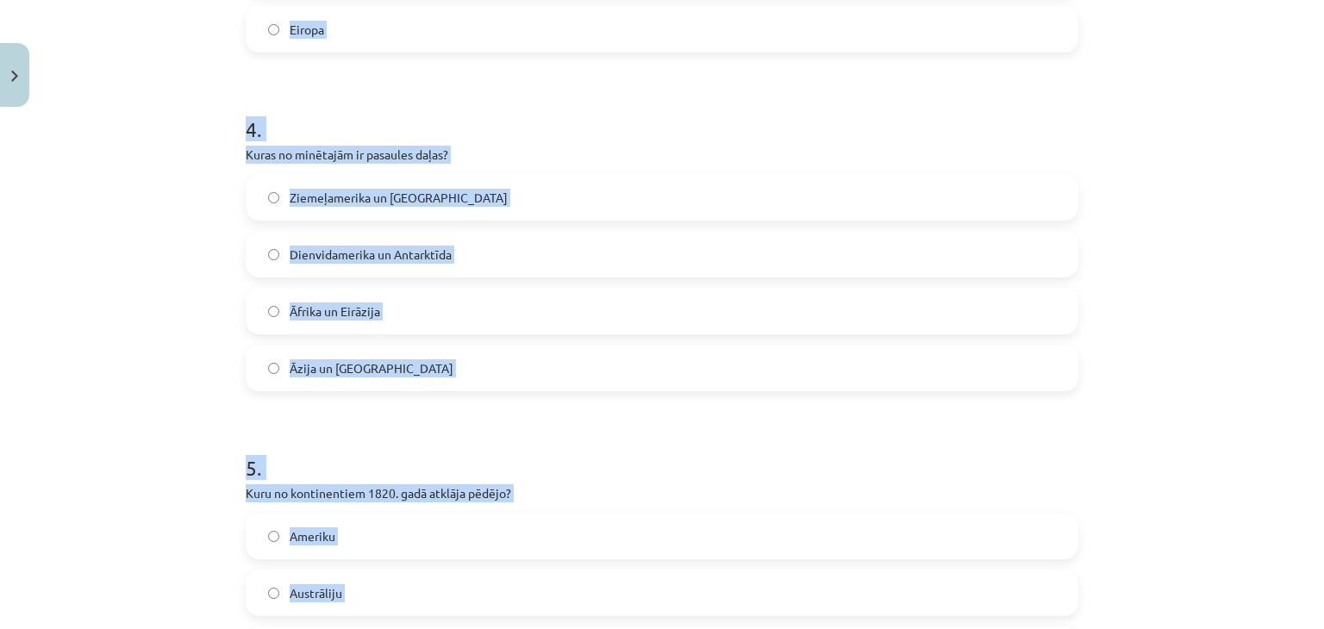
scroll to position [1573, 0]
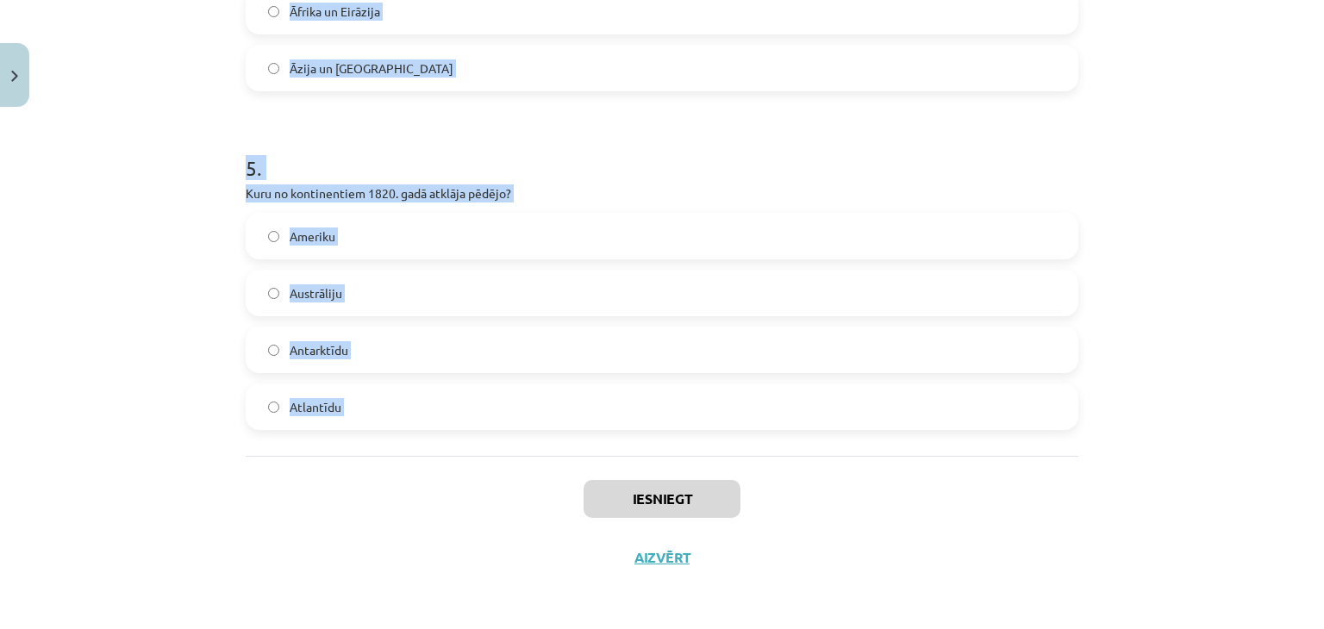
drag, startPoint x: 210, startPoint y: 318, endPoint x: 441, endPoint y: 496, distance: 291.5
click at [441, 496] on div "Mācību tēma: Ģeogrāfijas 7. klases 1. ieskaites mācību materiāls #6 5. tēma. Pa…" at bounding box center [662, 314] width 1324 height 629
copy form "1 . Cik procentus no Zemes virsmas aizņem sauszeme? 71% 29% 79% 21% 2 . Lai arī…"
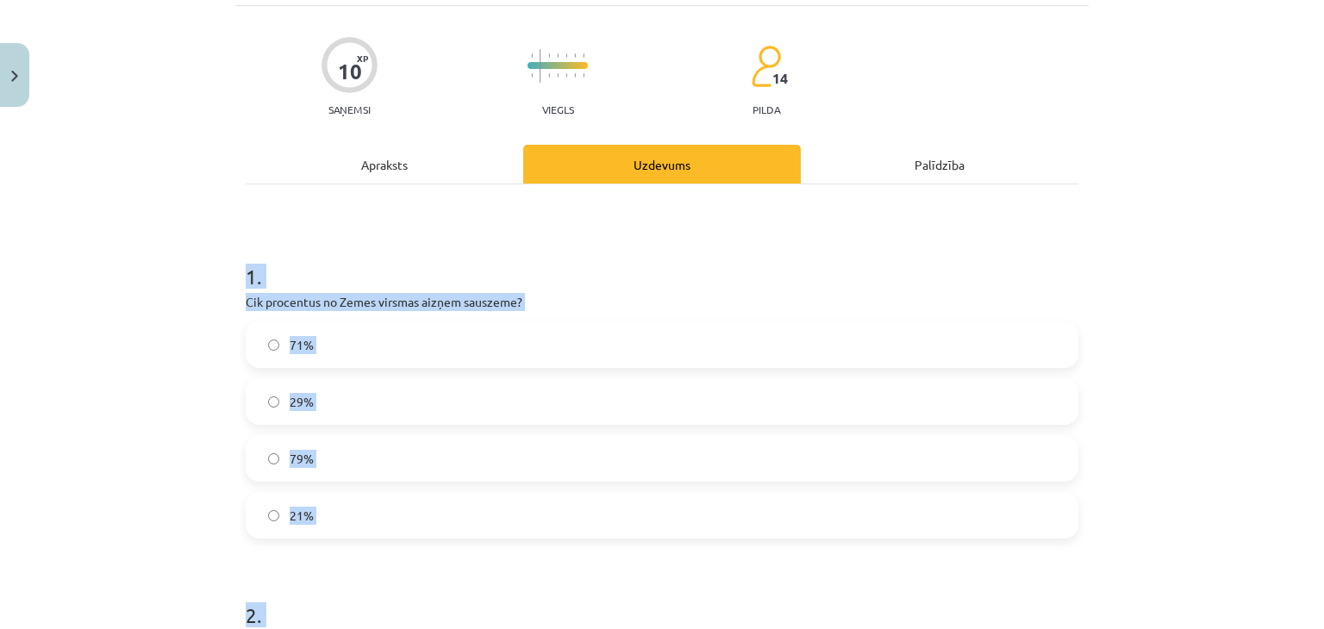
scroll to position [107, 0]
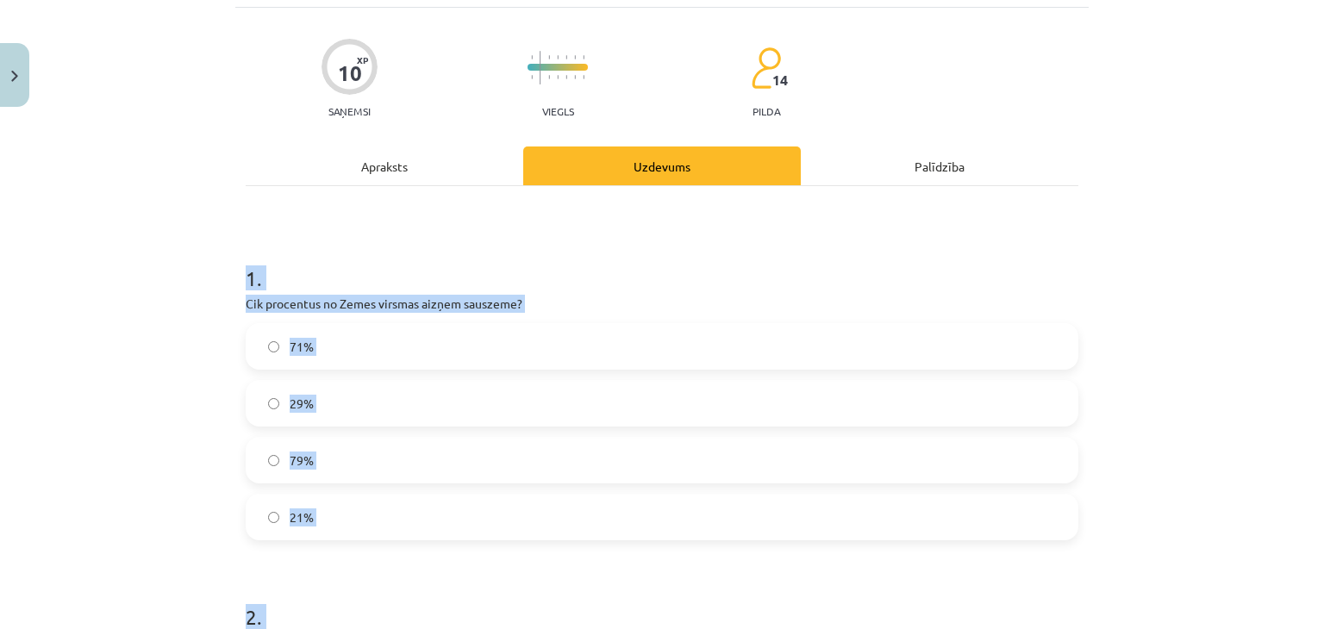
click at [204, 292] on div "Mācību tēma: Ģeogrāfijas 7. klases 1. ieskaites mācību materiāls #6 5. tēma. Pa…" at bounding box center [662, 314] width 1324 height 629
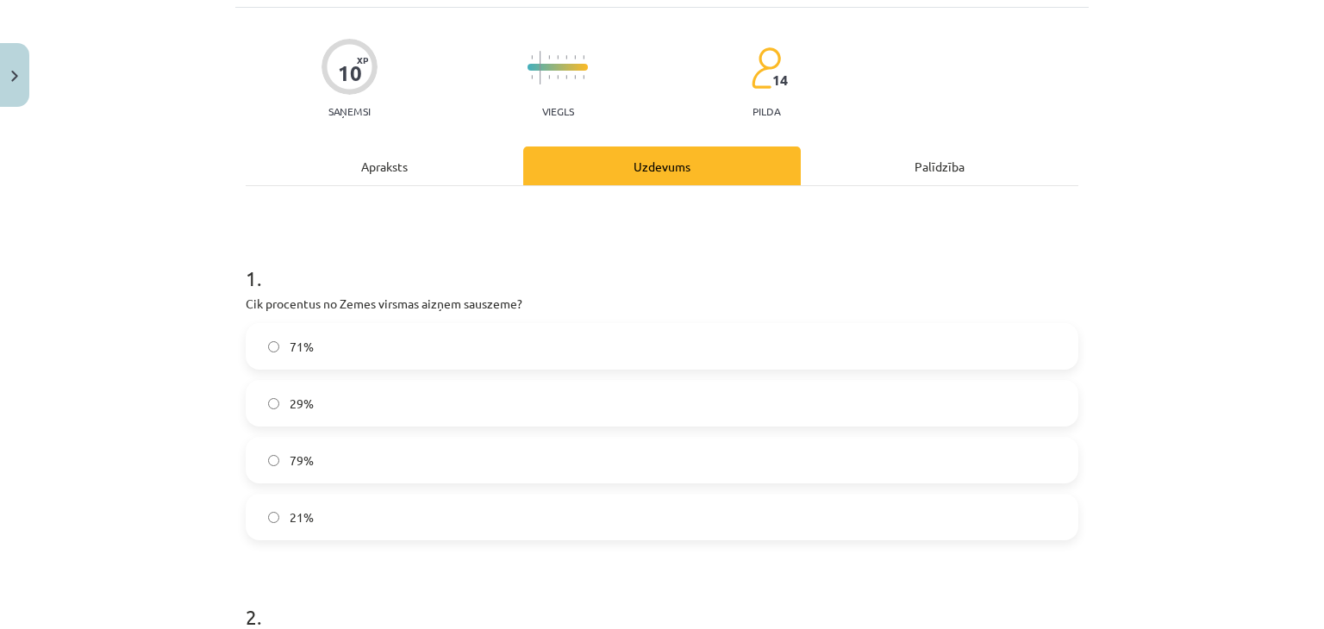
click at [334, 407] on label "29%" at bounding box center [662, 403] width 830 height 43
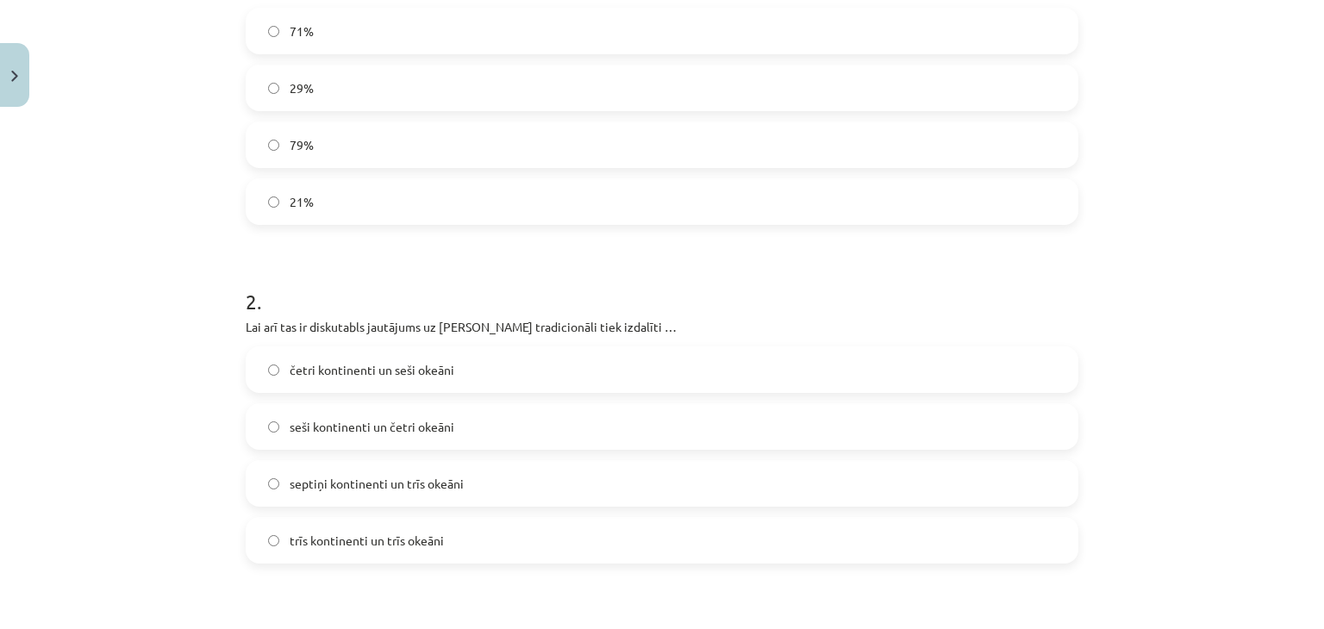
scroll to position [452, 0]
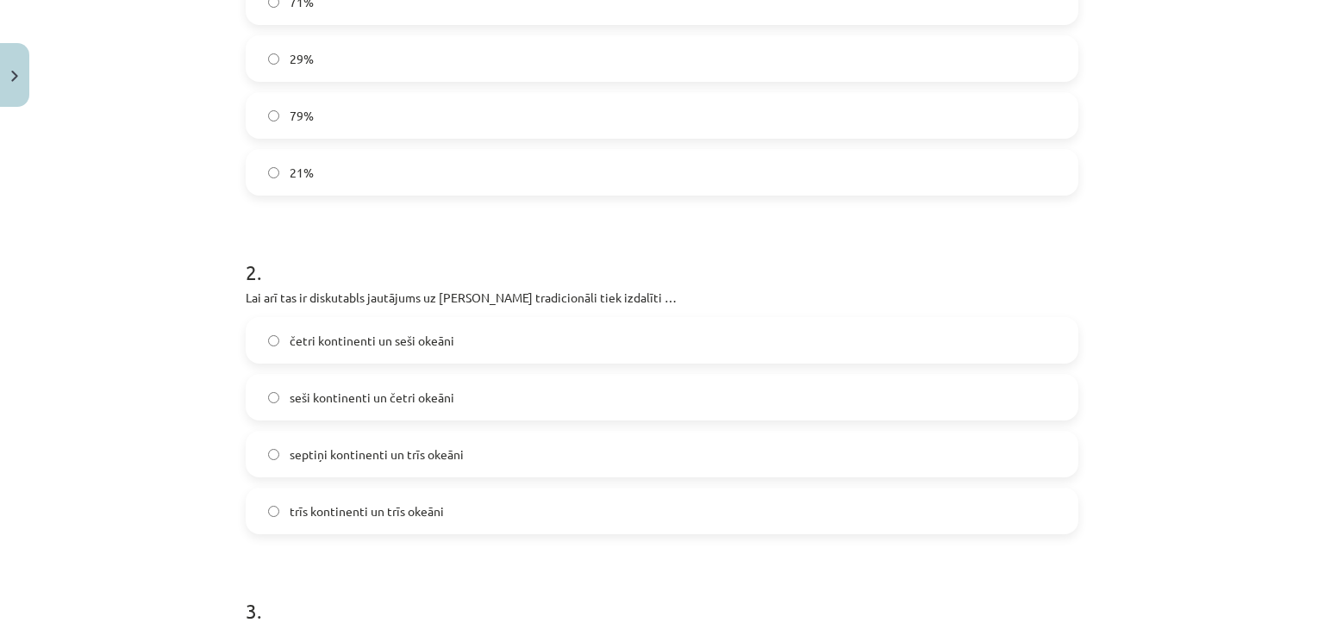
click at [302, 391] on span "seši kontinenti un četri okeāni" at bounding box center [372, 398] width 165 height 18
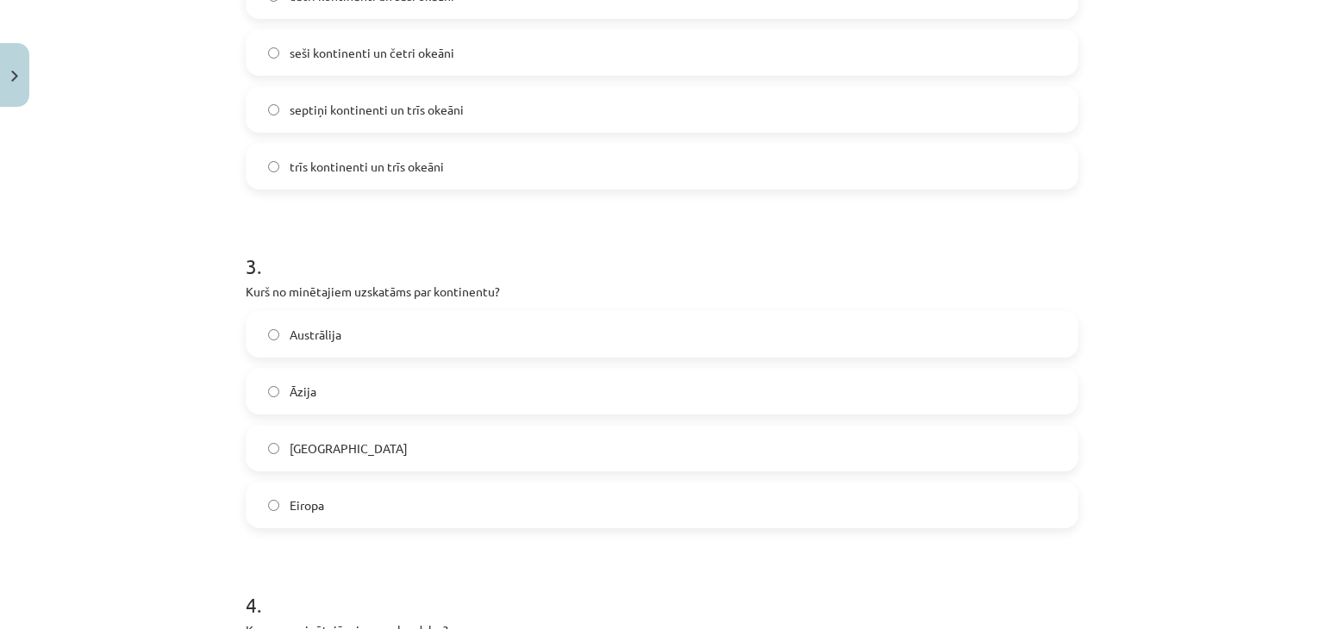
click at [307, 373] on label "Āzija" at bounding box center [662, 391] width 830 height 43
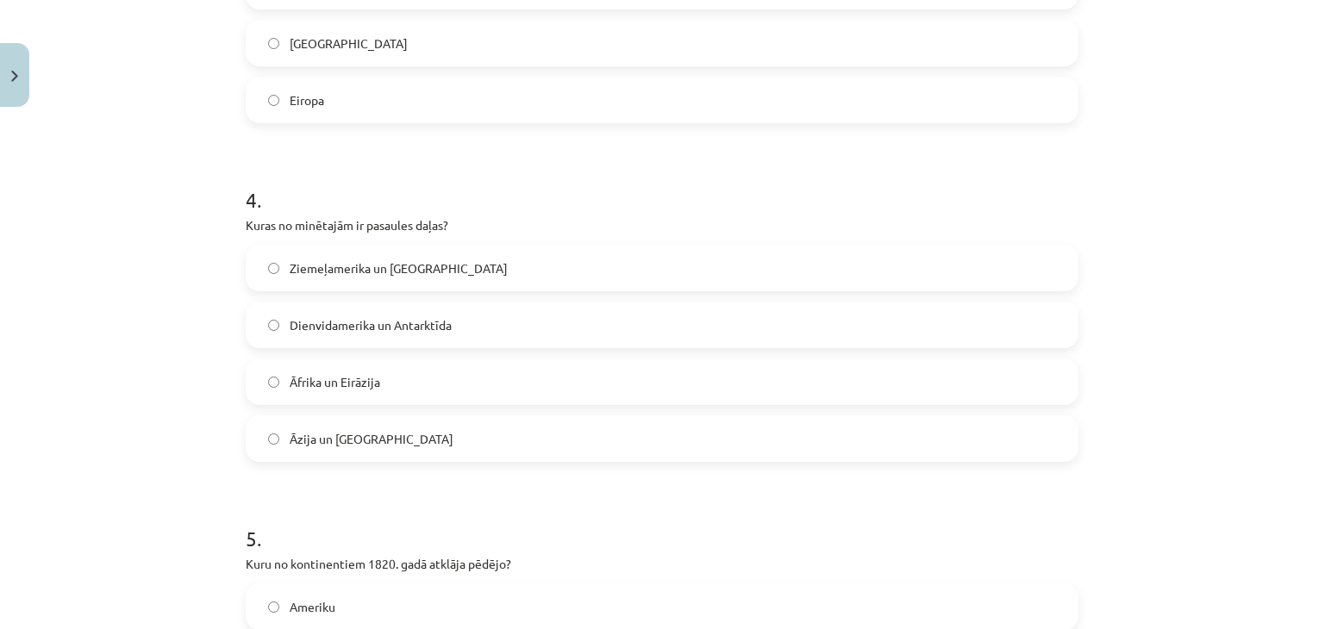
scroll to position [1228, 0]
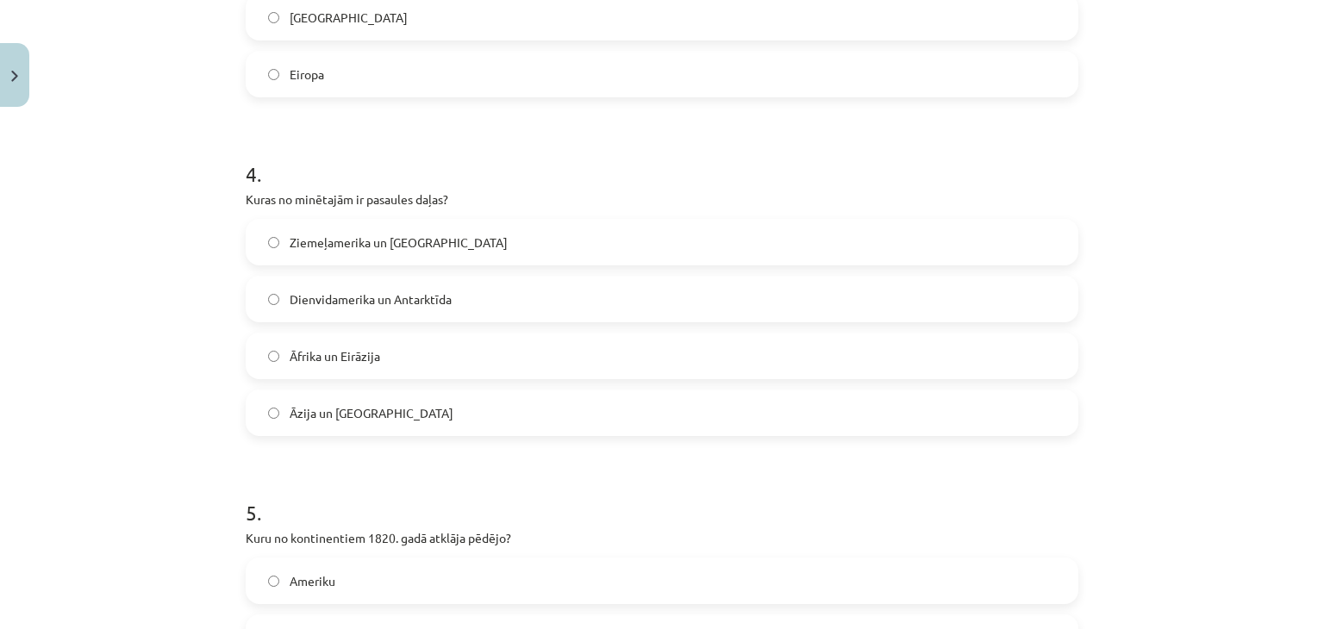
click at [316, 251] on label "Ziemeļamerika un Austrālija" at bounding box center [662, 242] width 830 height 43
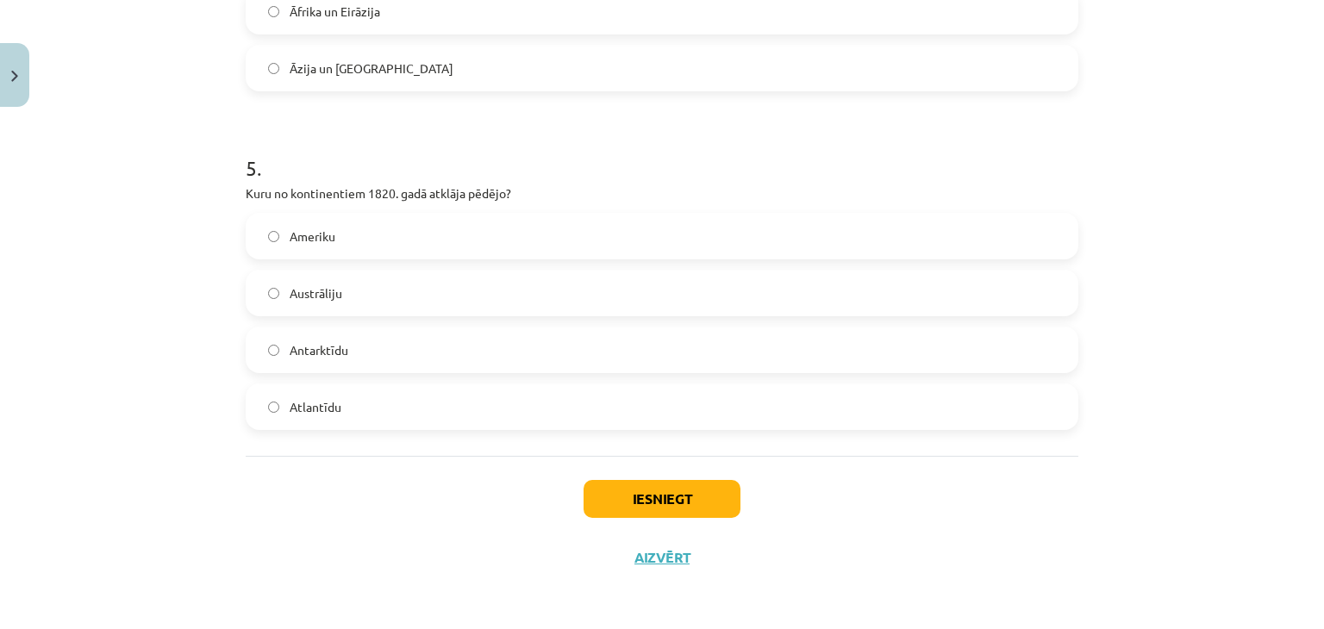
scroll to position [1573, 0]
click at [340, 282] on label "Austrāliju" at bounding box center [662, 293] width 830 height 43
click at [355, 335] on label "Antarktīdu" at bounding box center [662, 350] width 830 height 43
click at [617, 481] on button "Iesniegt" at bounding box center [662, 499] width 157 height 38
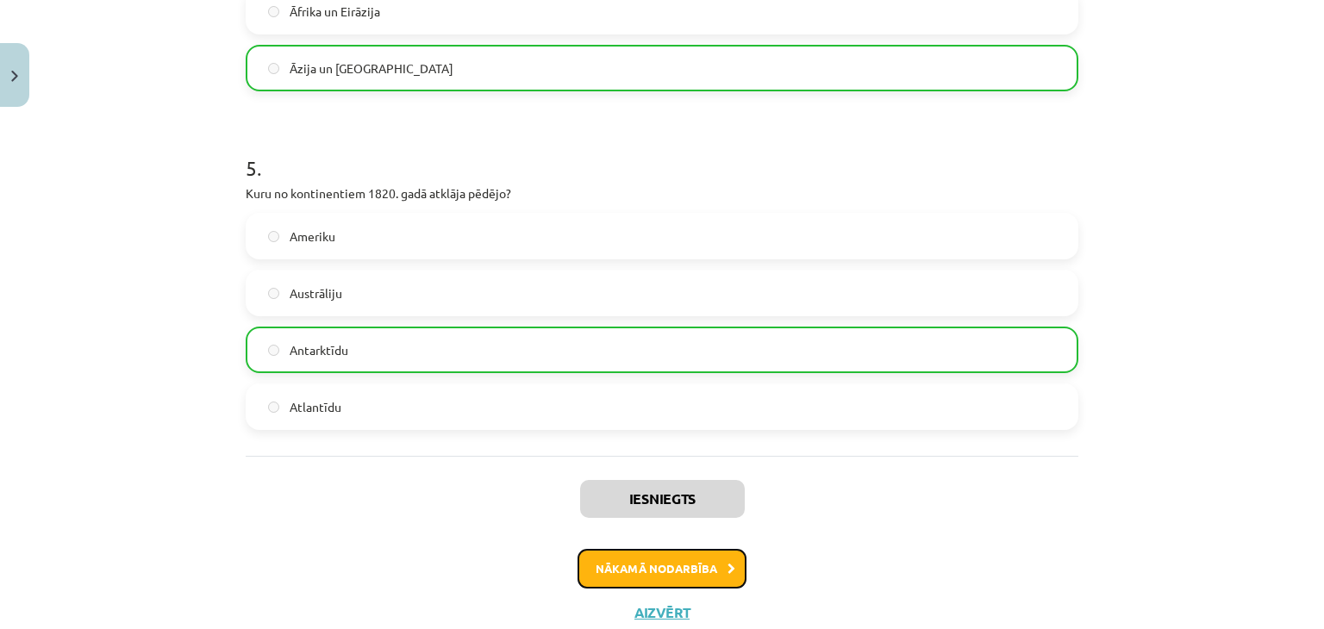
click at [624, 560] on button "Nākamā nodarbība" at bounding box center [662, 569] width 169 height 40
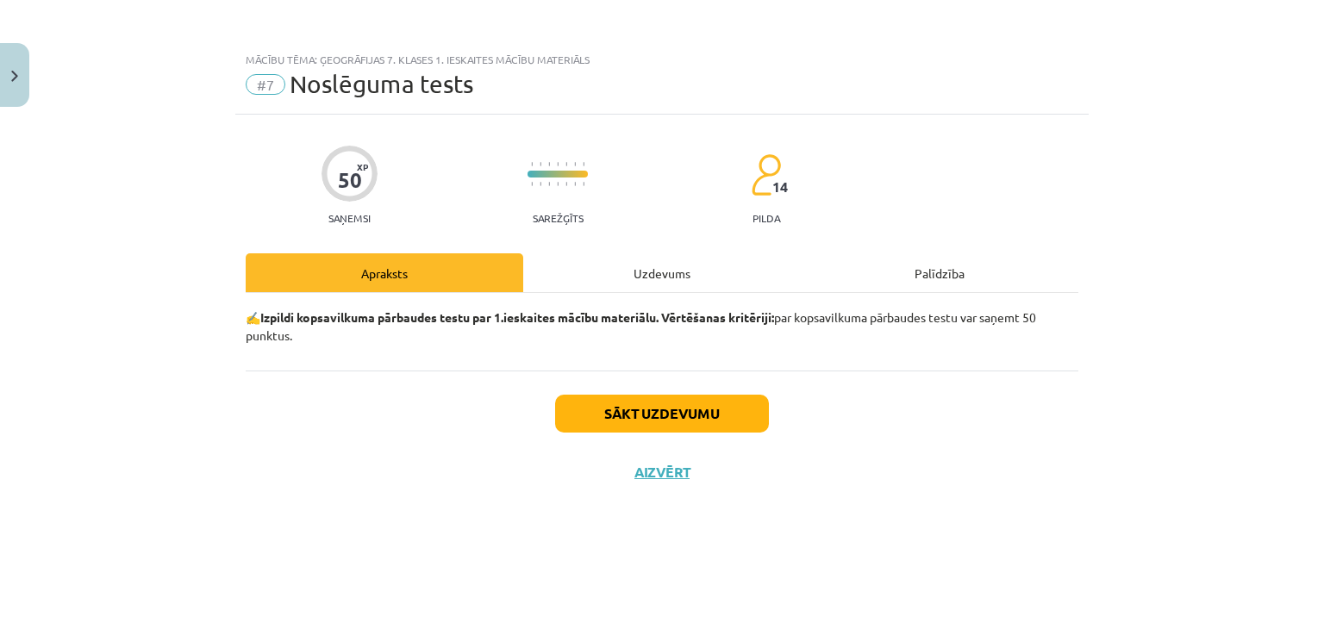
scroll to position [0, 0]
click at [603, 289] on div "Uzdevums" at bounding box center [662, 273] width 278 height 39
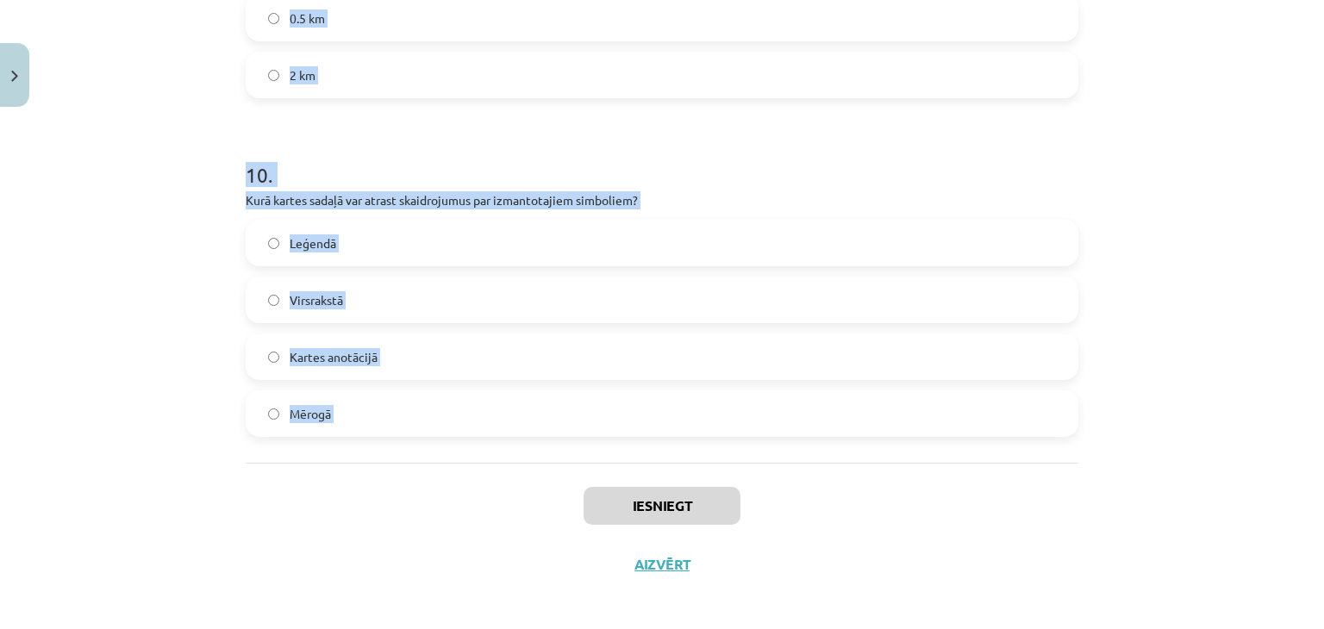
scroll to position [3267, 0]
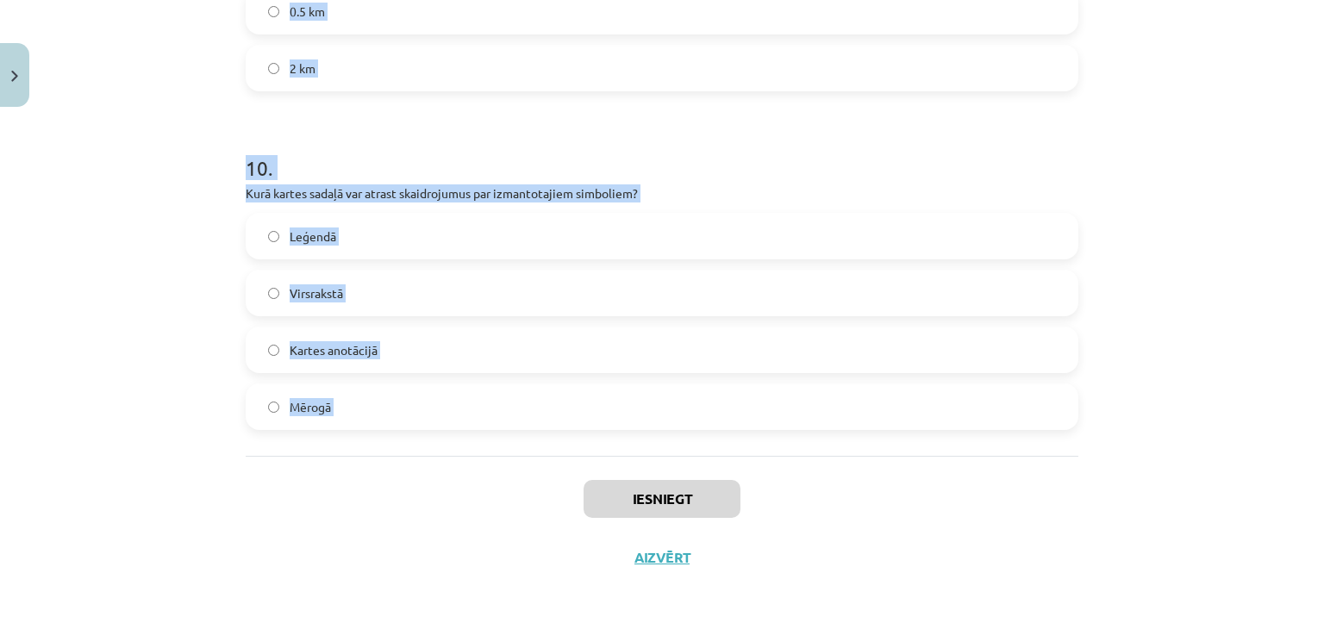
drag, startPoint x: 226, startPoint y: 349, endPoint x: 405, endPoint y: 470, distance: 216.2
click at [405, 470] on div "Mācību tēma: Ģeogrāfijas 7. klases 1. ieskaites mācību materiāls #7 Noslēguma t…" at bounding box center [662, 314] width 1324 height 629
copy form "1 . Sākuma jeb Griničas meridiāna zemeslodi sadala R un A puslodē četrās debesp…"
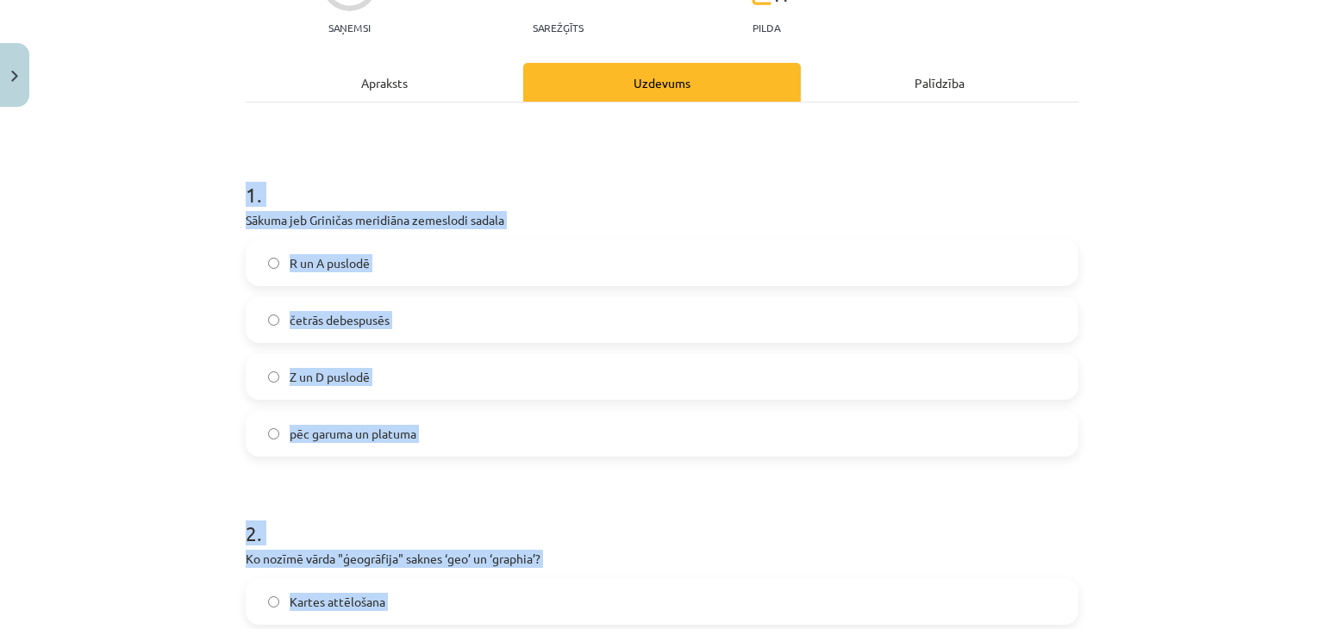
scroll to position [137, 0]
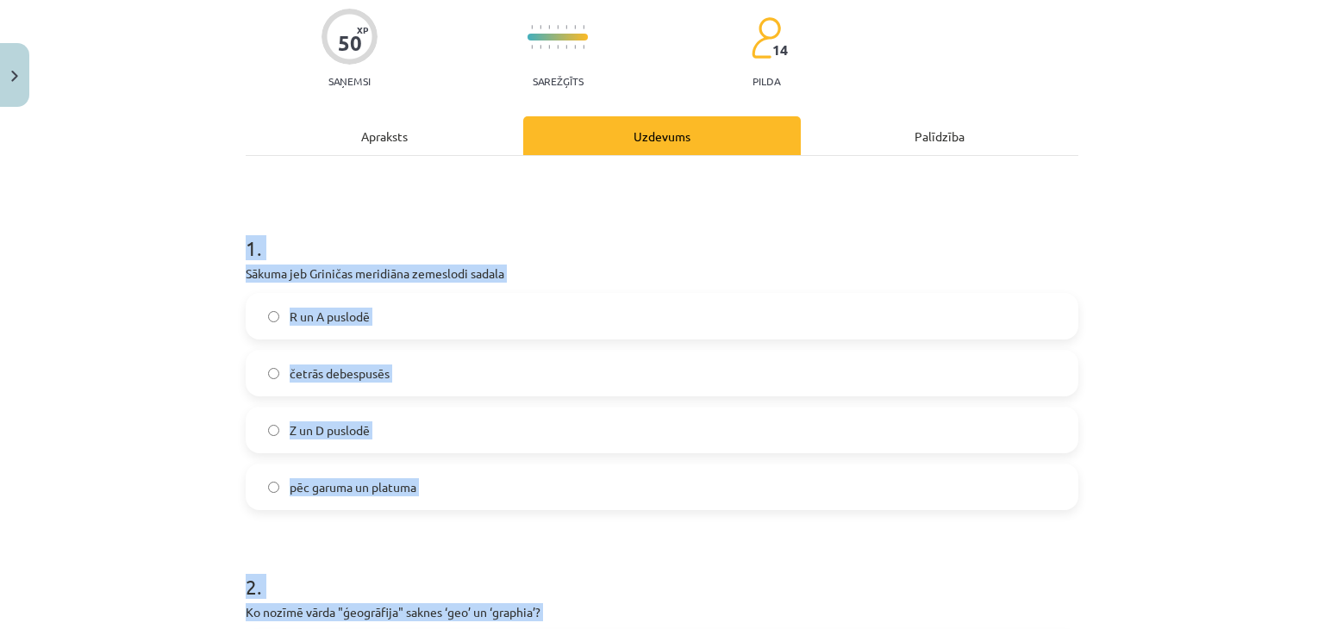
click at [500, 291] on div "1 . Sākuma jeb Griničas meridiāna zemeslodi sadala R un A puslodē četrās debesp…" at bounding box center [662, 358] width 833 height 304
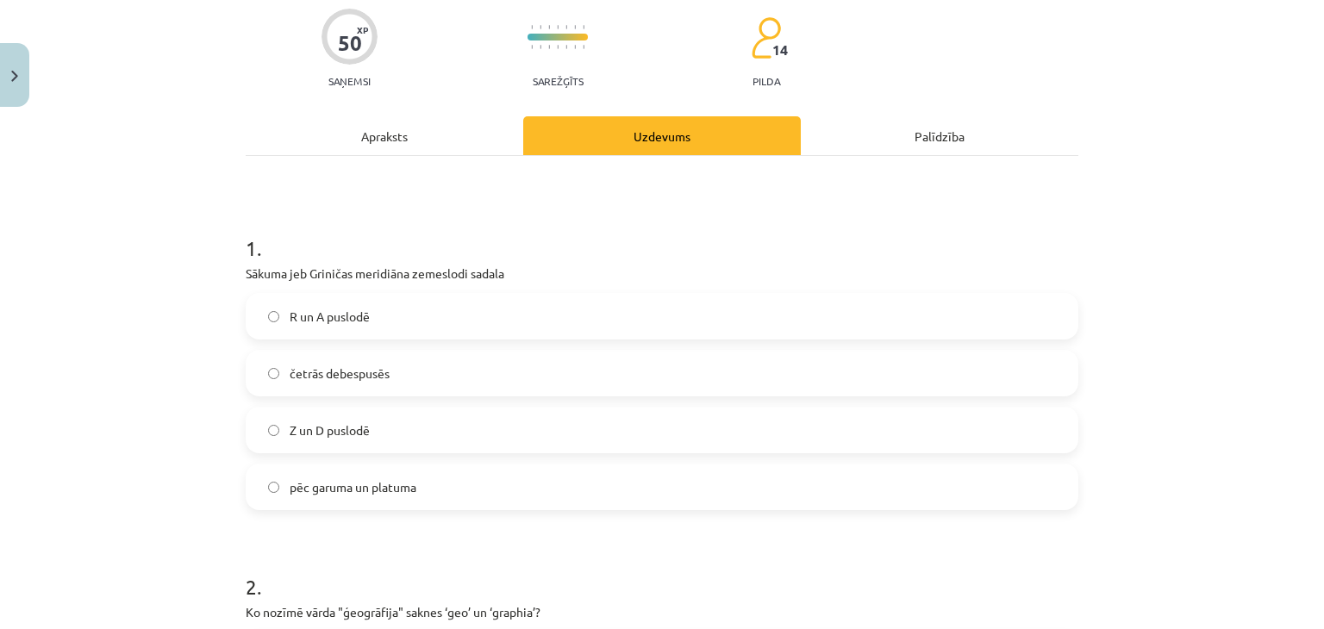
click at [482, 310] on label "R un A puslodē" at bounding box center [662, 316] width 830 height 43
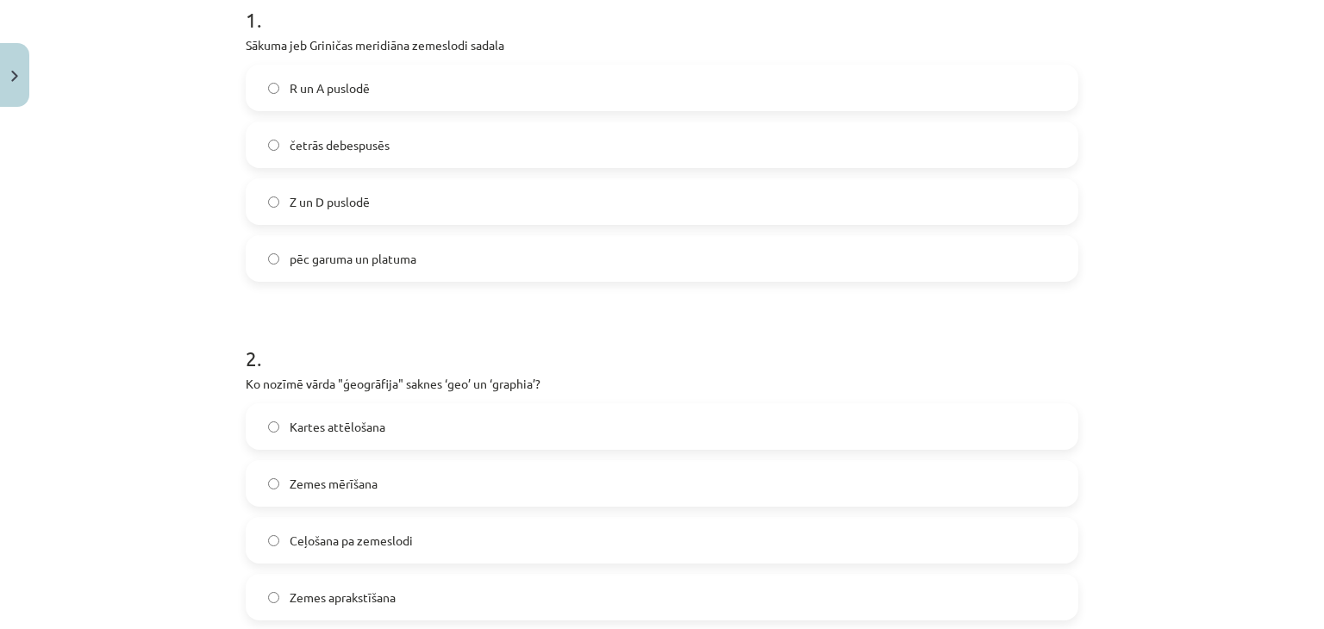
scroll to position [482, 0]
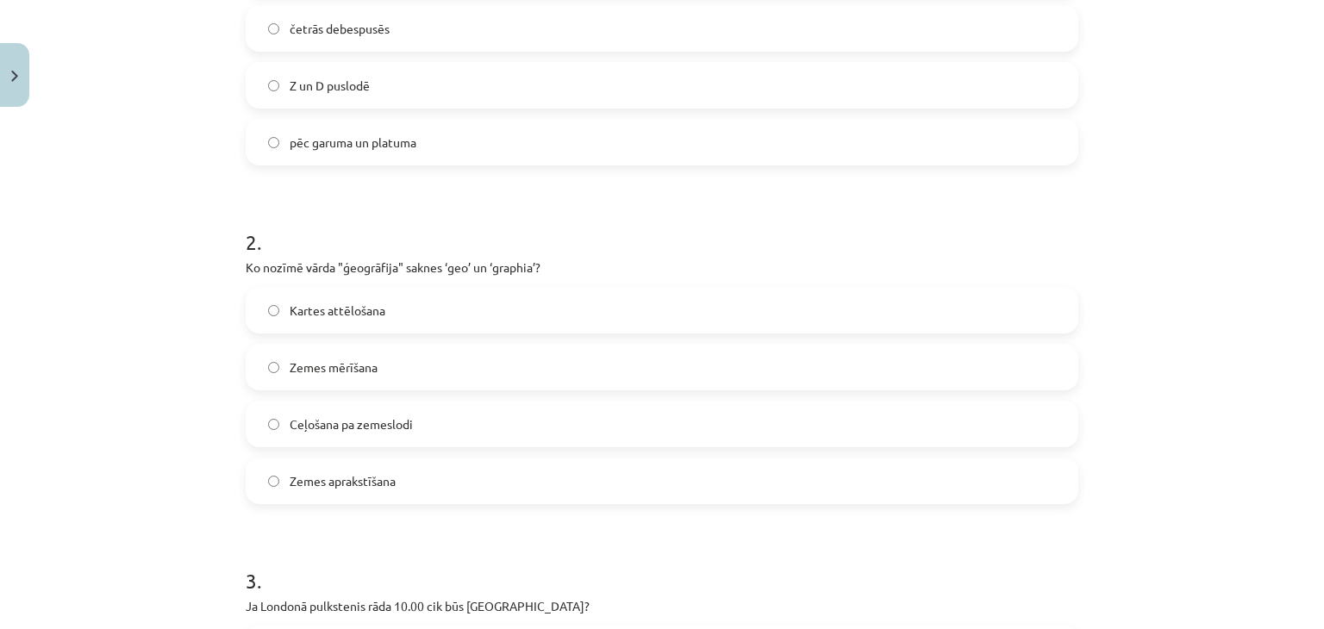
click at [310, 351] on label "Zemes mērīšana" at bounding box center [662, 367] width 830 height 43
click at [304, 294] on label "Kartes attēlošana" at bounding box center [662, 310] width 830 height 43
click at [317, 407] on label "Ceļošana pa zemeslodi" at bounding box center [662, 424] width 830 height 43
click at [304, 500] on label "Zemes aprakstīšana" at bounding box center [662, 481] width 830 height 43
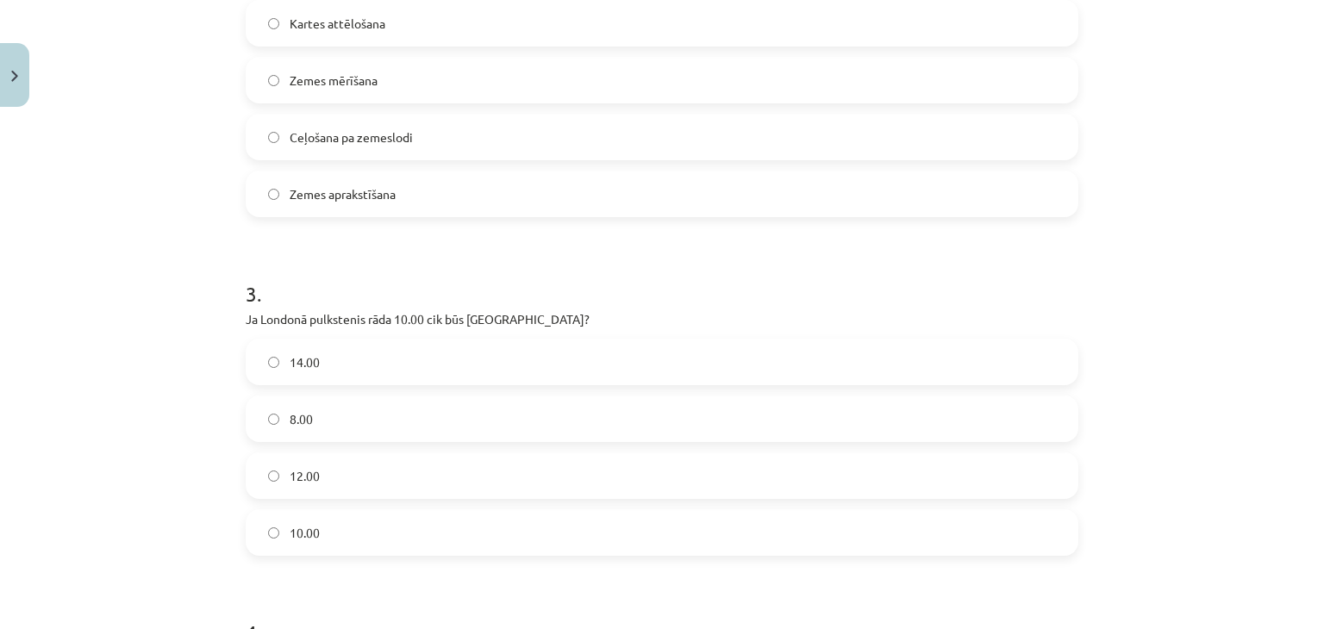
scroll to position [999, 0]
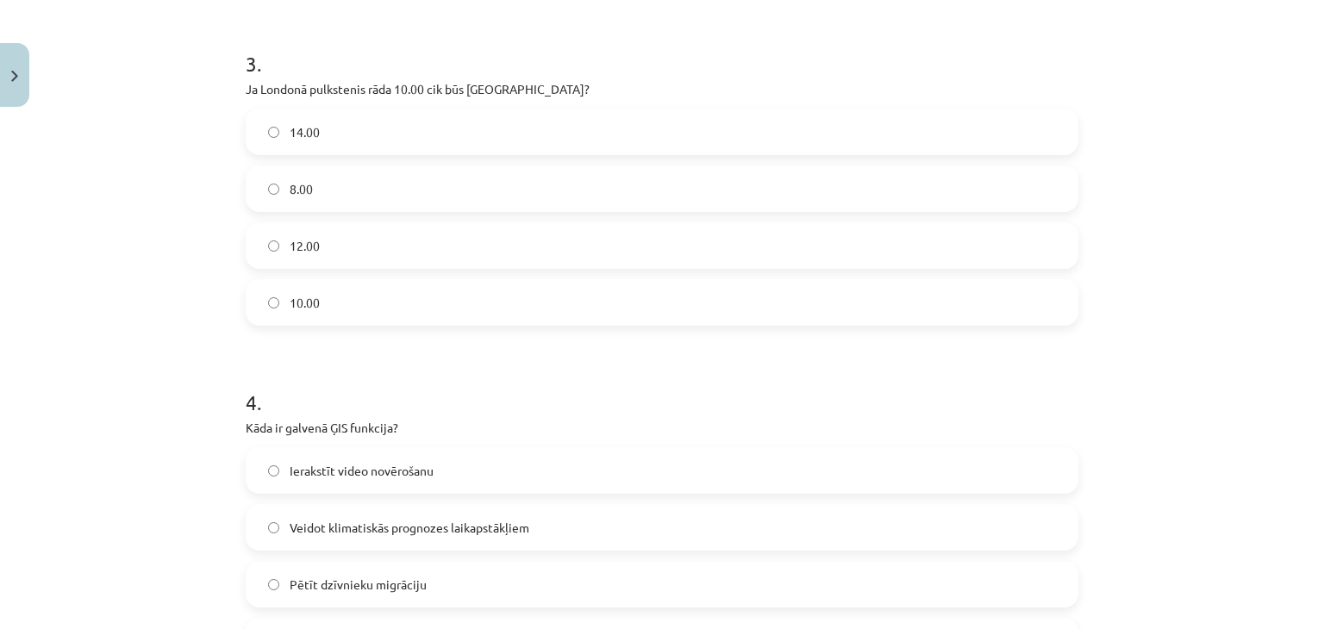
click at [331, 239] on label "12.00" at bounding box center [662, 245] width 830 height 43
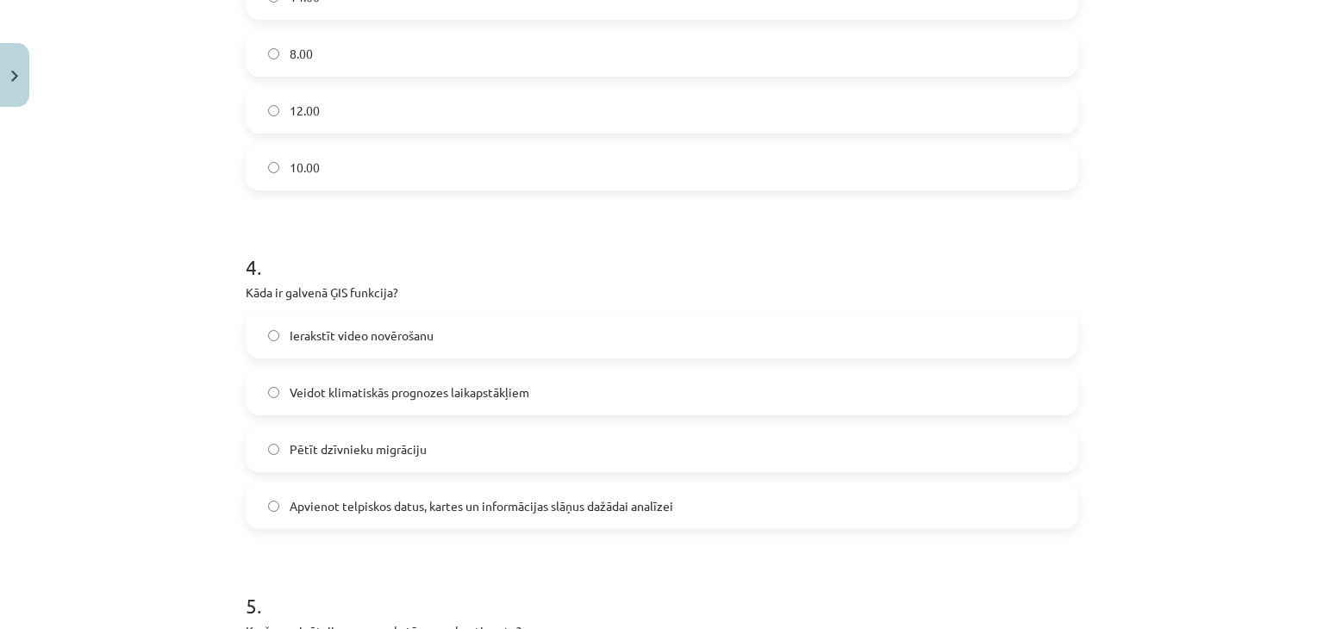
scroll to position [1344, 0]
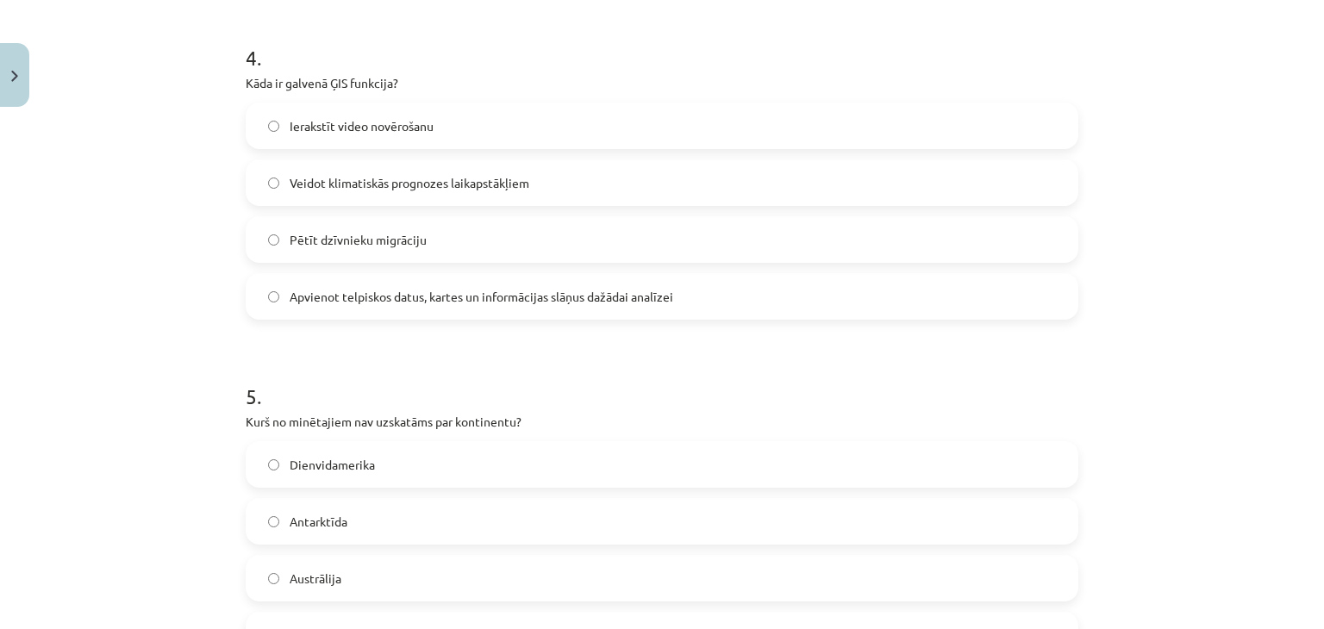
click at [441, 284] on label "Apvienot telpiskos datus, kartes un informācijas slāņus dažādai analīzei" at bounding box center [662, 296] width 830 height 43
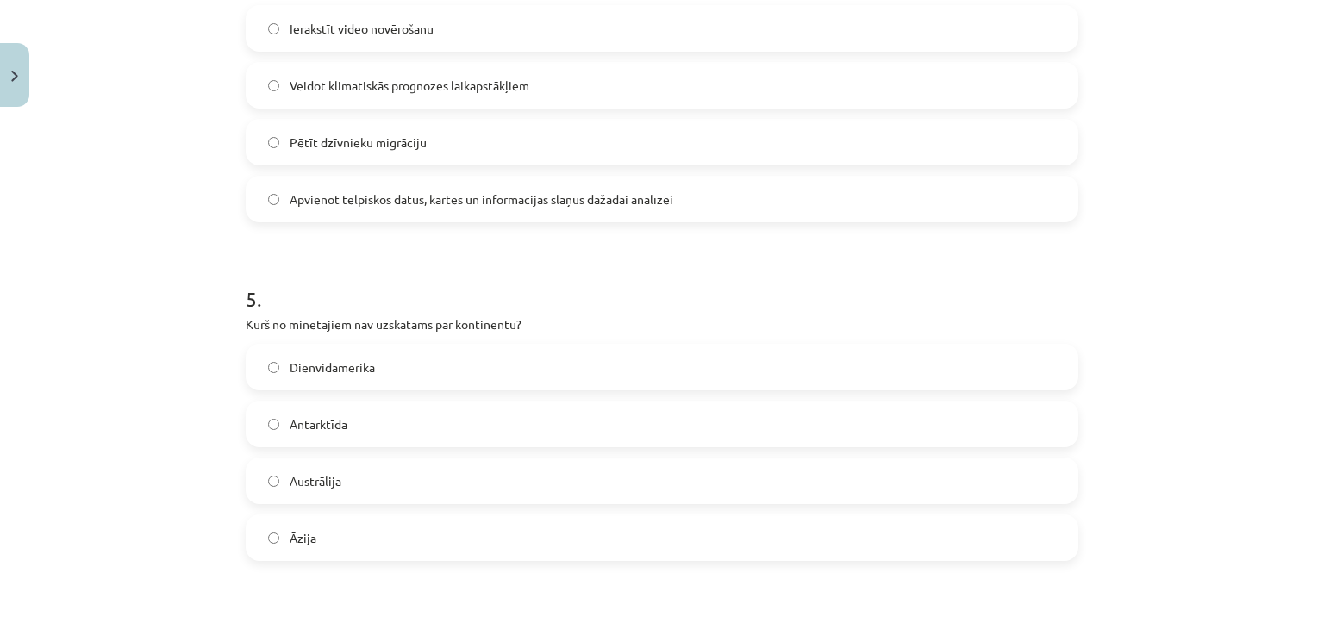
scroll to position [1517, 0]
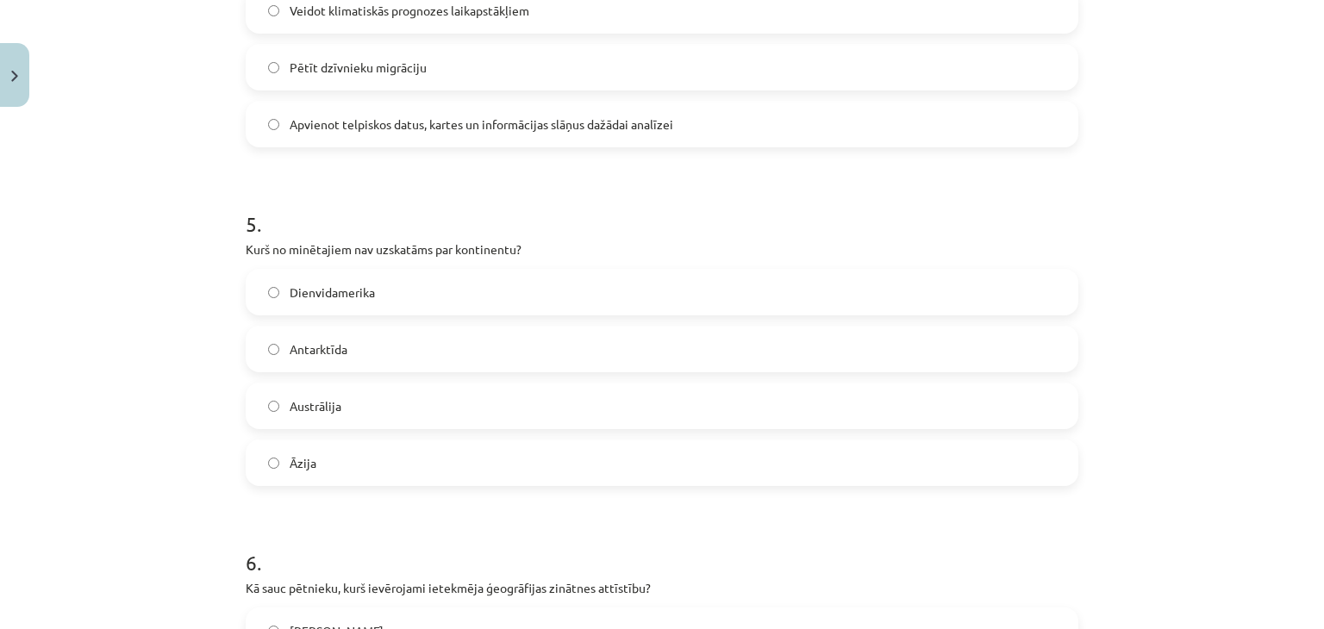
click at [335, 360] on label "Antarktīda" at bounding box center [662, 349] width 830 height 43
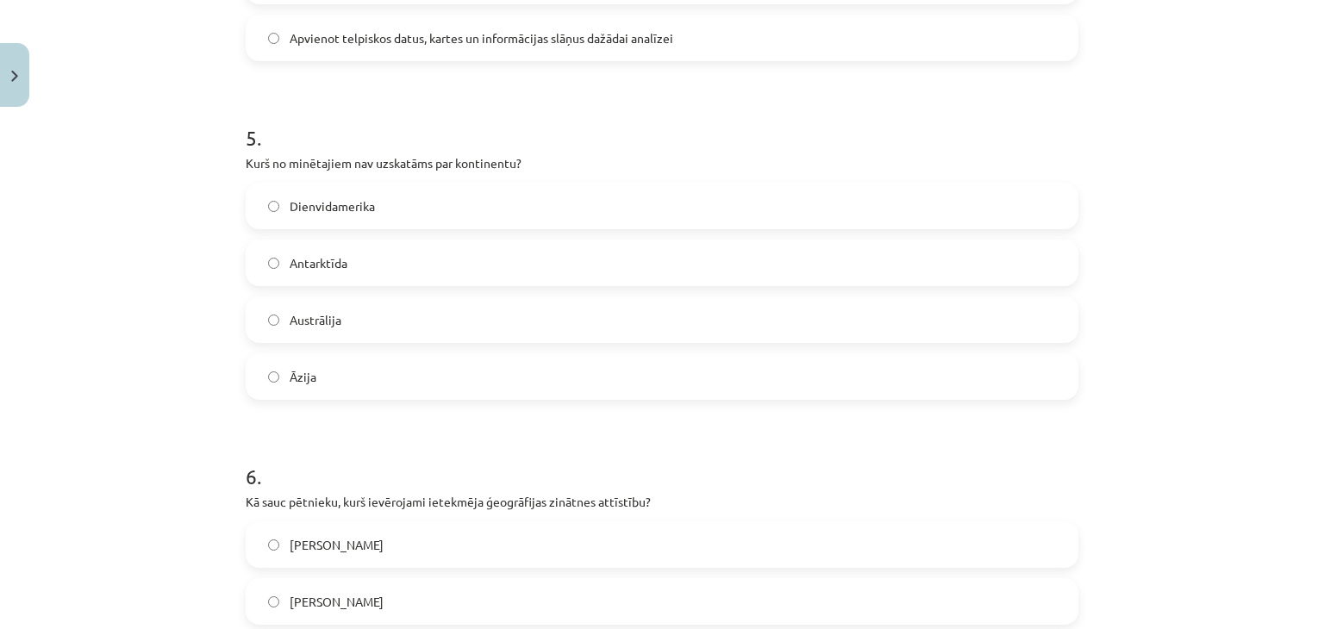
click at [345, 337] on label "Austrālija" at bounding box center [662, 319] width 830 height 43
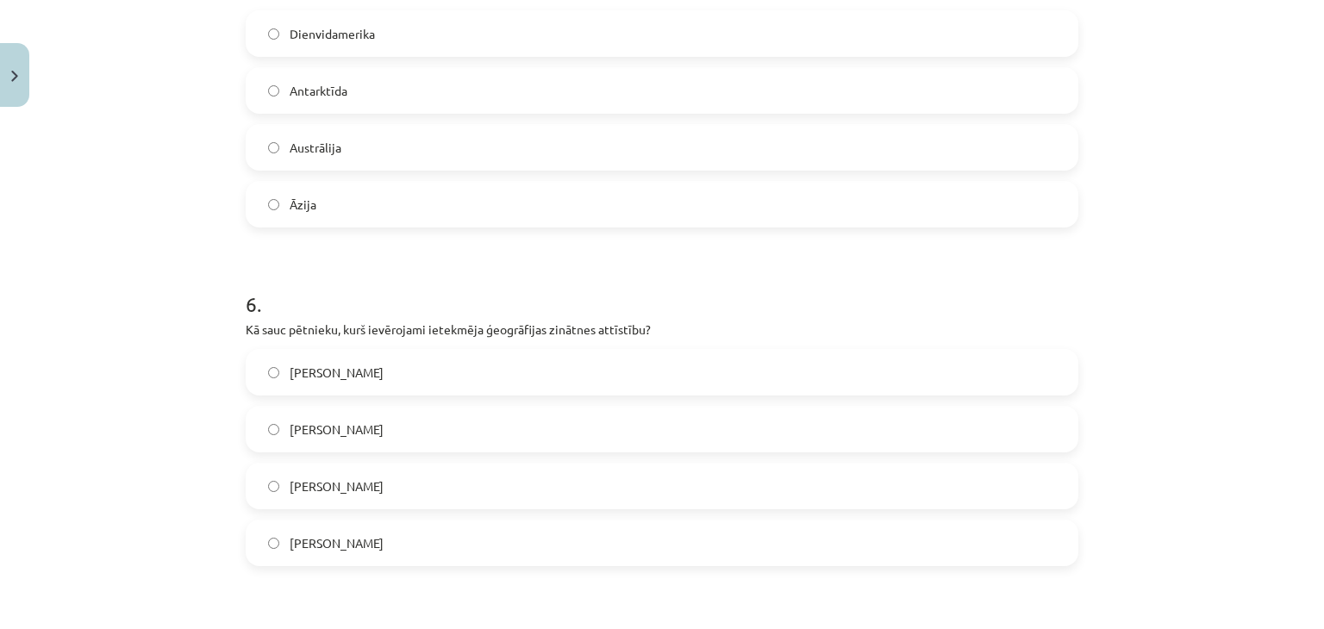
click at [359, 547] on span "Aleksandrs Humbolts" at bounding box center [337, 544] width 94 height 18
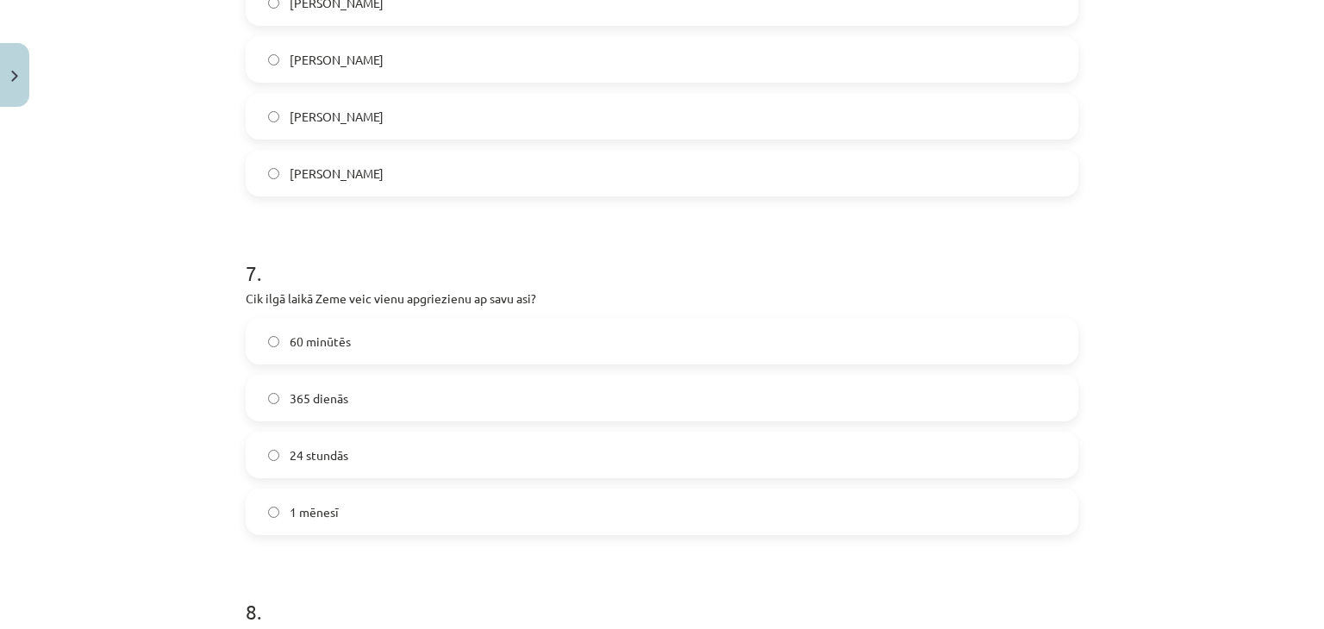
scroll to position [2293, 0]
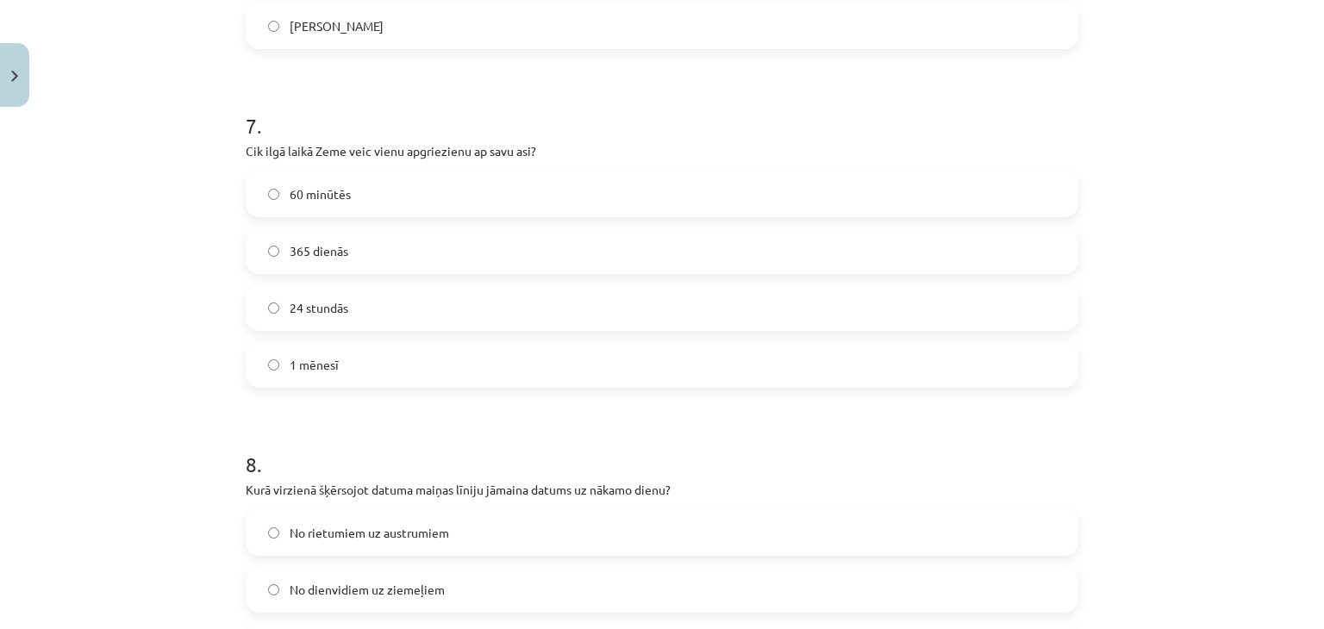
click at [293, 305] on span "24 stundās" at bounding box center [319, 308] width 59 height 18
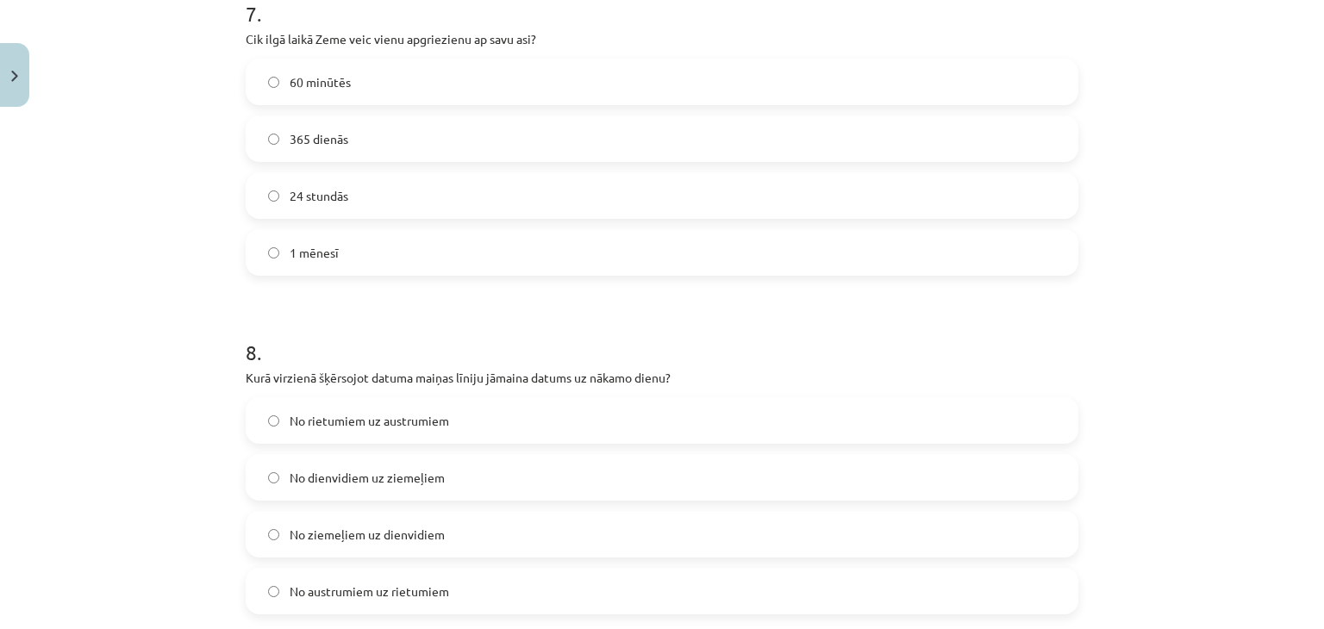
scroll to position [2638, 0]
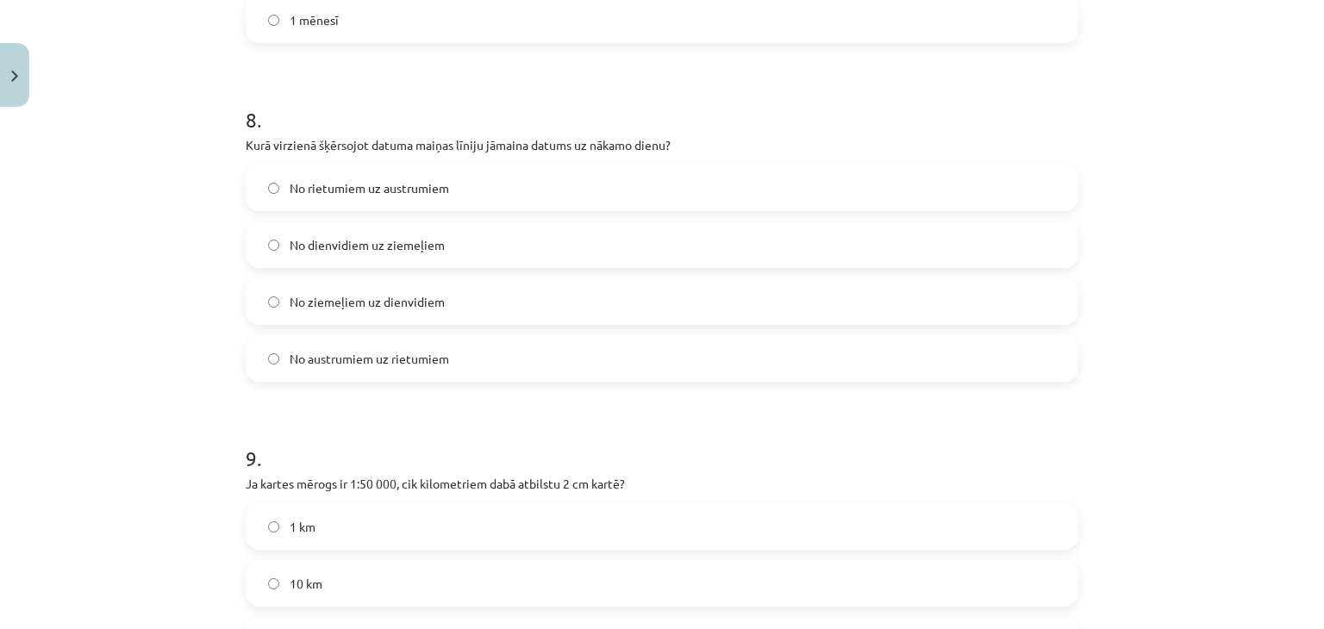
click at [338, 187] on span "No rietumiem uz austrumiem" at bounding box center [370, 188] width 160 height 18
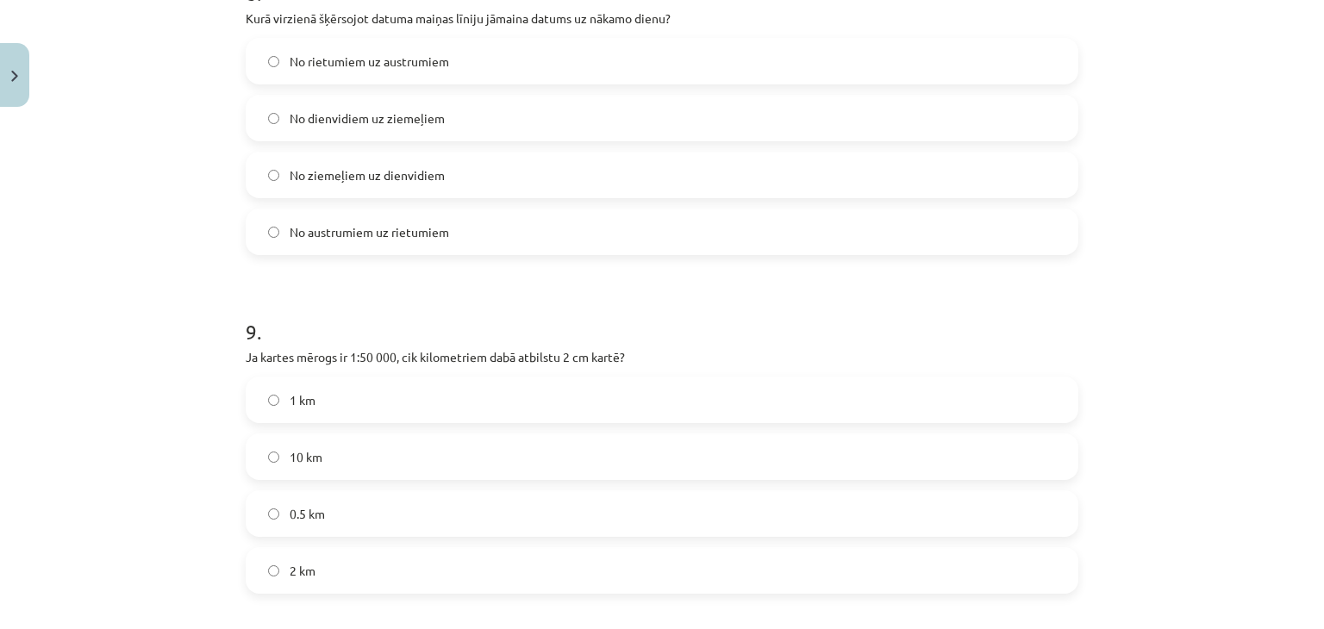
scroll to position [2896, 0]
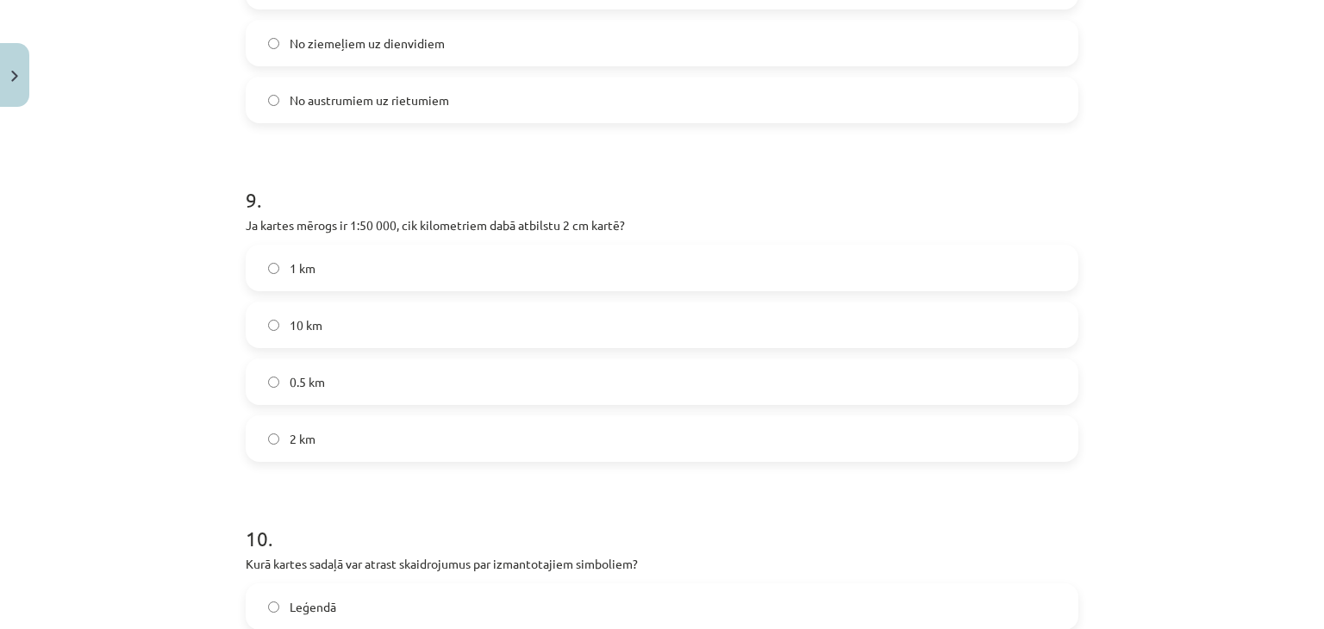
click at [337, 253] on label "1 km" at bounding box center [662, 268] width 830 height 43
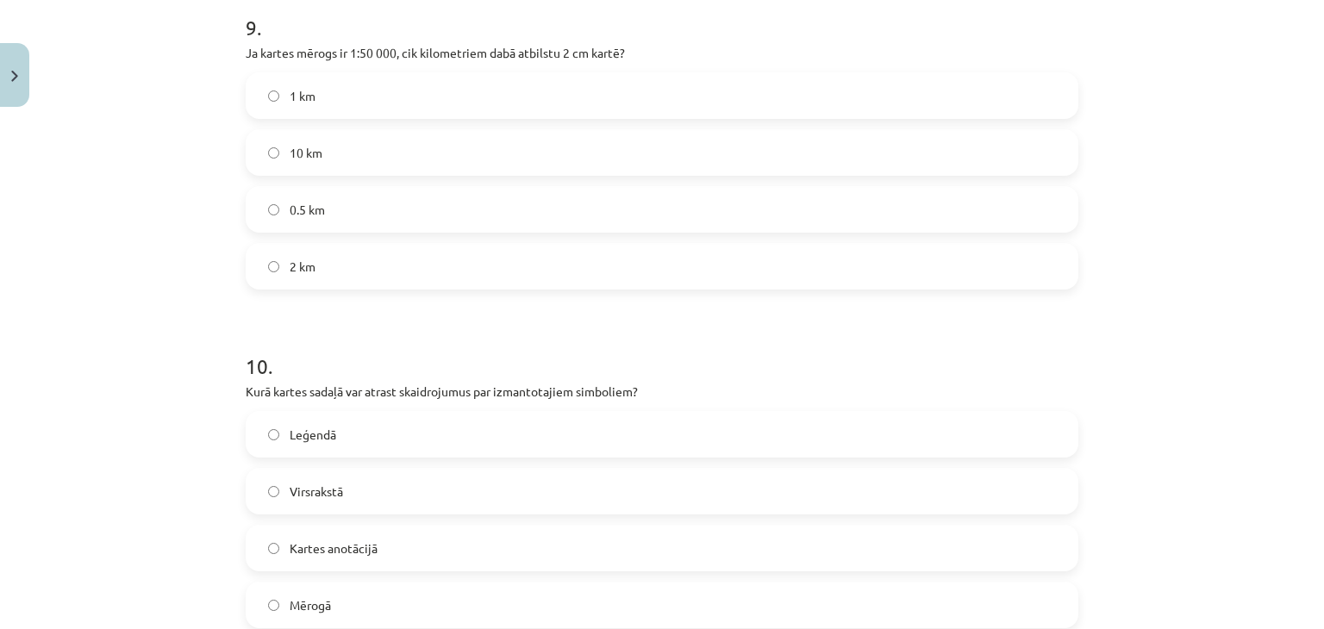
click at [369, 422] on label "Leģendā" at bounding box center [662, 434] width 830 height 43
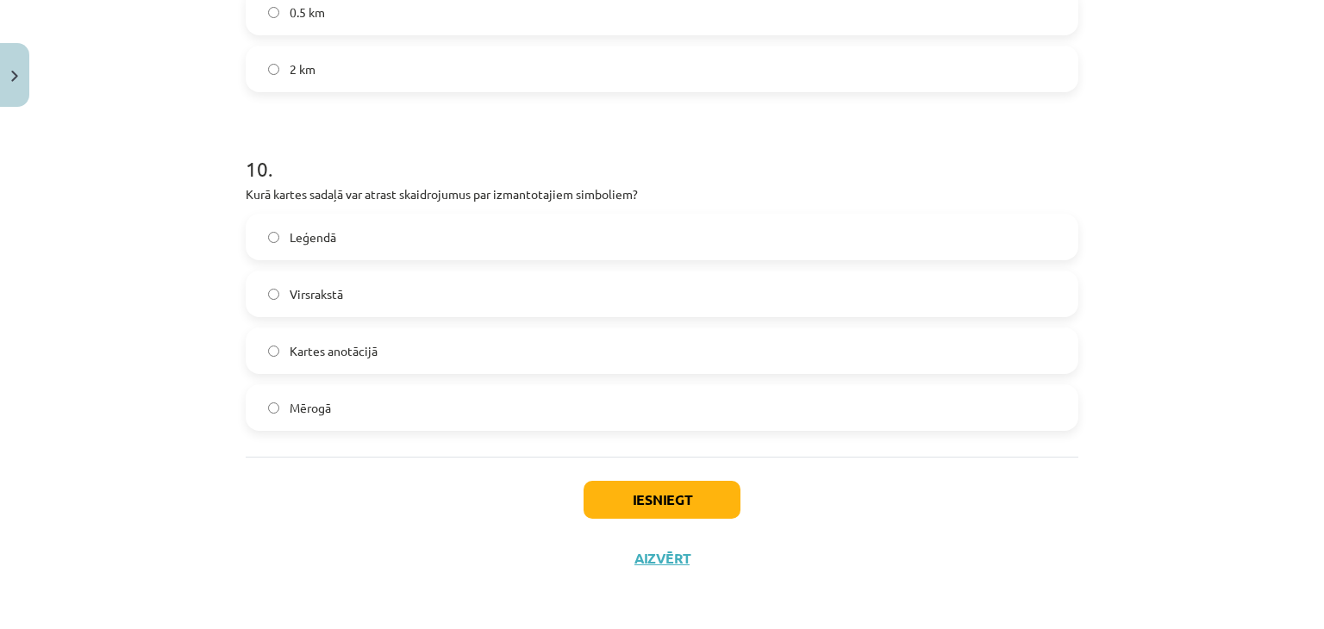
scroll to position [3267, 0]
click at [636, 489] on button "Iesniegt" at bounding box center [662, 499] width 157 height 38
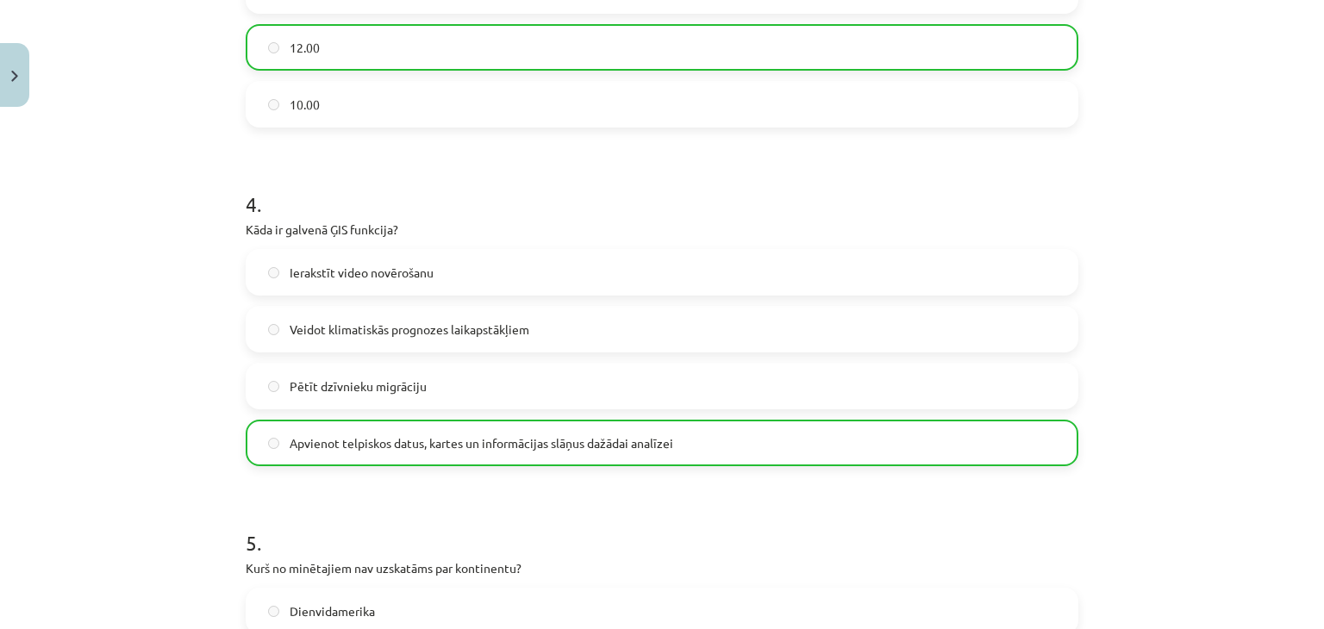
drag, startPoint x: 687, startPoint y: 272, endPoint x: 692, endPoint y: 314, distance: 42.6
click at [686, 272] on label "Ierakstīt video novērošanu" at bounding box center [662, 272] width 830 height 43
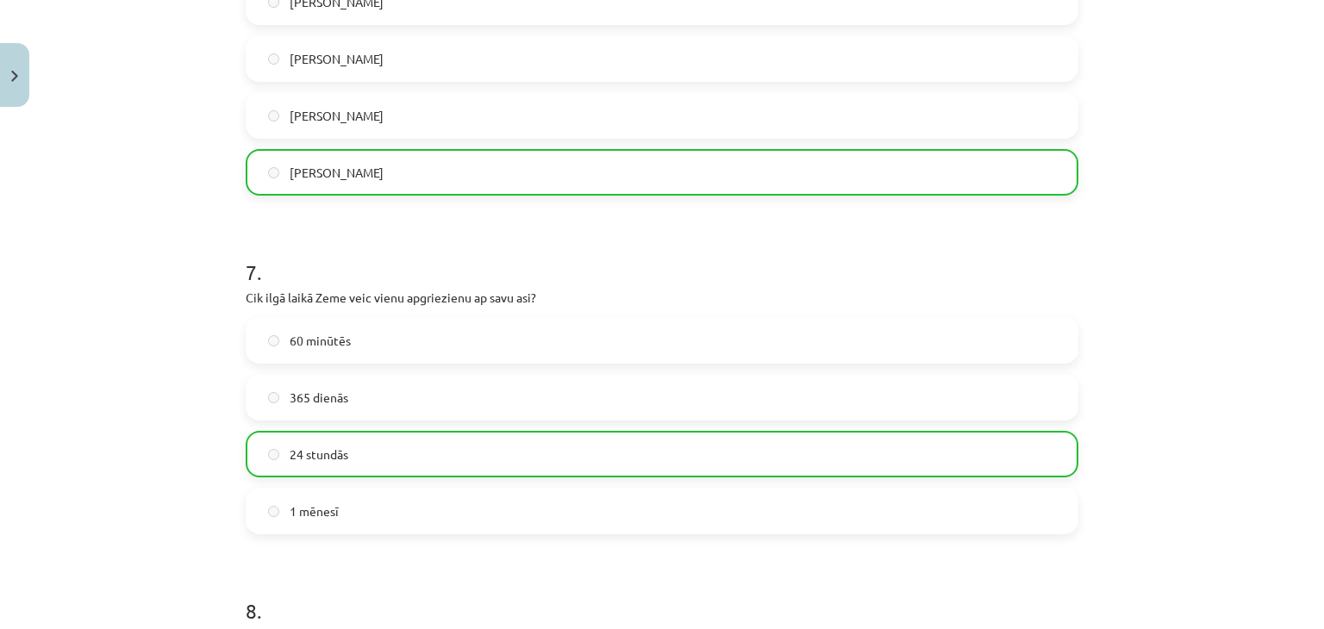
click at [689, 319] on label "60 minūtēs" at bounding box center [662, 340] width 830 height 43
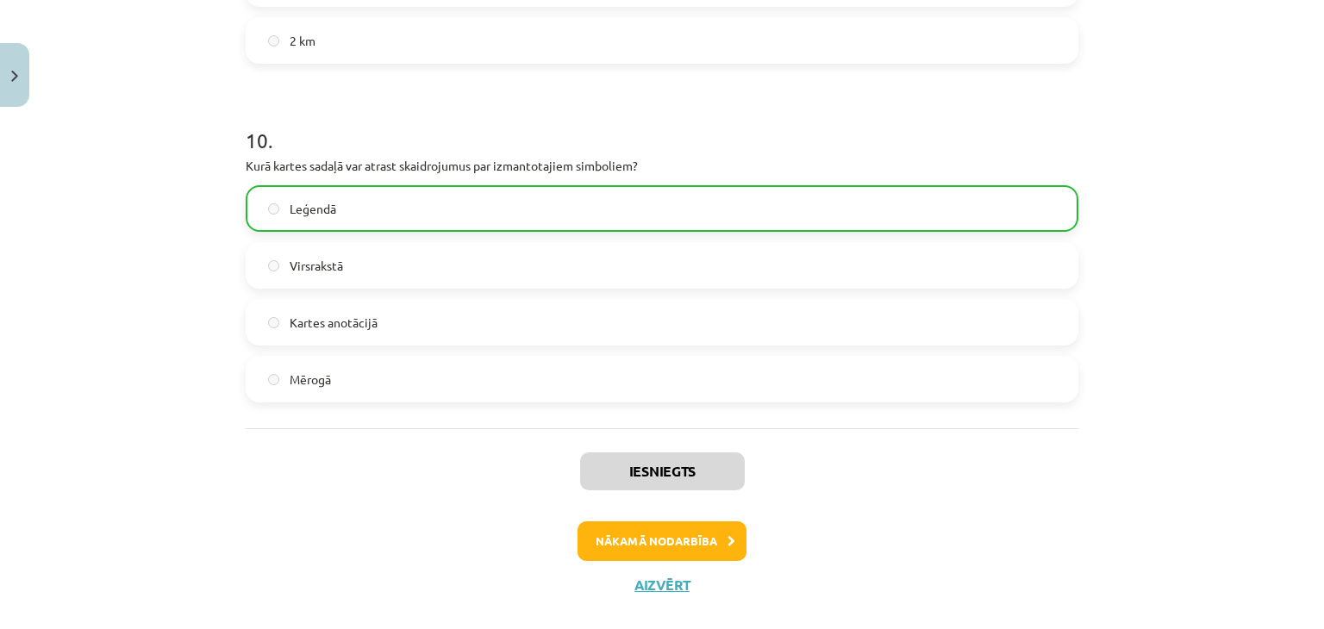
scroll to position [3322, 0]
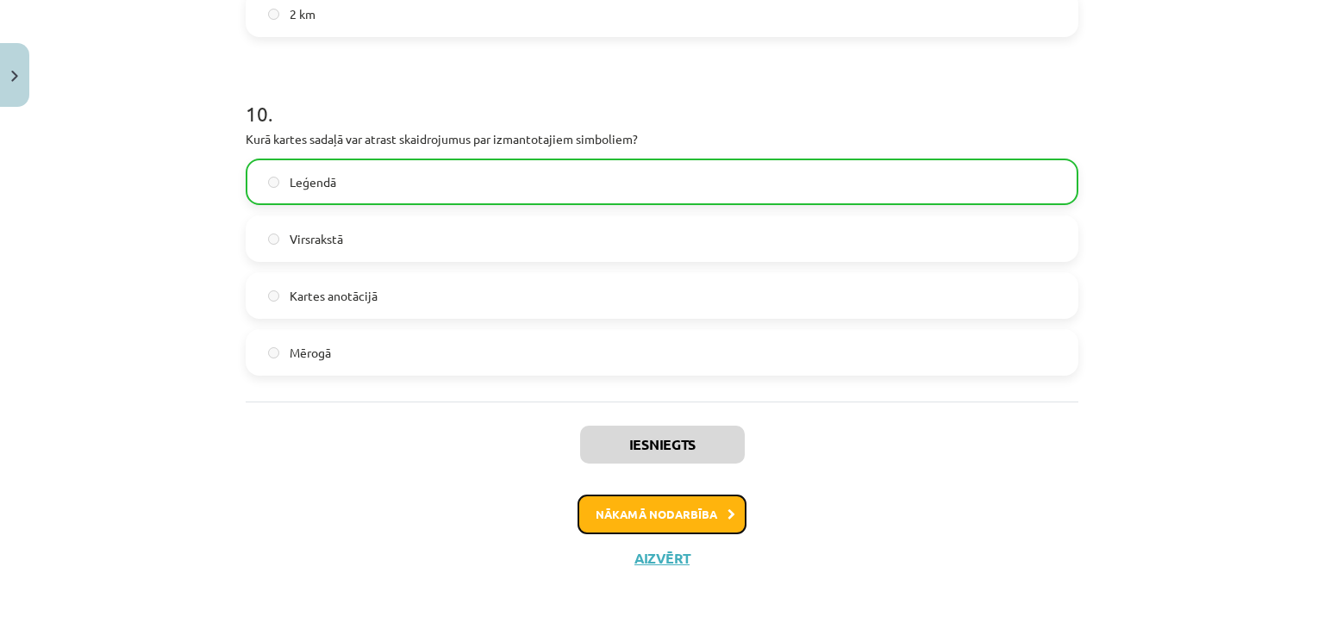
click at [648, 509] on button "Nākamā nodarbība" at bounding box center [662, 515] width 169 height 40
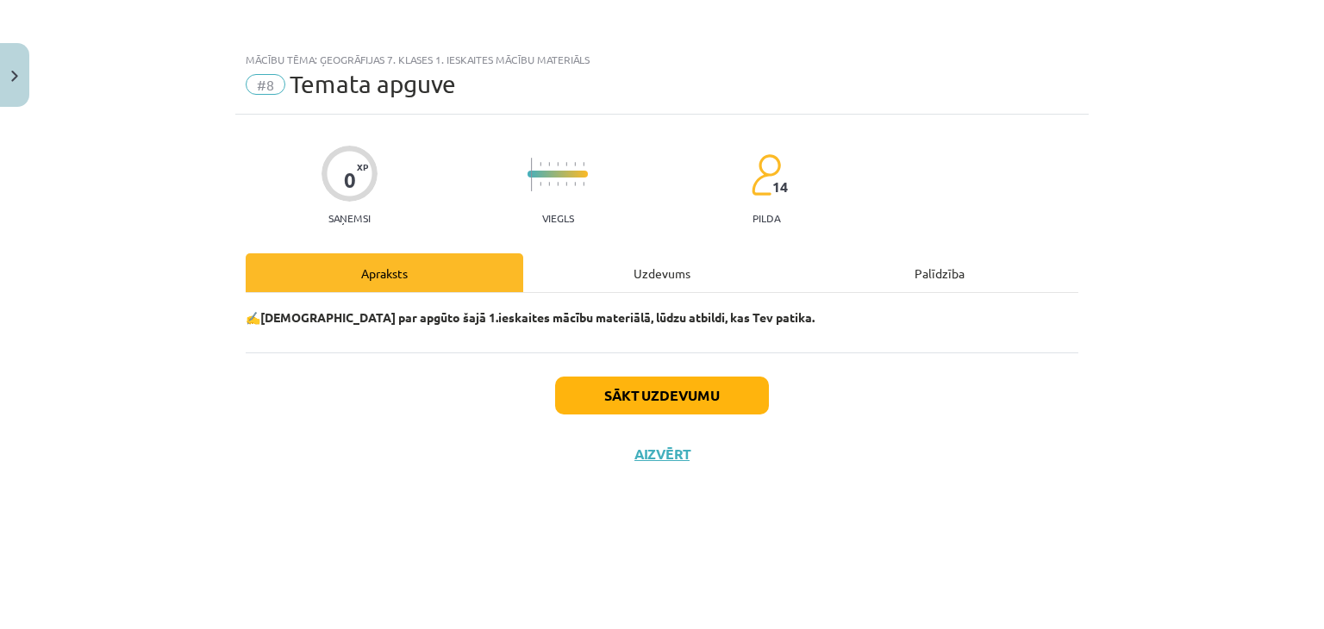
scroll to position [0, 0]
click at [648, 279] on div "Uzdevums" at bounding box center [662, 273] width 278 height 39
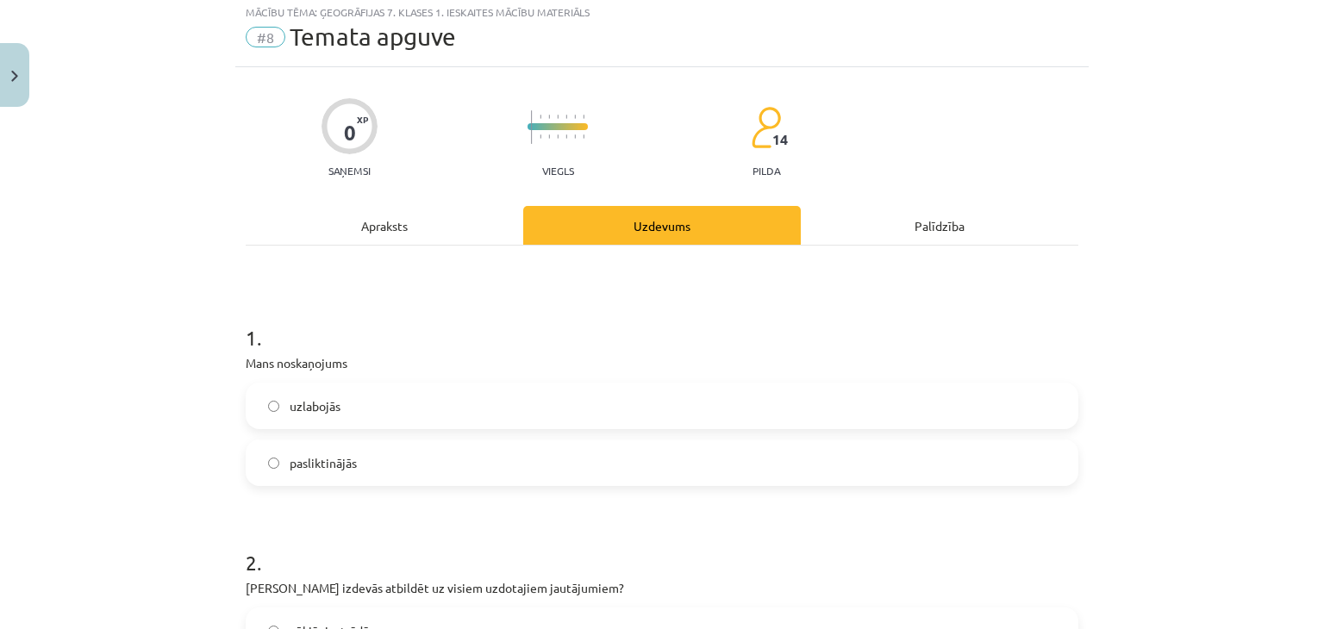
scroll to position [86, 0]
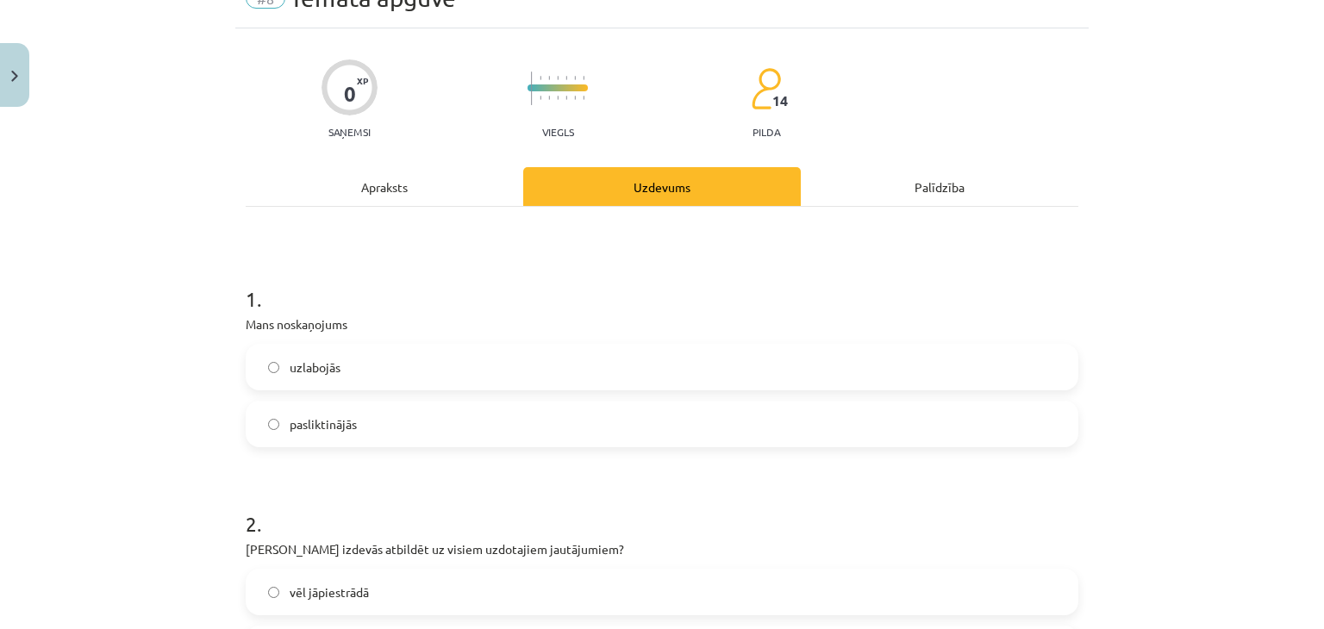
click at [546, 329] on p "Mans noskaņojums" at bounding box center [662, 325] width 833 height 18
click at [547, 342] on div "1 . Mans noskaņojums uzlabojās pasliktinājās" at bounding box center [662, 352] width 833 height 191
click at [534, 351] on label "uzlabojās" at bounding box center [662, 367] width 830 height 43
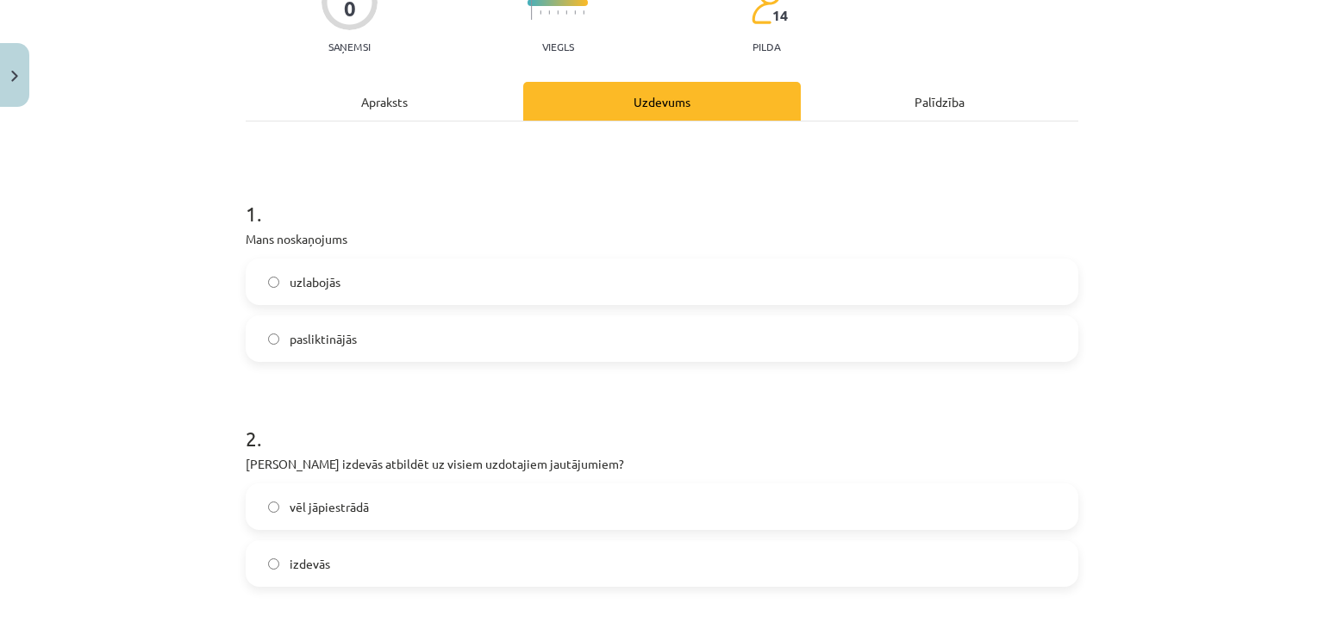
scroll to position [259, 0]
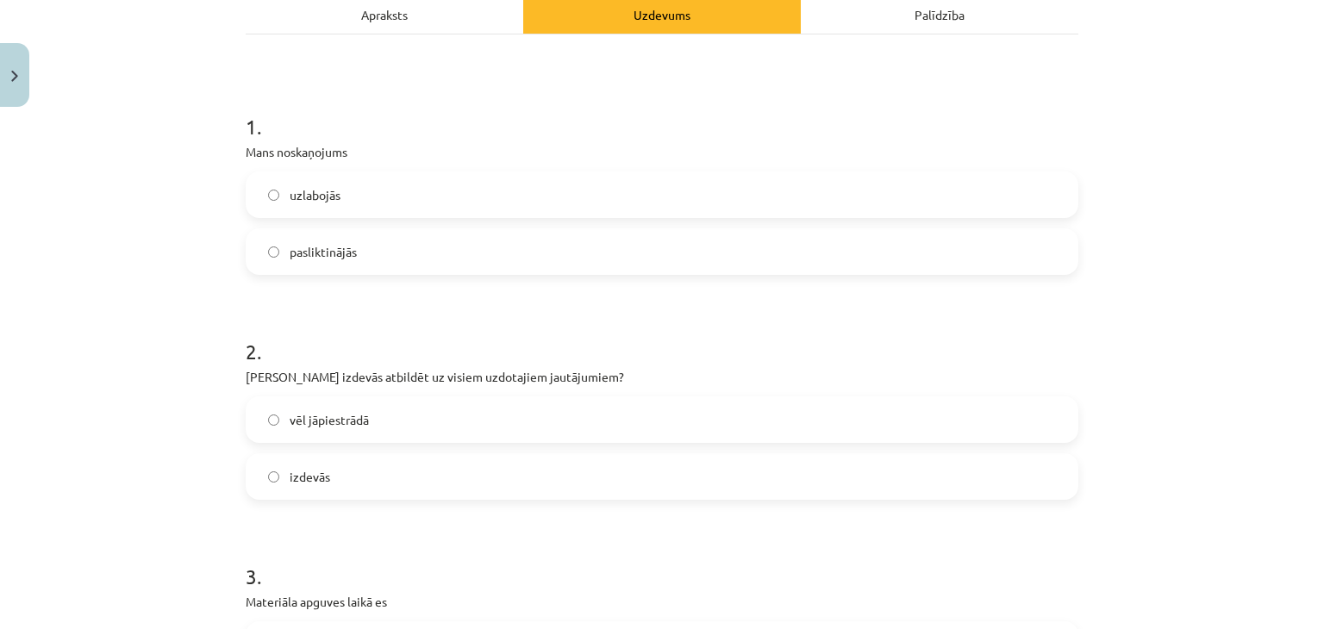
click at [415, 423] on label "vēl jāpiestrādā" at bounding box center [662, 419] width 830 height 43
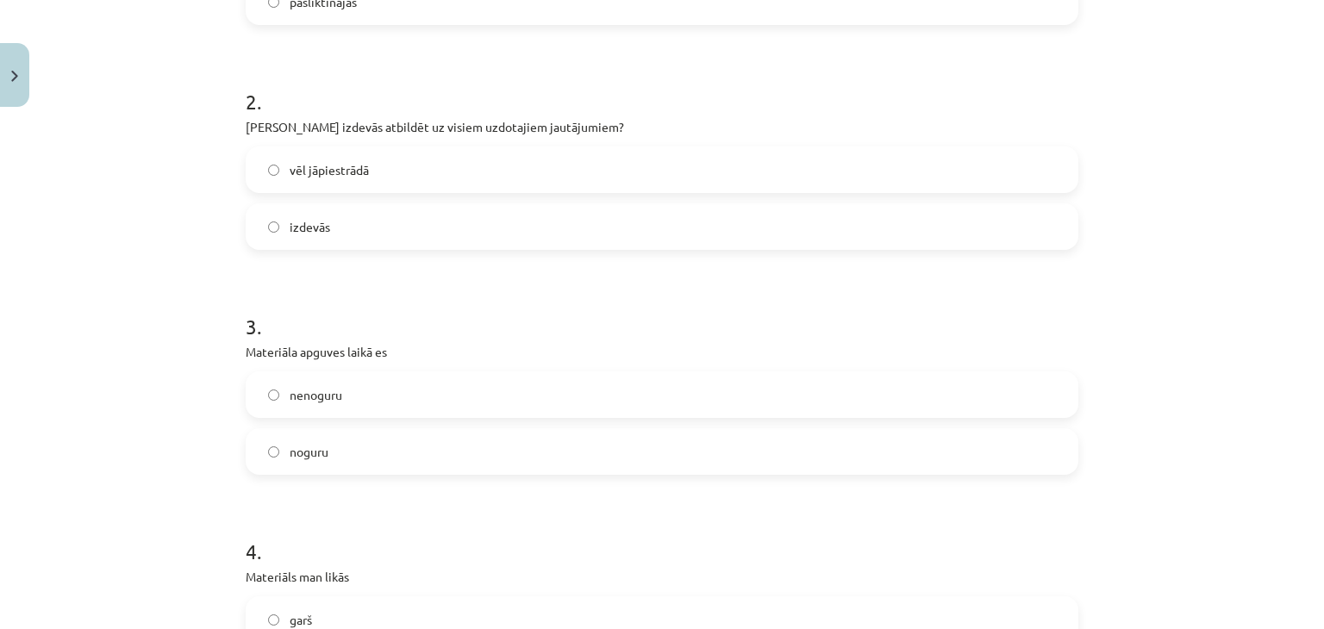
scroll to position [517, 0]
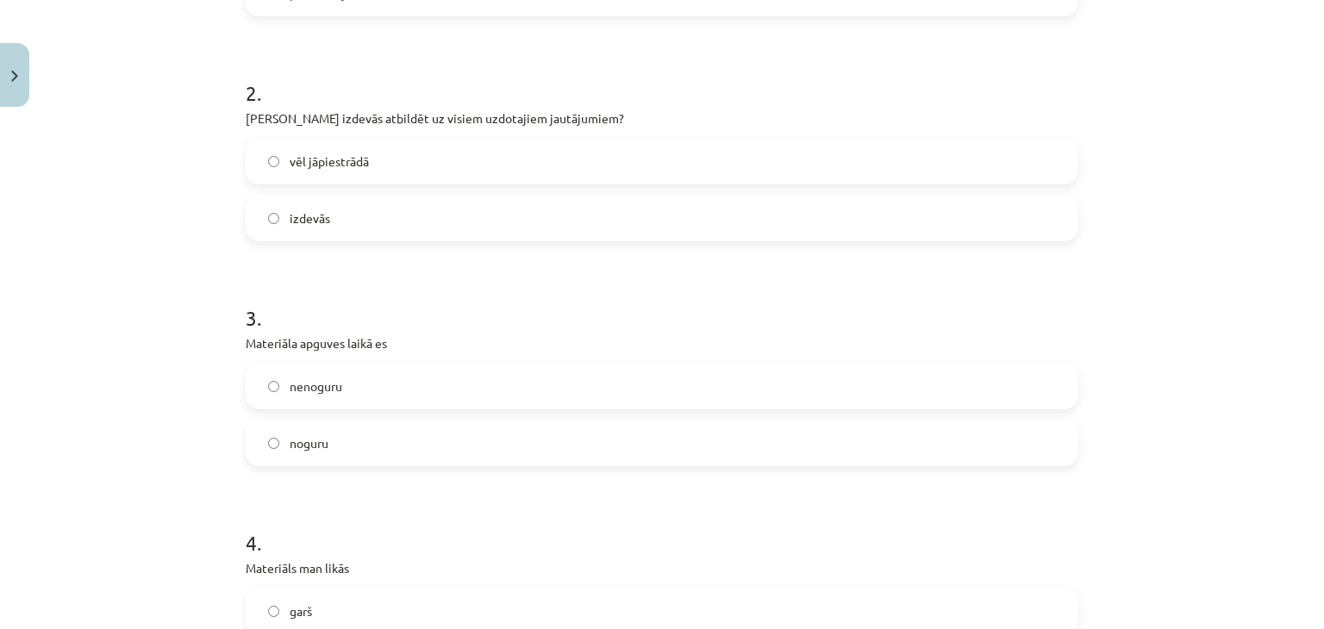
click at [400, 438] on label "noguru" at bounding box center [662, 443] width 830 height 43
click at [387, 393] on label "nenoguru" at bounding box center [662, 386] width 830 height 43
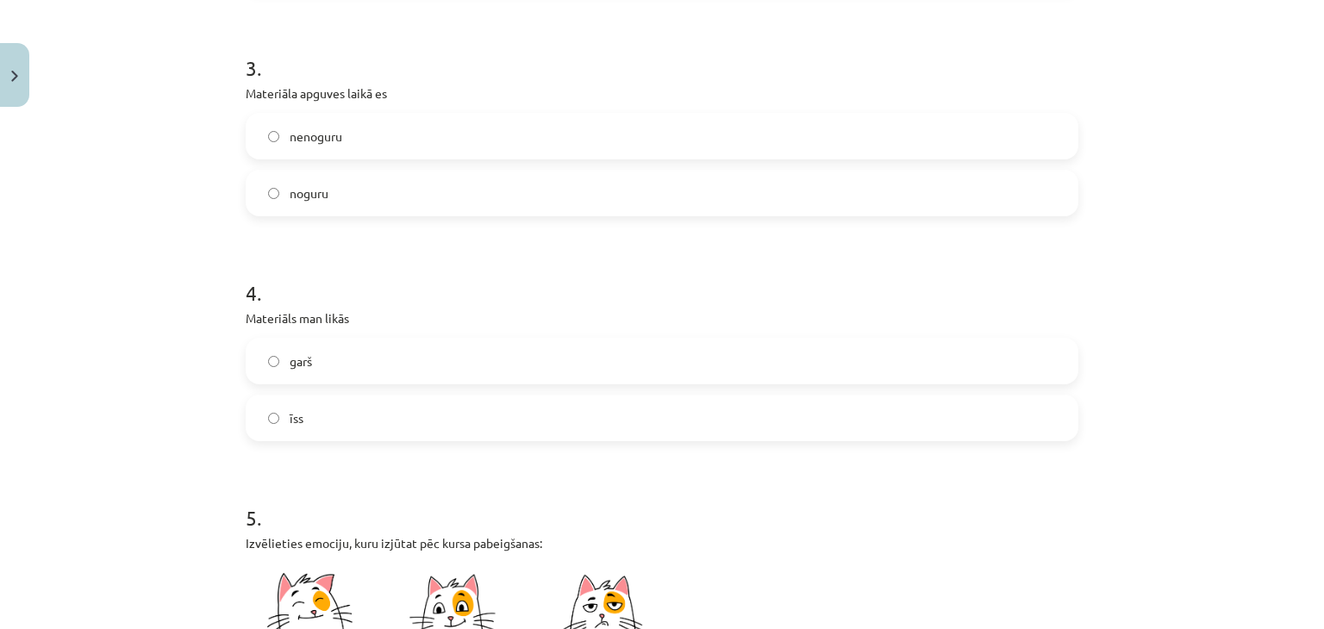
scroll to position [776, 0]
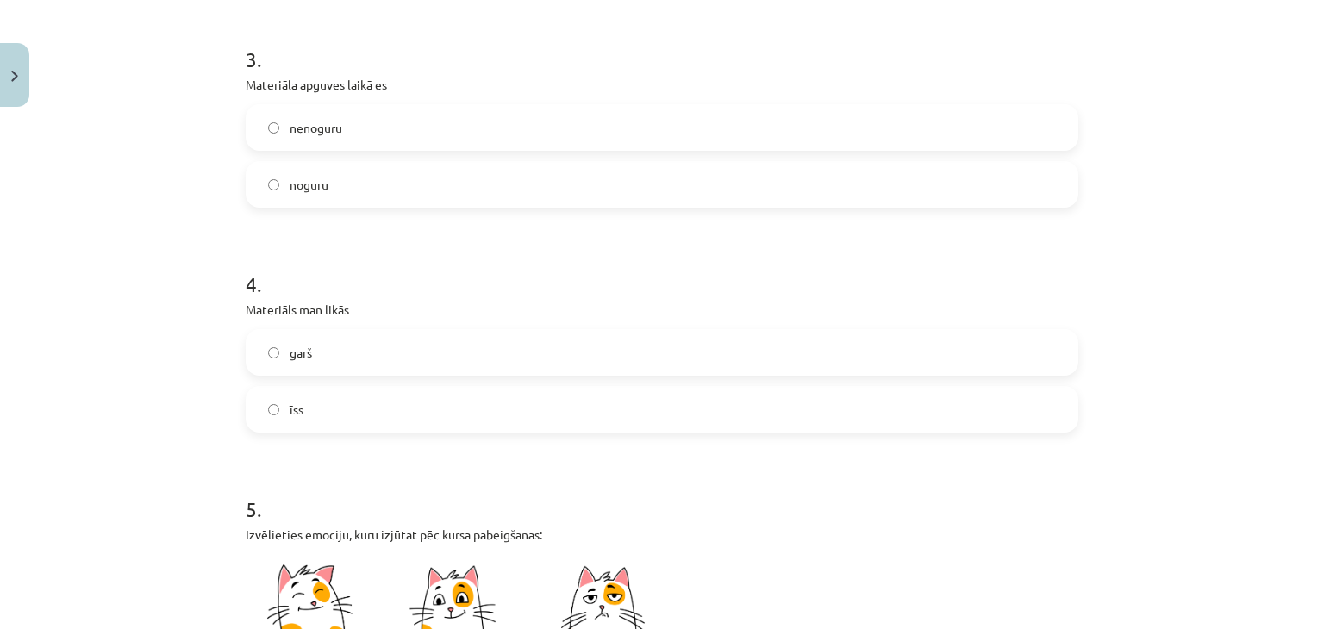
click at [366, 354] on label "garš" at bounding box center [662, 352] width 830 height 43
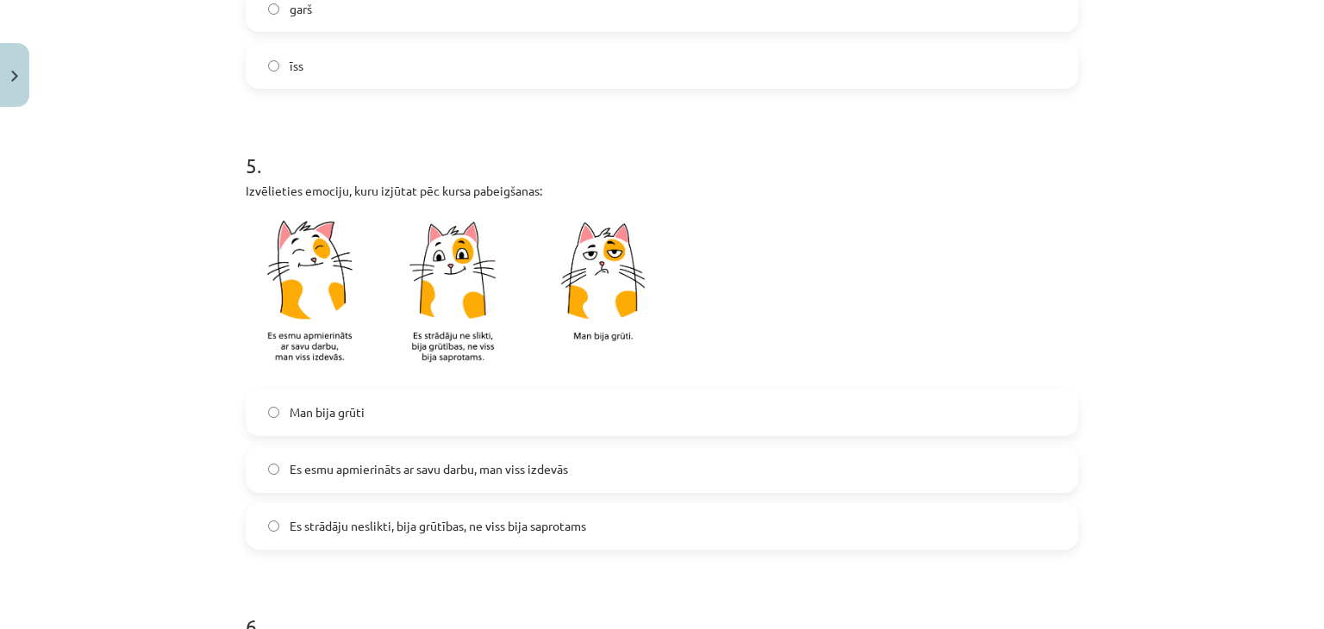
scroll to position [1121, 0]
click at [412, 509] on label "Es strādāju neslikti, bija grūtības, ne viss bija saprotams" at bounding box center [662, 525] width 830 height 43
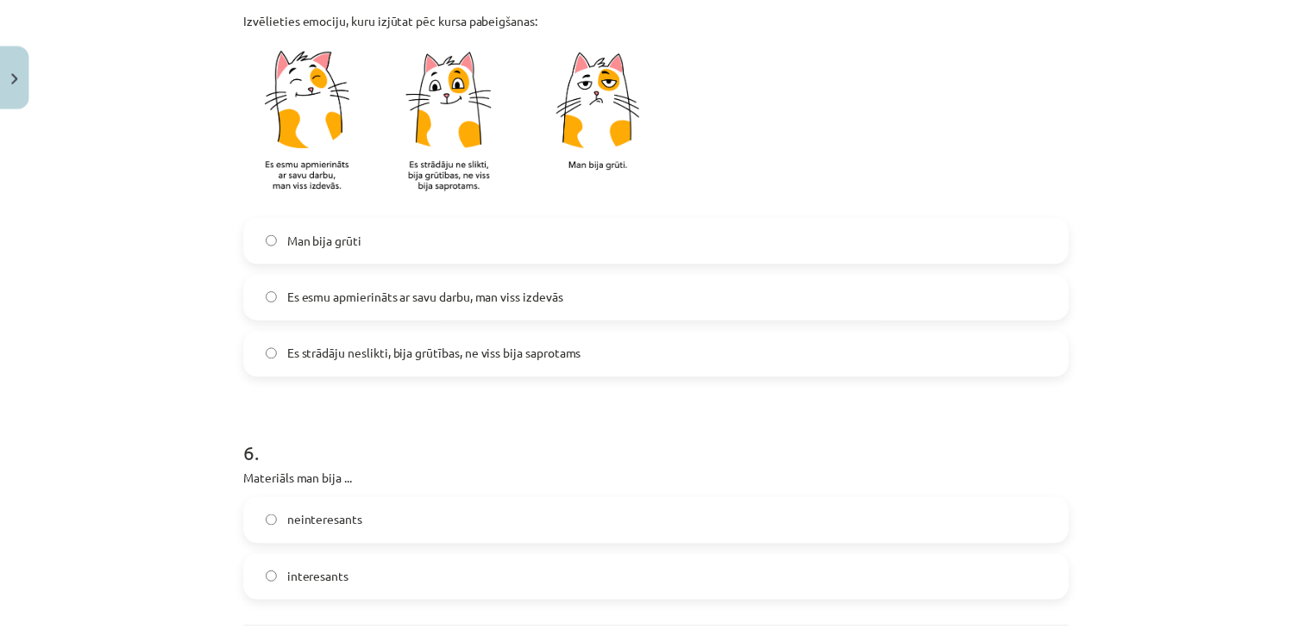
scroll to position [1465, 0]
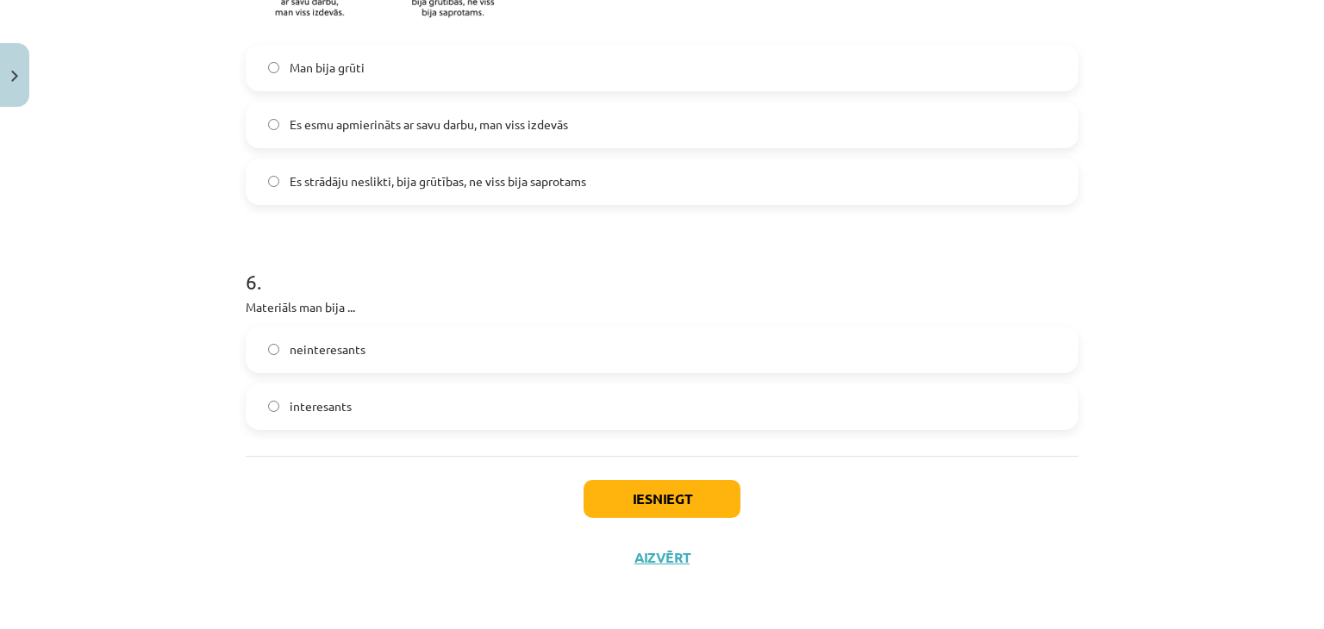
click at [355, 400] on label "interesants" at bounding box center [662, 406] width 830 height 43
click at [586, 463] on div "Iesniegt Aizvērt" at bounding box center [662, 516] width 833 height 121
click at [655, 504] on button "Iesniegt" at bounding box center [662, 499] width 157 height 38
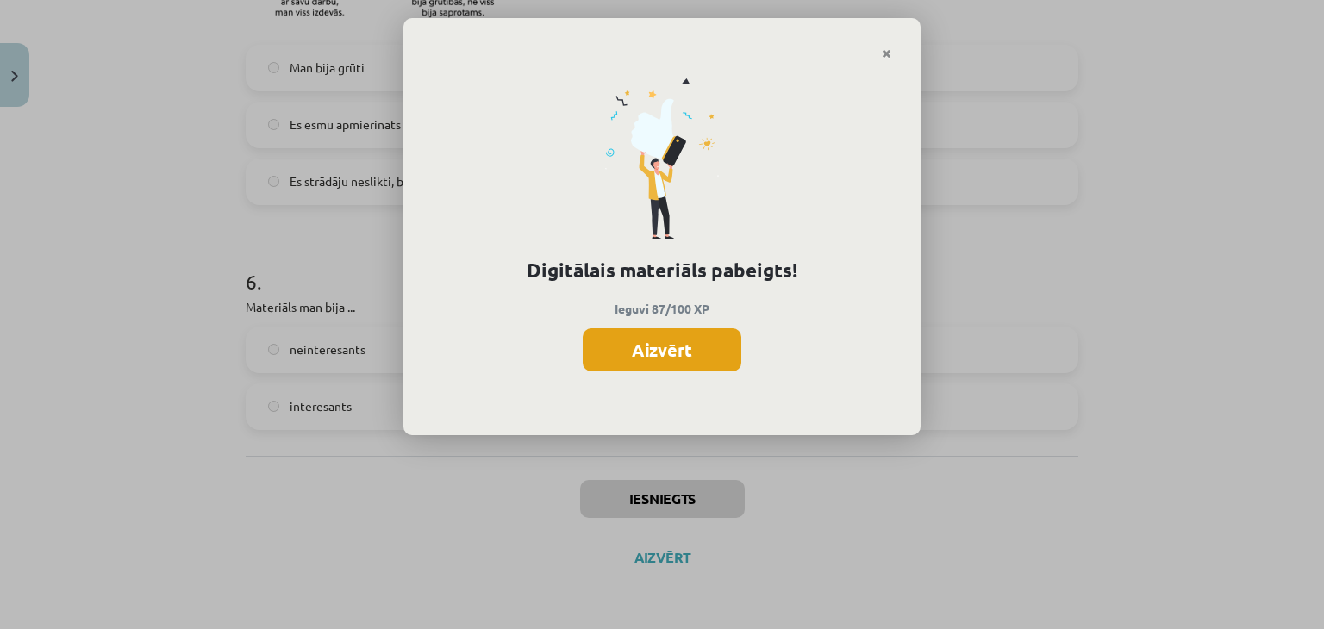
click at [667, 360] on button "Aizvērt" at bounding box center [662, 350] width 159 height 43
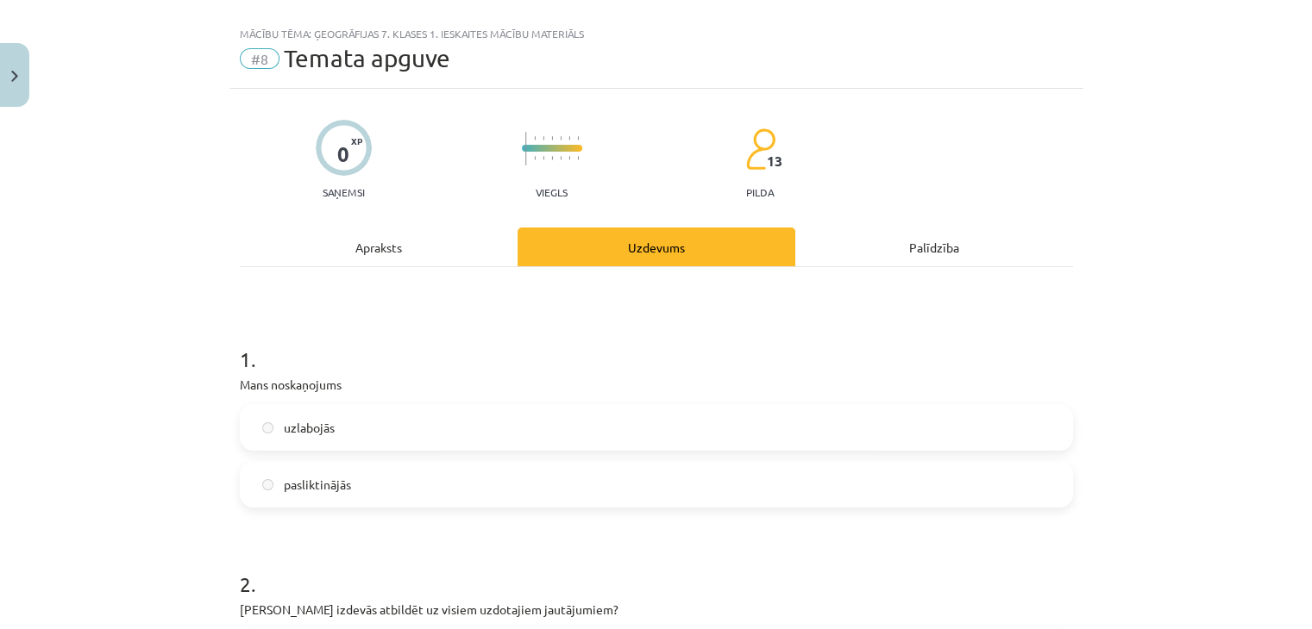
scroll to position [0, 0]
